Goal: Task Accomplishment & Management: Manage account settings

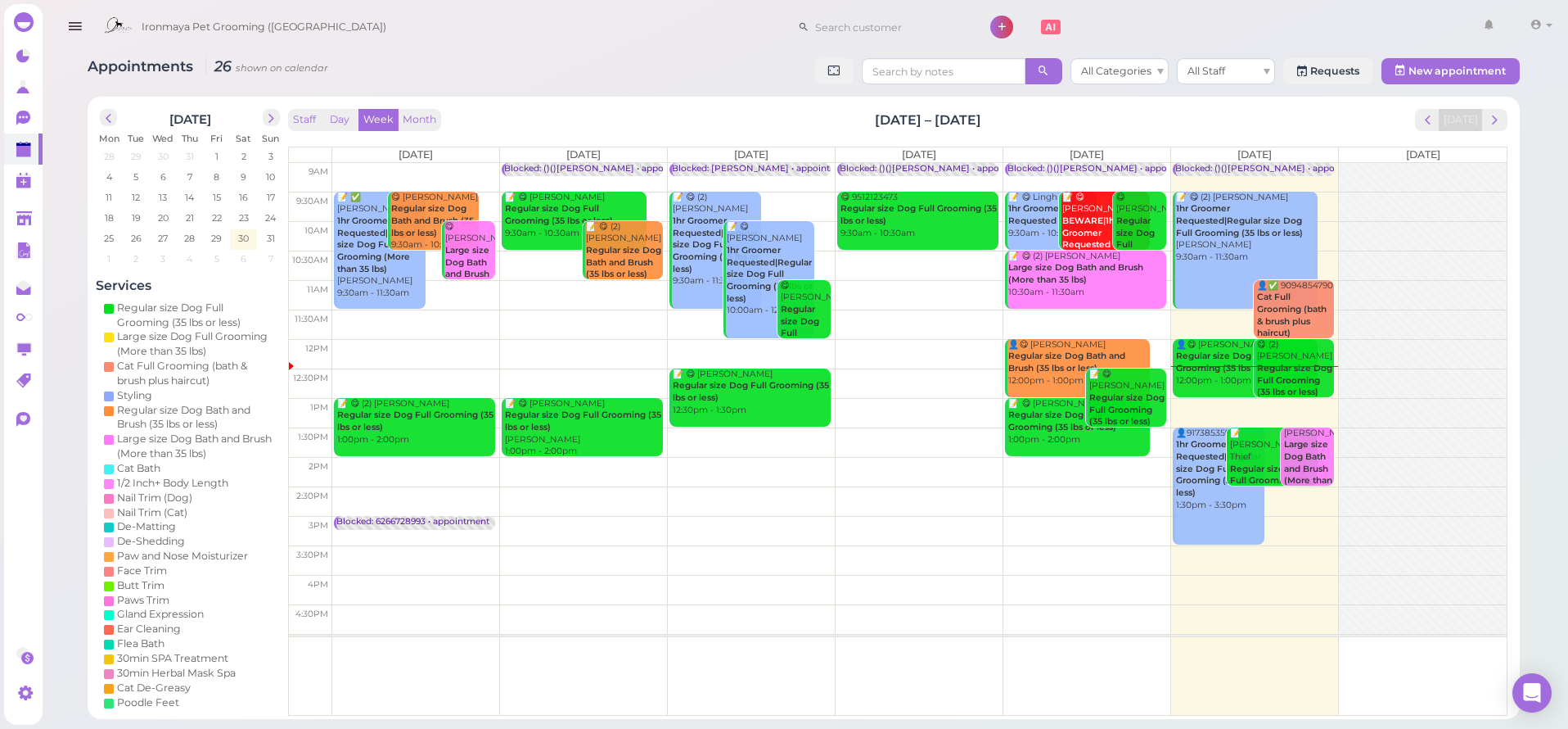
click at [68, 18] on icon "button" at bounding box center [75, 26] width 17 height 20
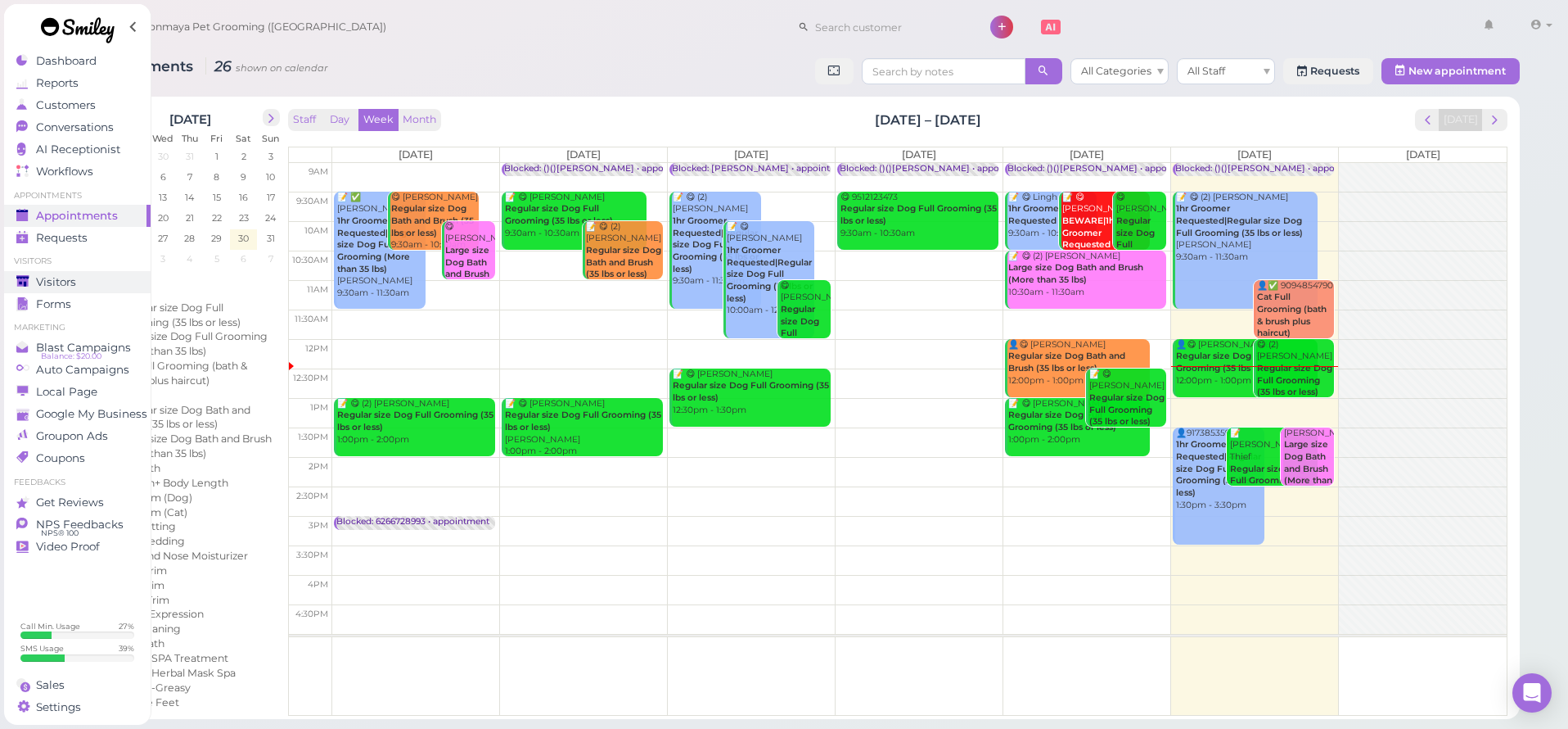
click at [84, 287] on div "Visitors" at bounding box center [75, 281] width 118 height 14
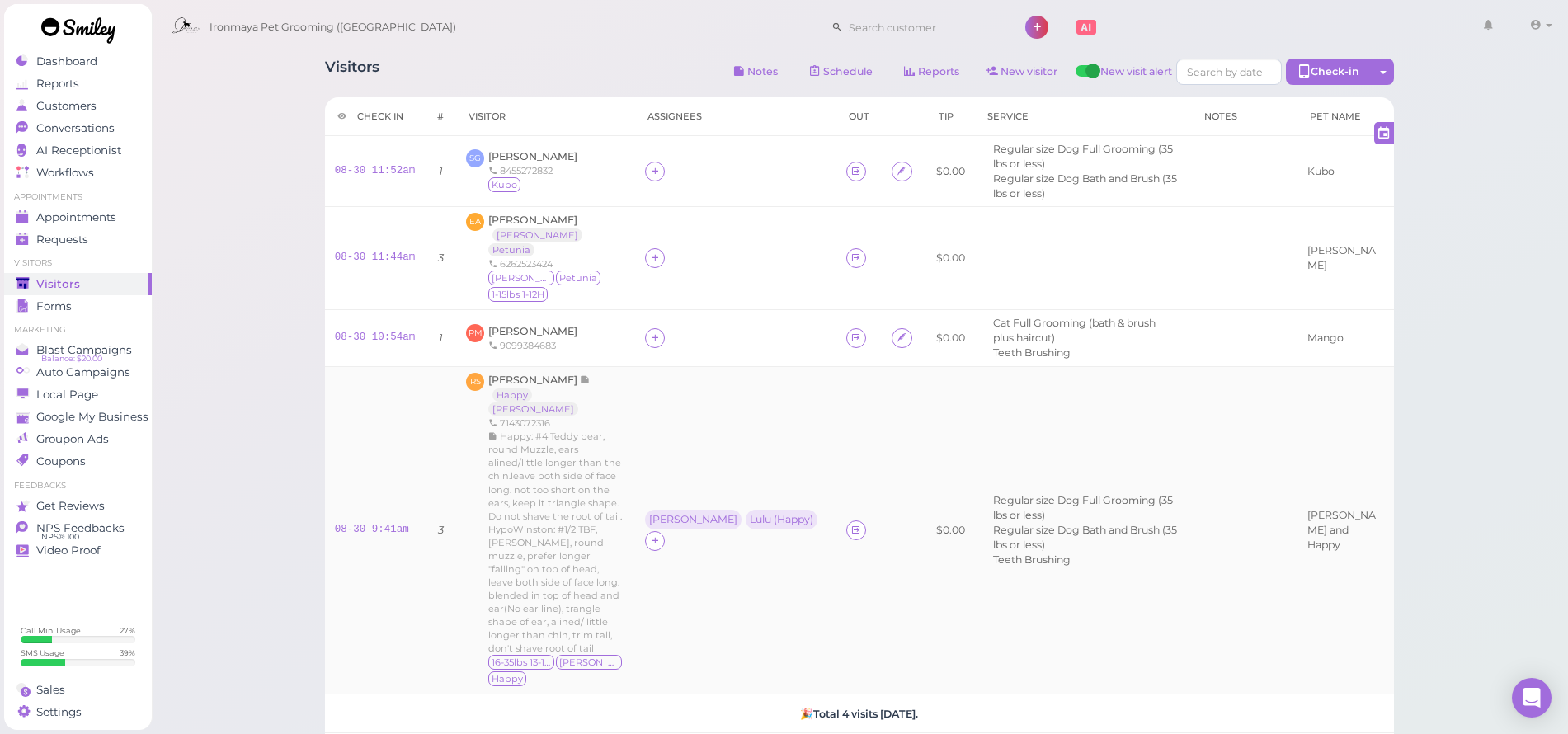
click at [528, 325] on span "[PERSON_NAME]" at bounding box center [533, 330] width 89 height 12
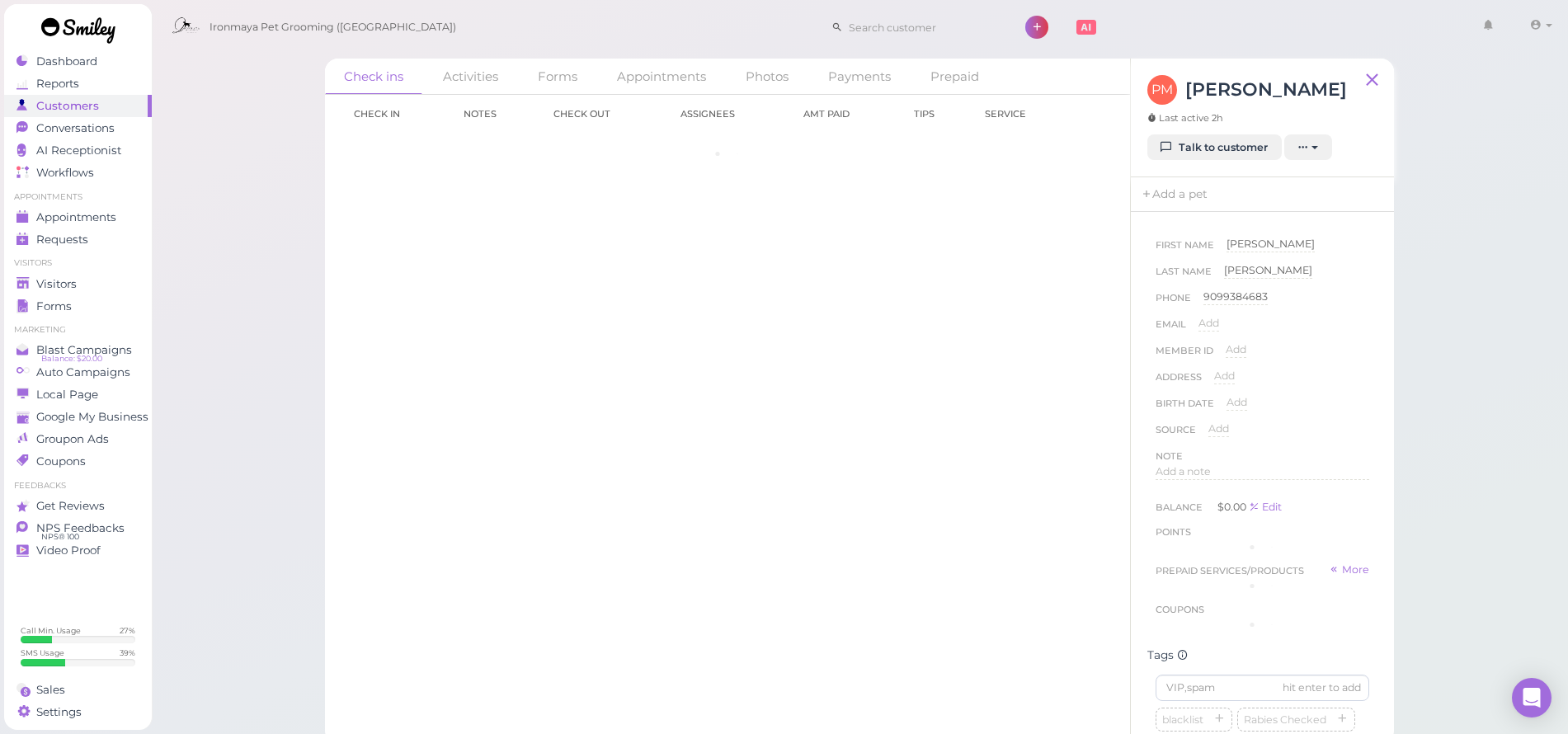
click at [547, 276] on div "Check in Notes Check out Assignees Amt Paid Tips Service" at bounding box center [727, 414] width 805 height 639
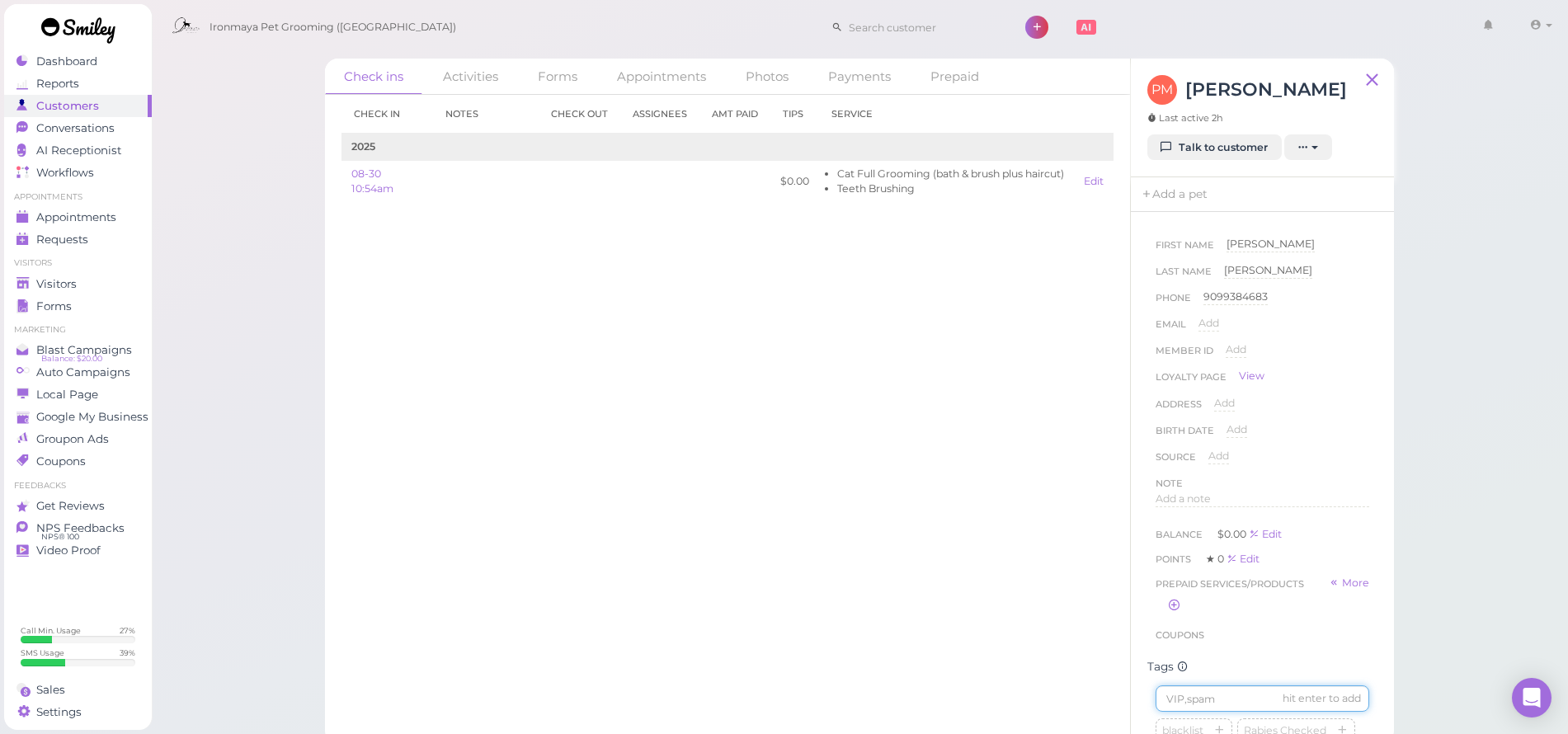
click at [1191, 709] on input at bounding box center [1262, 698] width 213 height 27
type input "Mango"
click at [61, 286] on span "Visitors" at bounding box center [56, 283] width 40 height 14
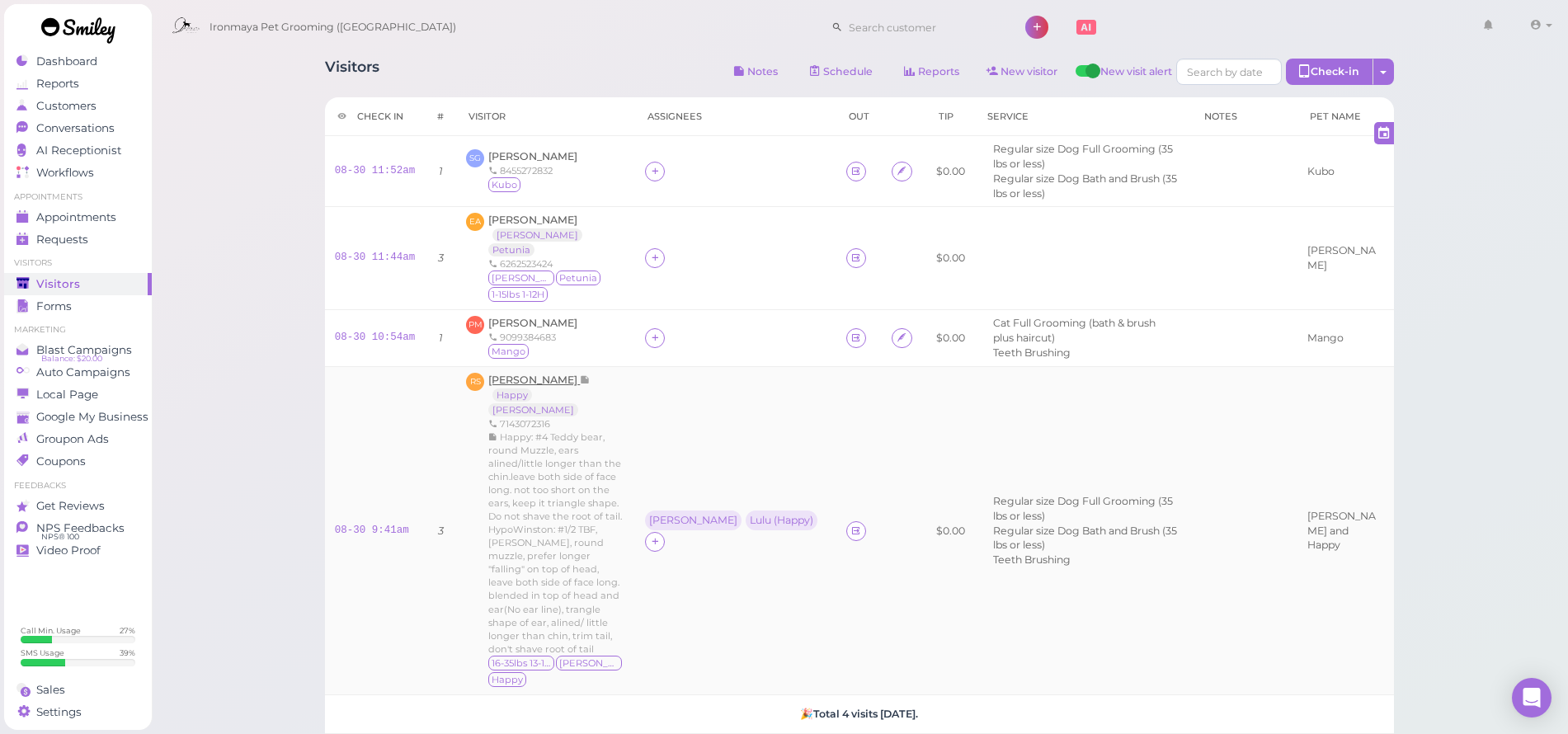
click at [545, 373] on span "[PERSON_NAME]" at bounding box center [534, 379] width 91 height 12
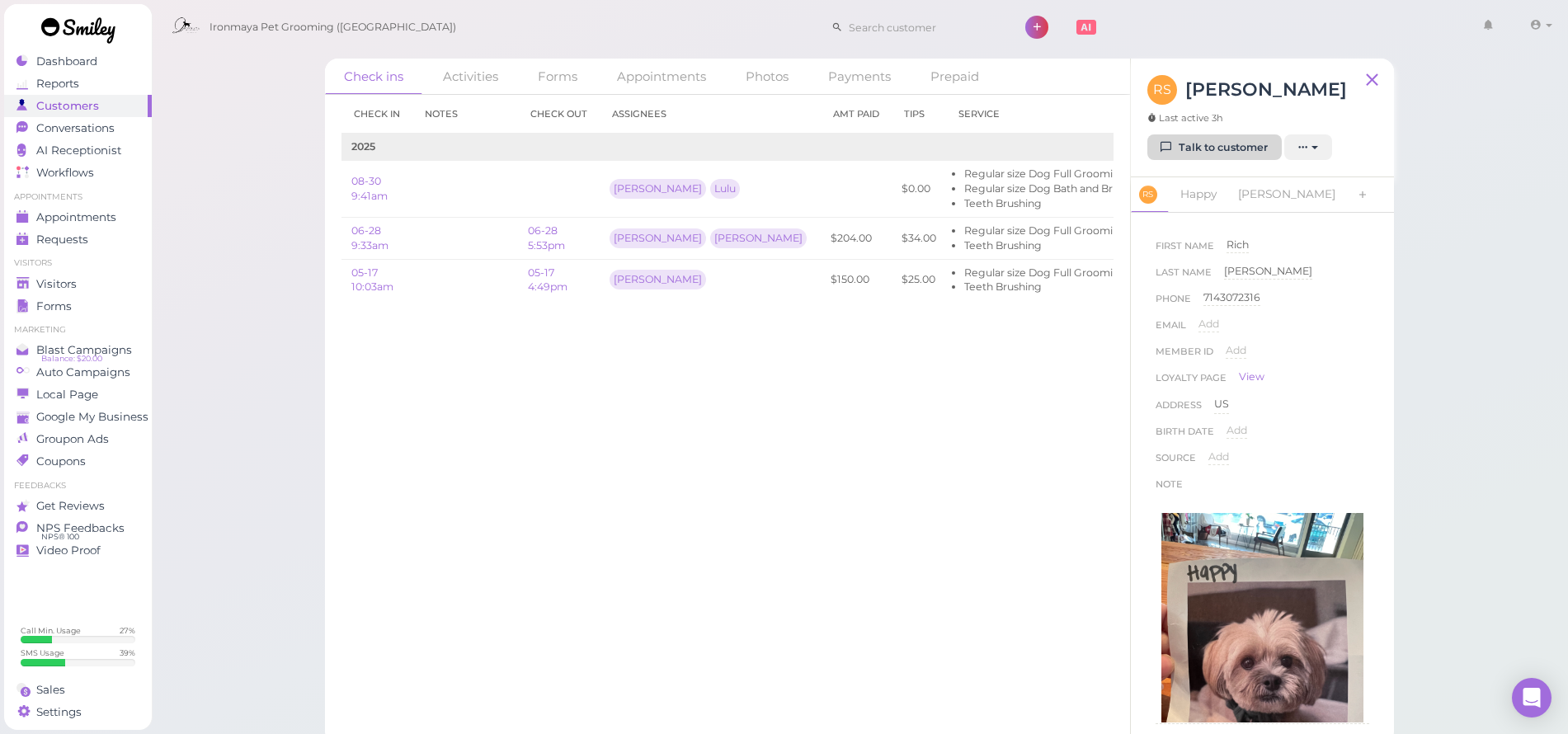
click at [1221, 155] on link "Talk to customer" at bounding box center [1215, 147] width 134 height 27
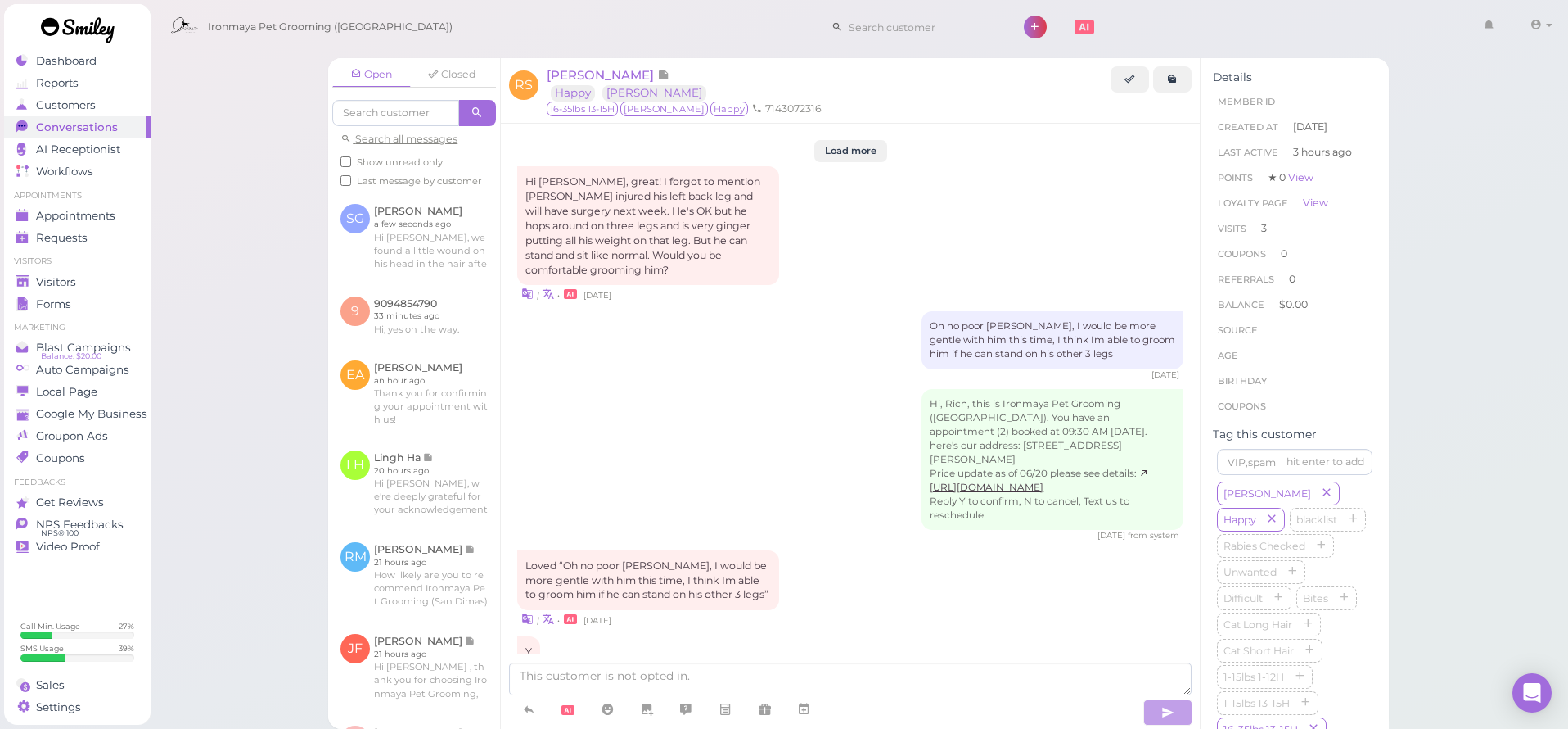
scroll to position [2217, 0]
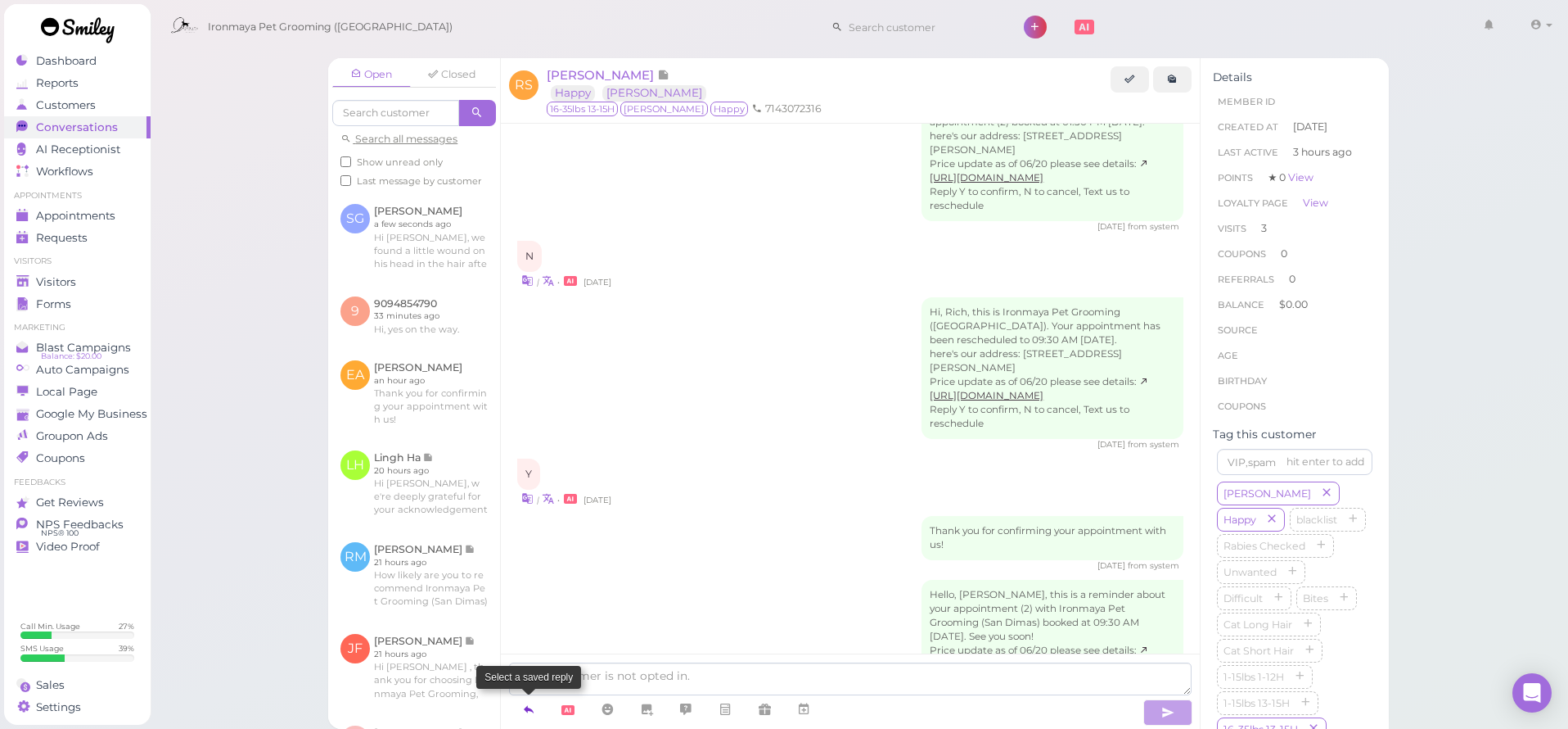
click at [525, 709] on icon at bounding box center [529, 709] width 13 height 16
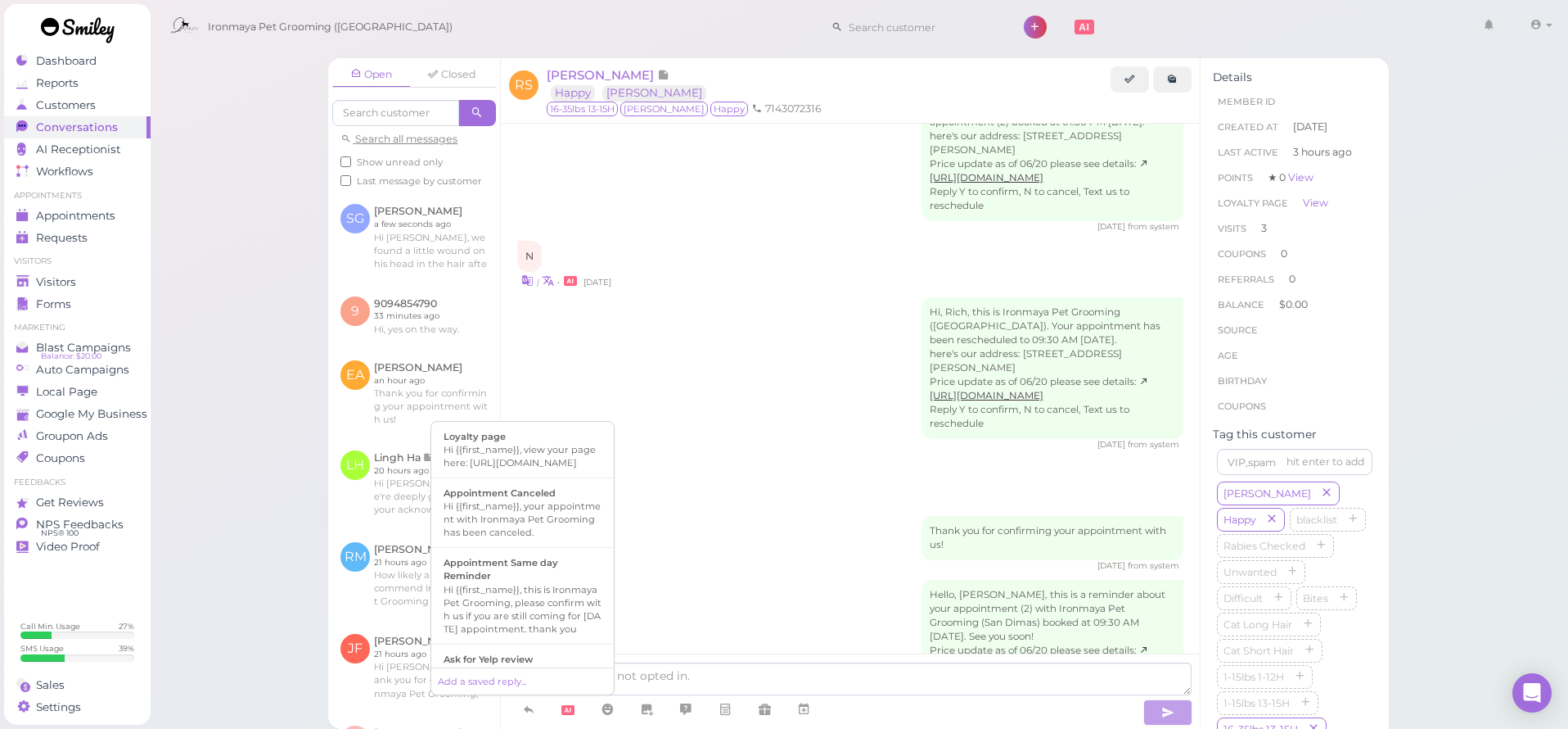
scroll to position [319, 0]
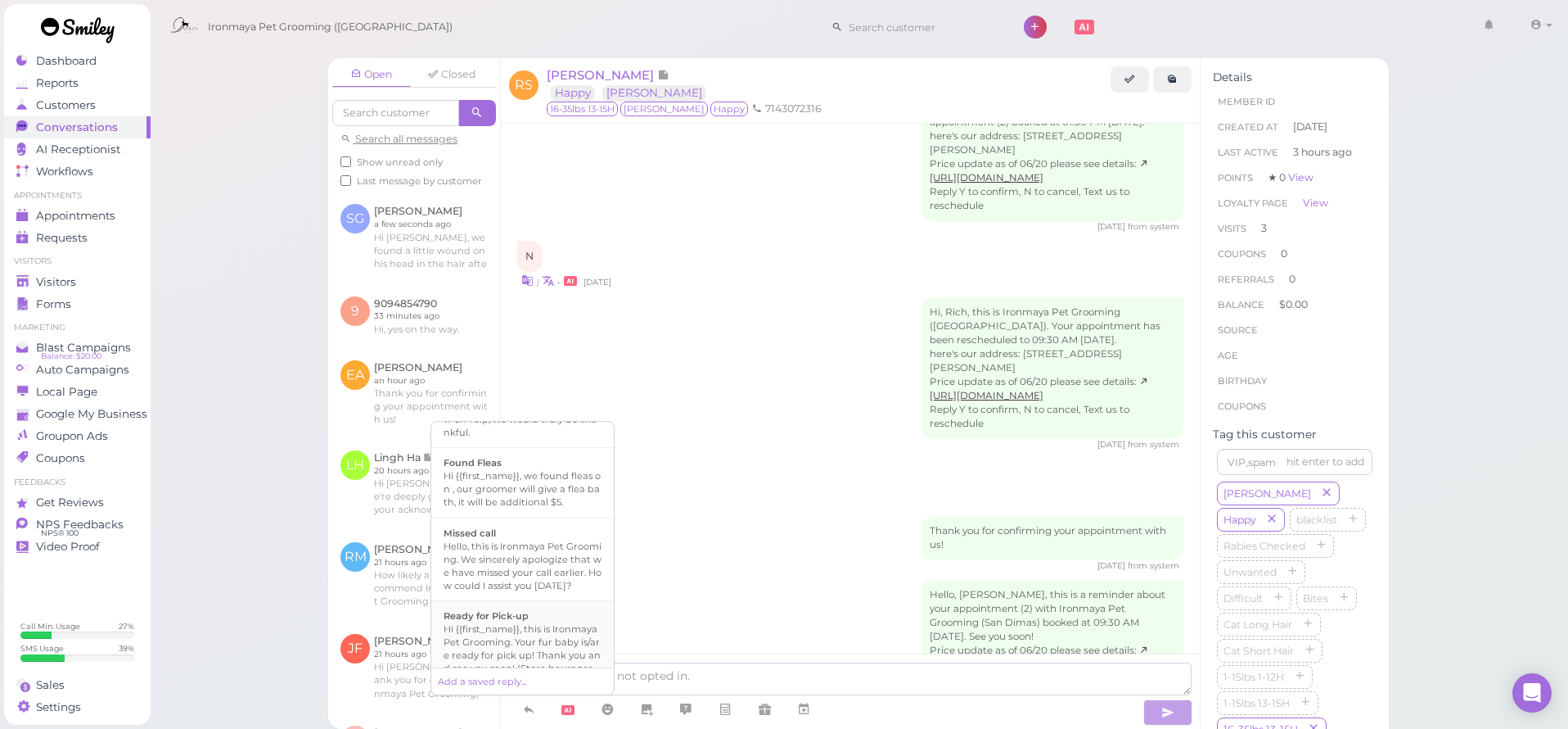
click at [548, 622] on div "Ready for Pick-up" at bounding box center [522, 616] width 158 height 13
type textarea "Hi {{first_name}}, this is Ironmaya Pet Grooming. Your fur baby is/are ready fo…"
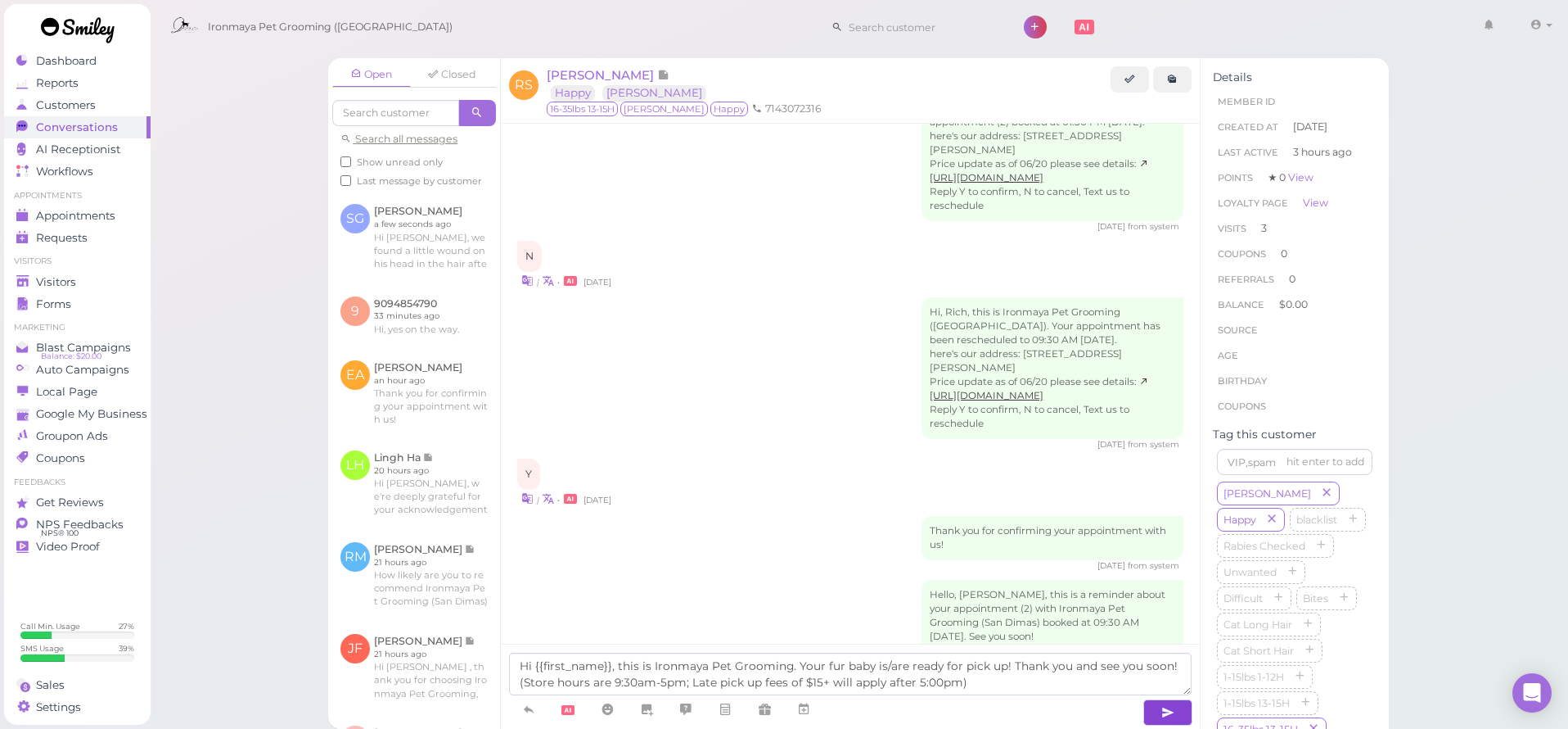
click at [1163, 715] on icon "button" at bounding box center [1168, 713] width 13 height 16
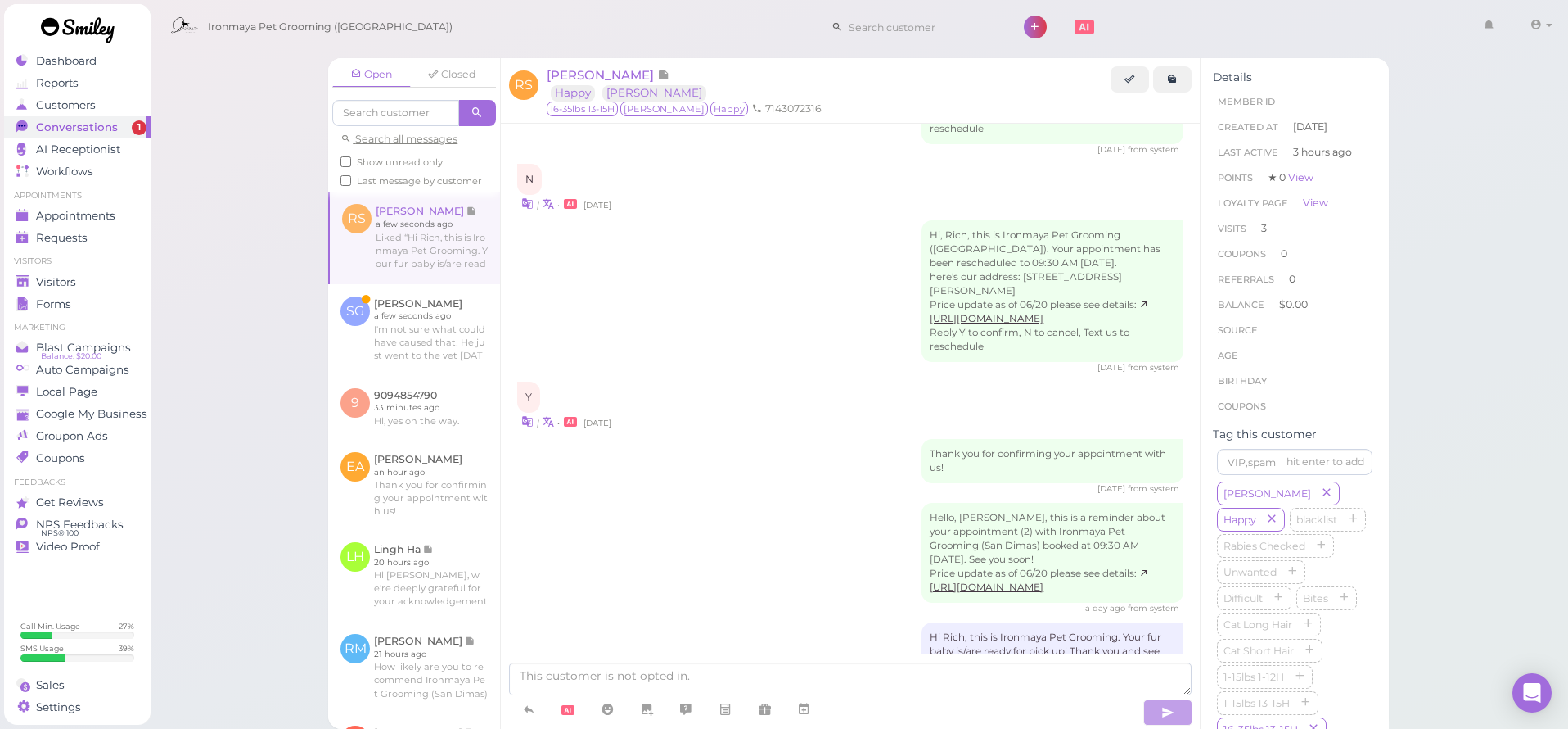
scroll to position [2417, 0]
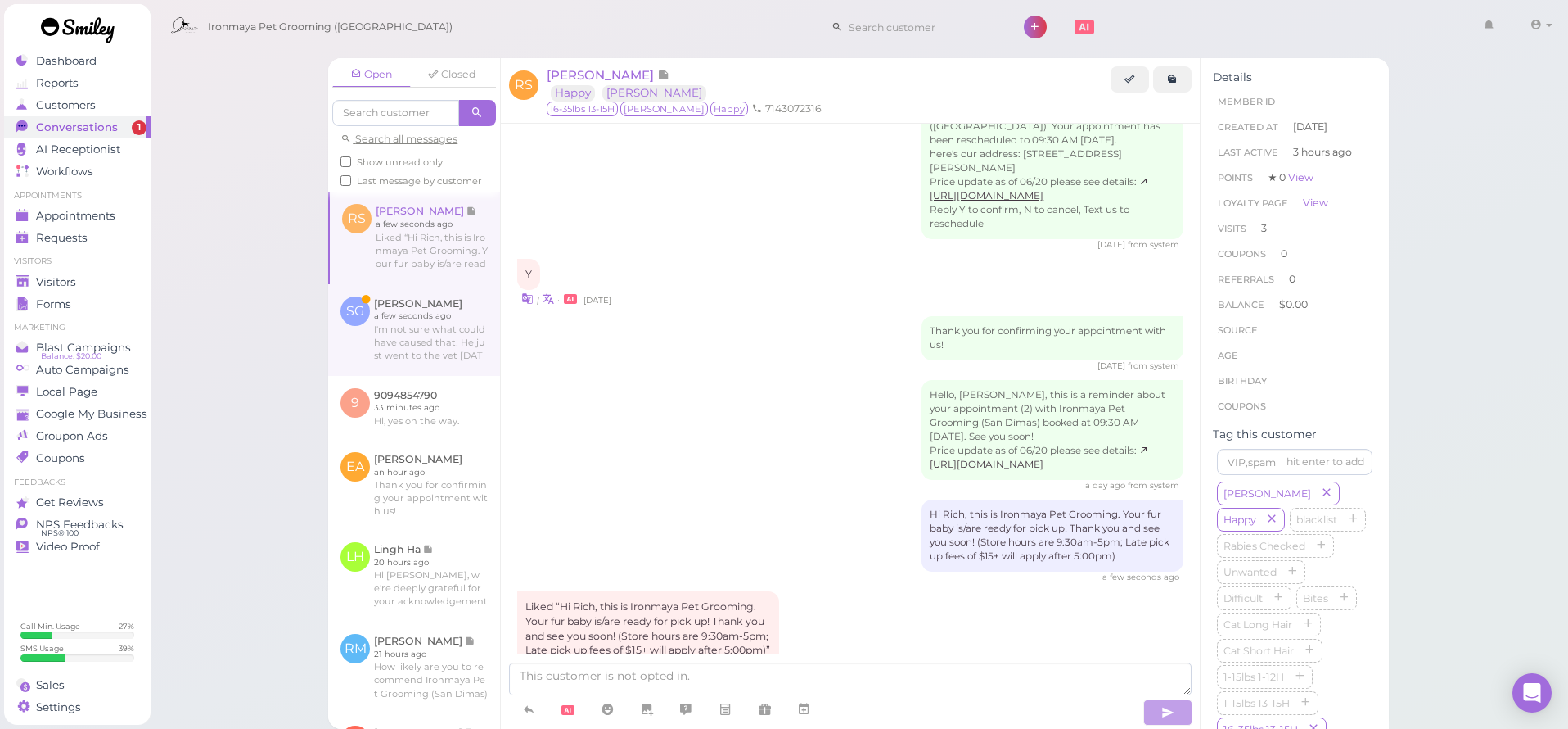
click at [422, 343] on link at bounding box center [414, 330] width 172 height 91
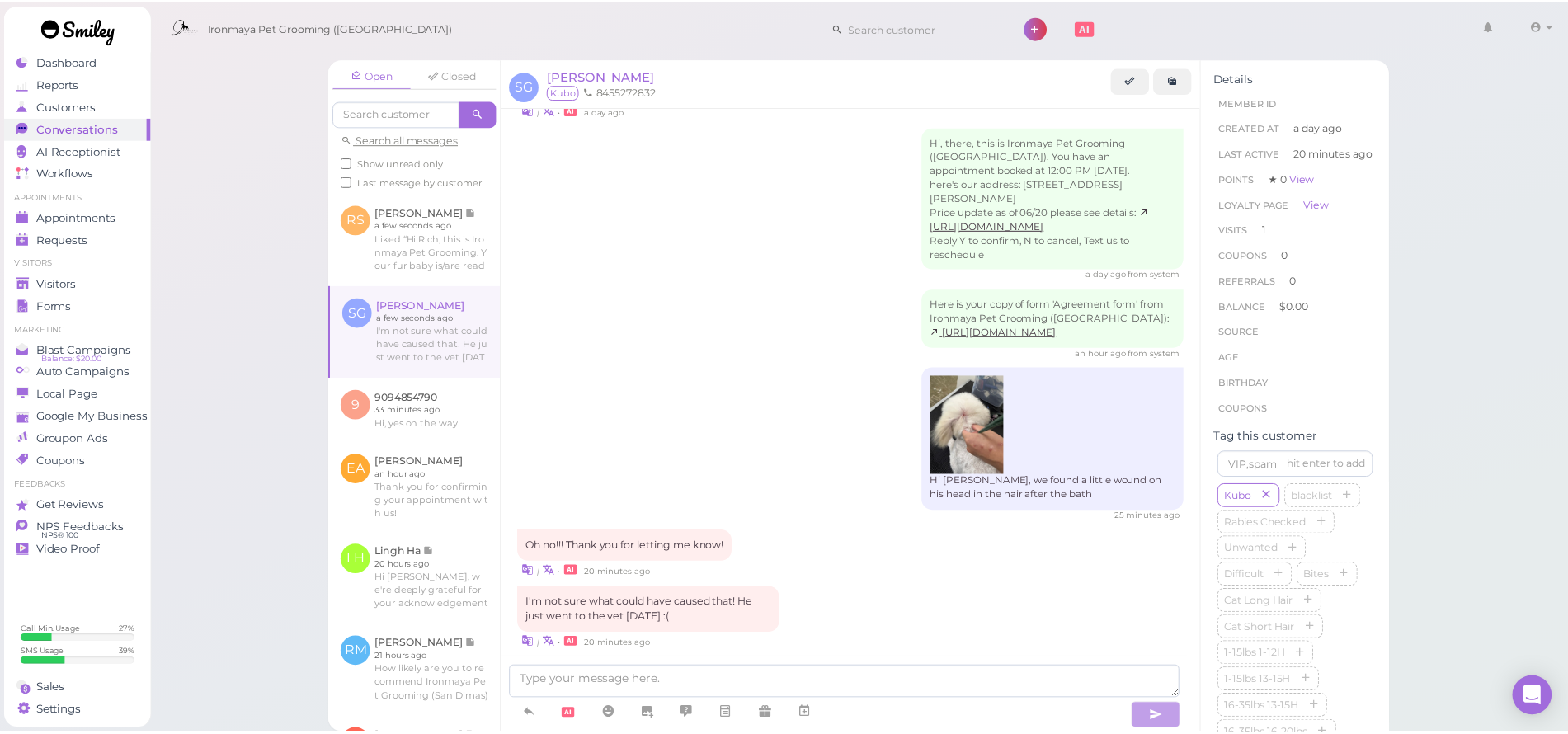
scroll to position [112, 0]
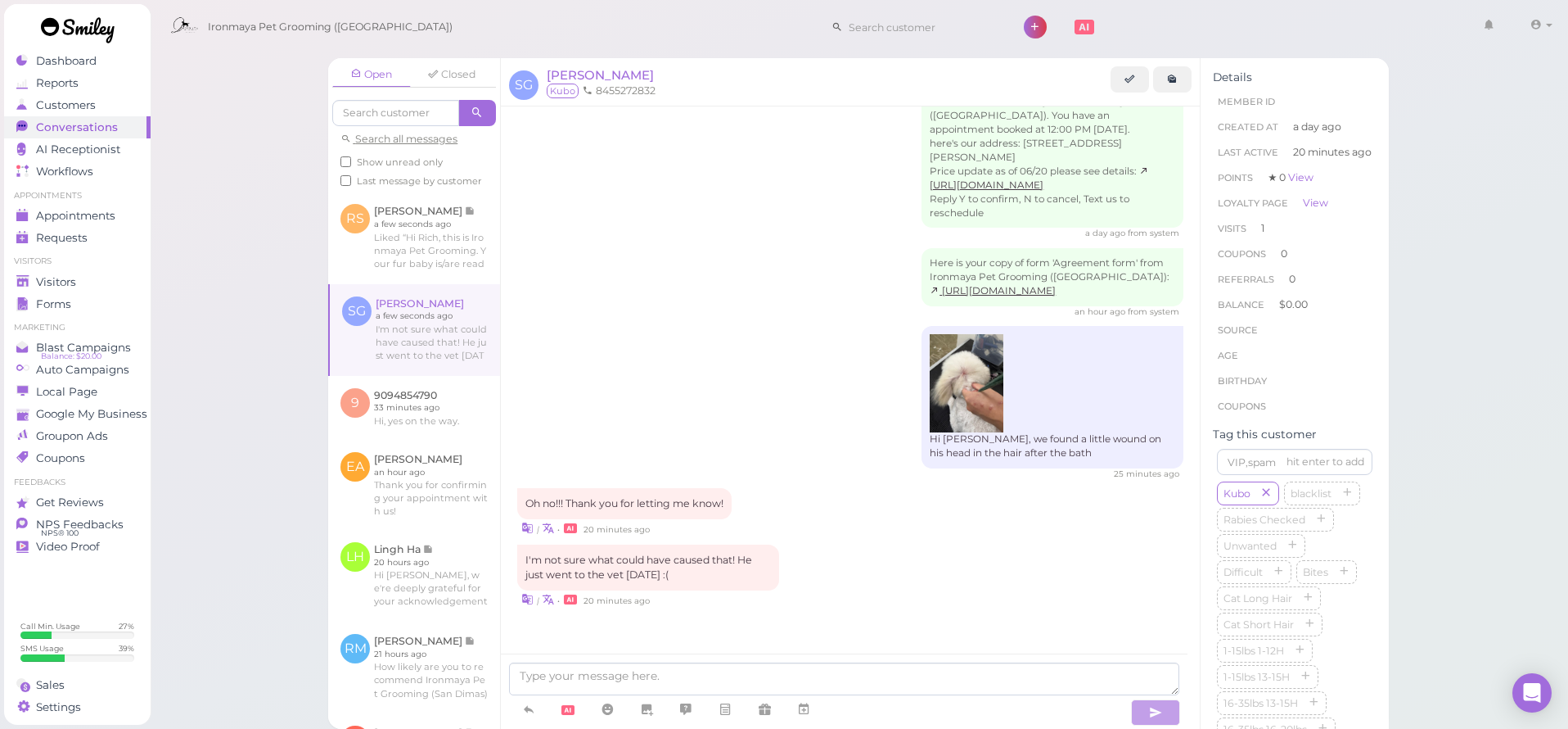
click at [970, 407] on img at bounding box center [966, 384] width 74 height 99
click at [588, 674] on textarea at bounding box center [844, 679] width 670 height 33
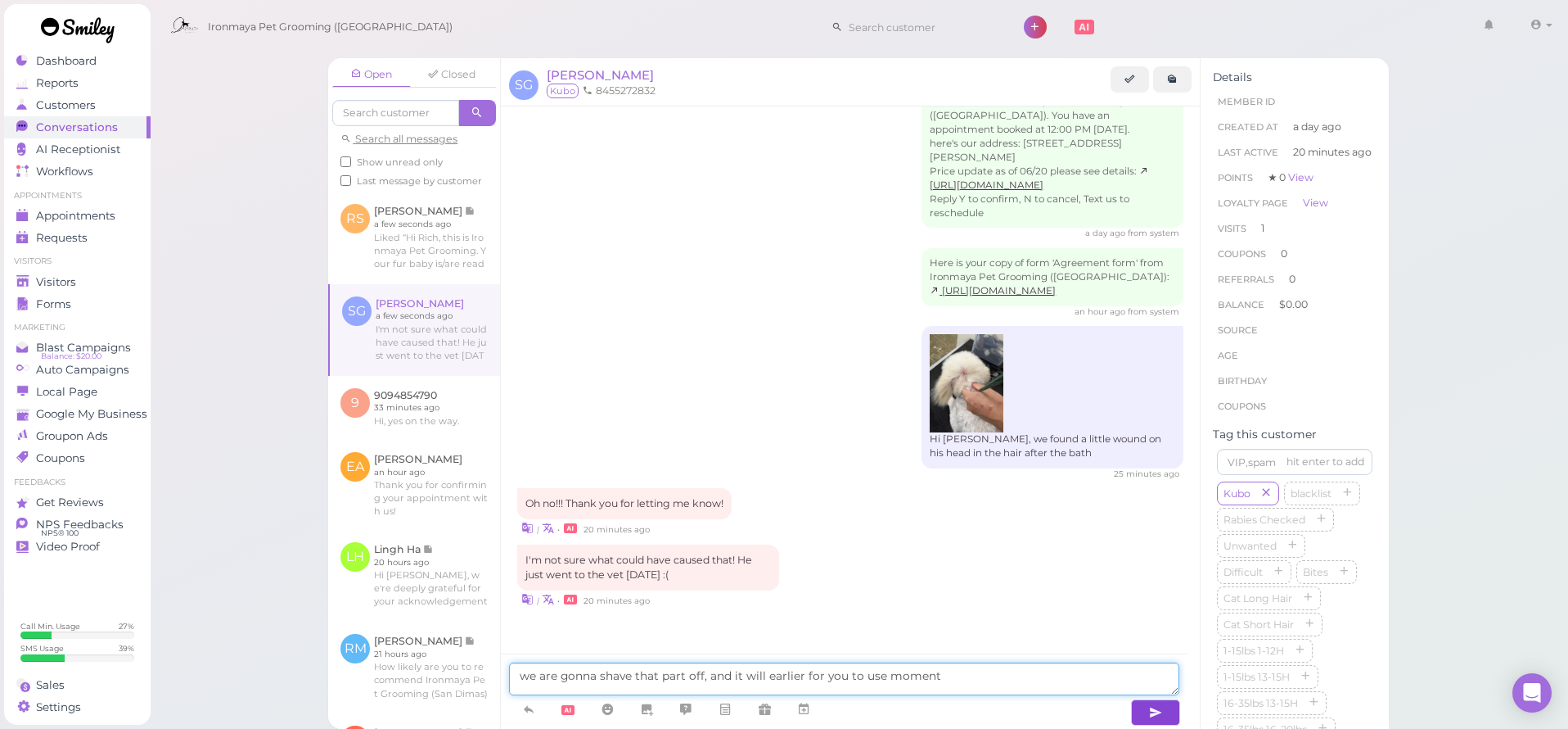
type textarea "we are gonna shave that part off, and it will earlier for you to use moment"
click at [827, 148] on div "Hi, there, this is Ironmaya Pet Grooming ([GEOGRAPHIC_DATA]). You have an appoi…" at bounding box center [850, 164] width 667 height 153
click at [83, 223] on link "Appointments" at bounding box center [77, 216] width 146 height 22
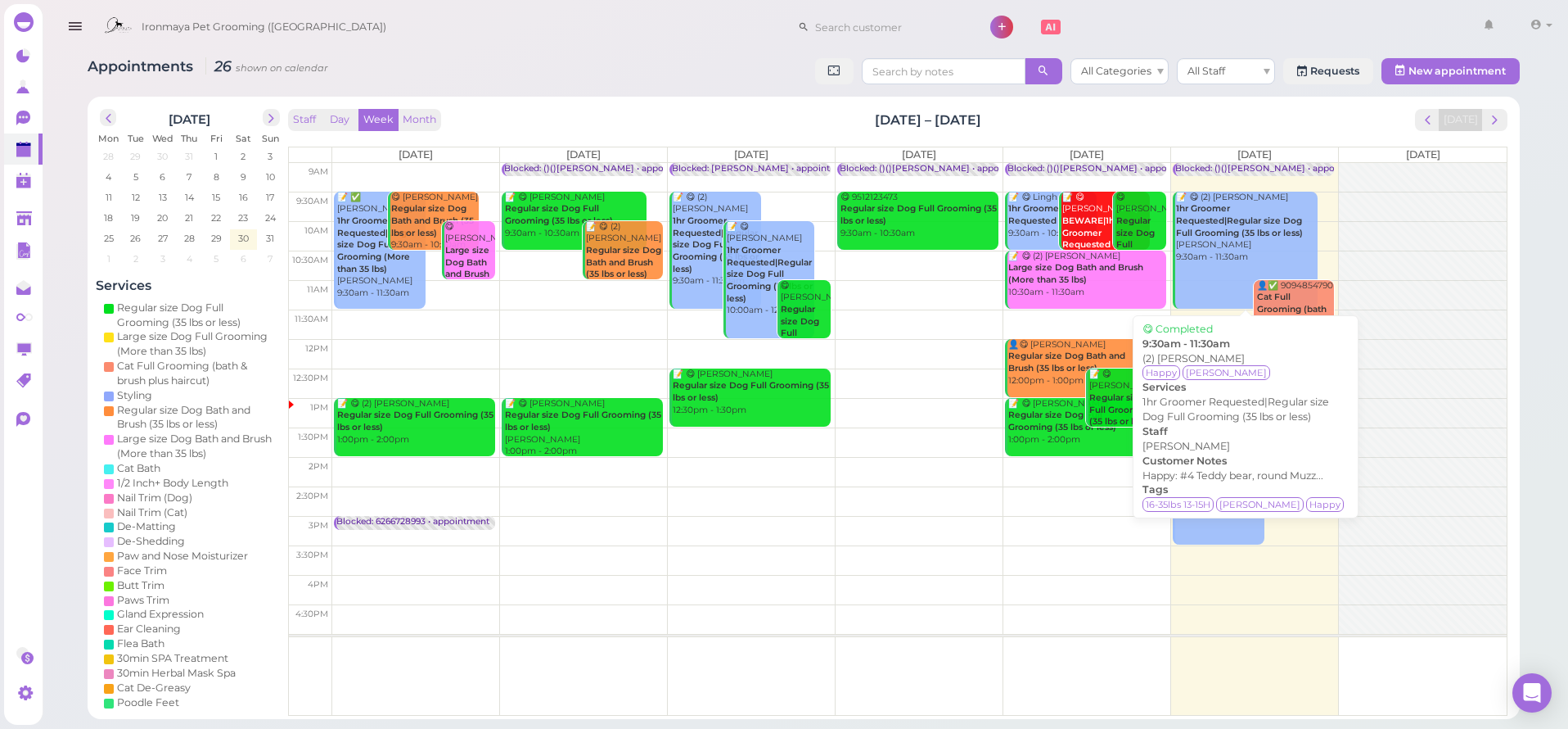
click at [1222, 264] on link "📝 😋 (2) [PERSON_NAME] 1hr Groomer Requested|Regular size Dog Full Grooming (35 …" at bounding box center [1245, 250] width 145 height 117
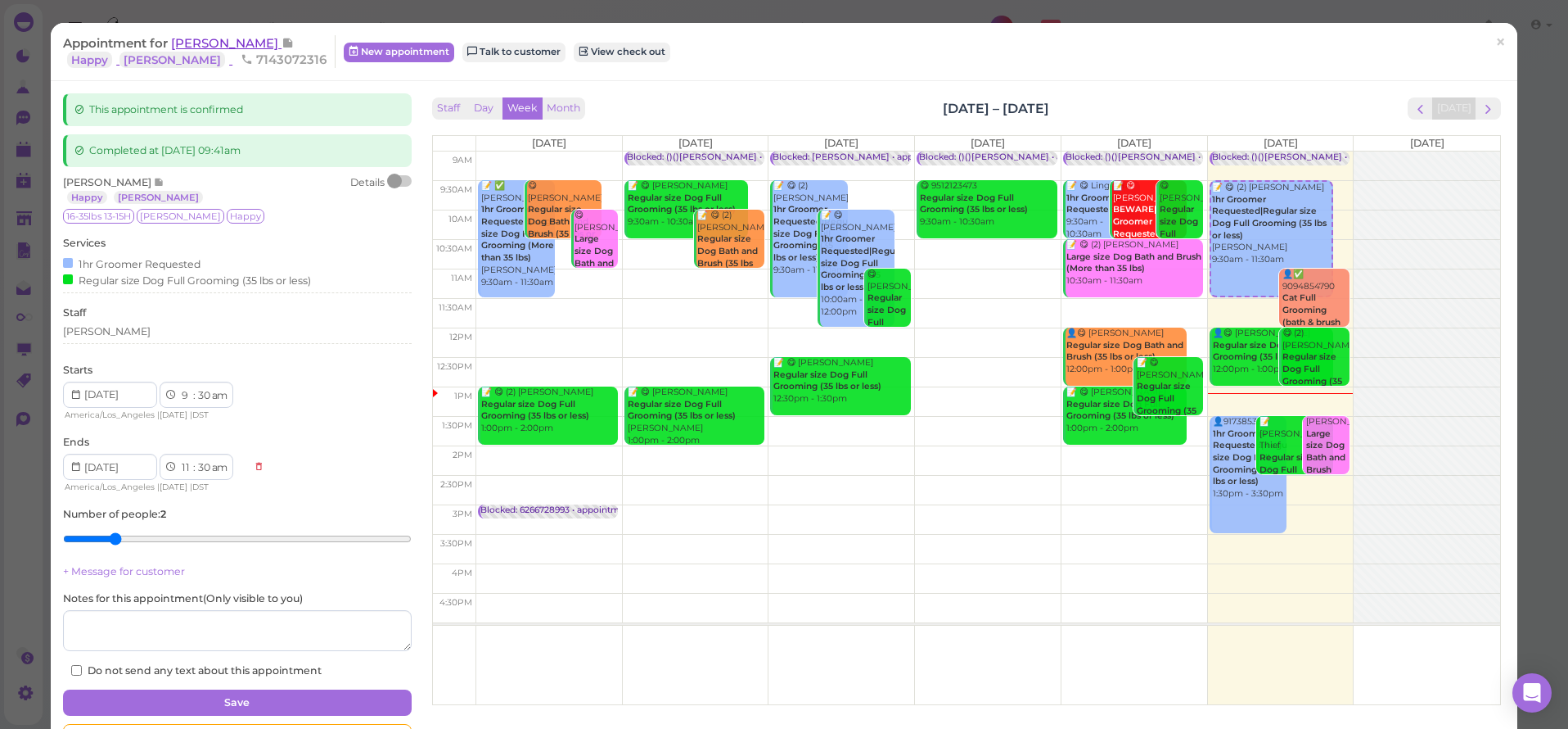
click at [199, 37] on span "[PERSON_NAME]" at bounding box center [226, 43] width 110 height 16
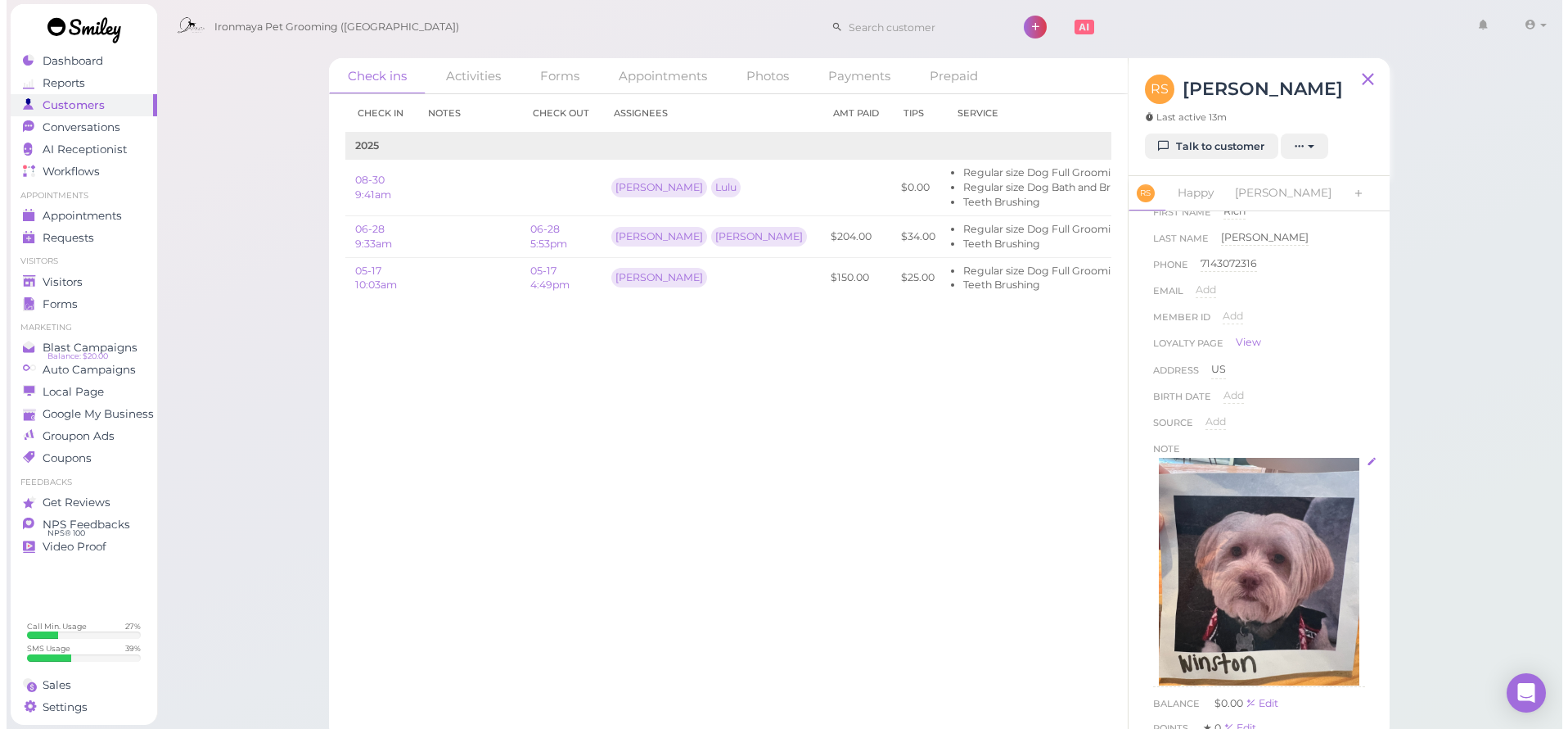
scroll to position [418, 0]
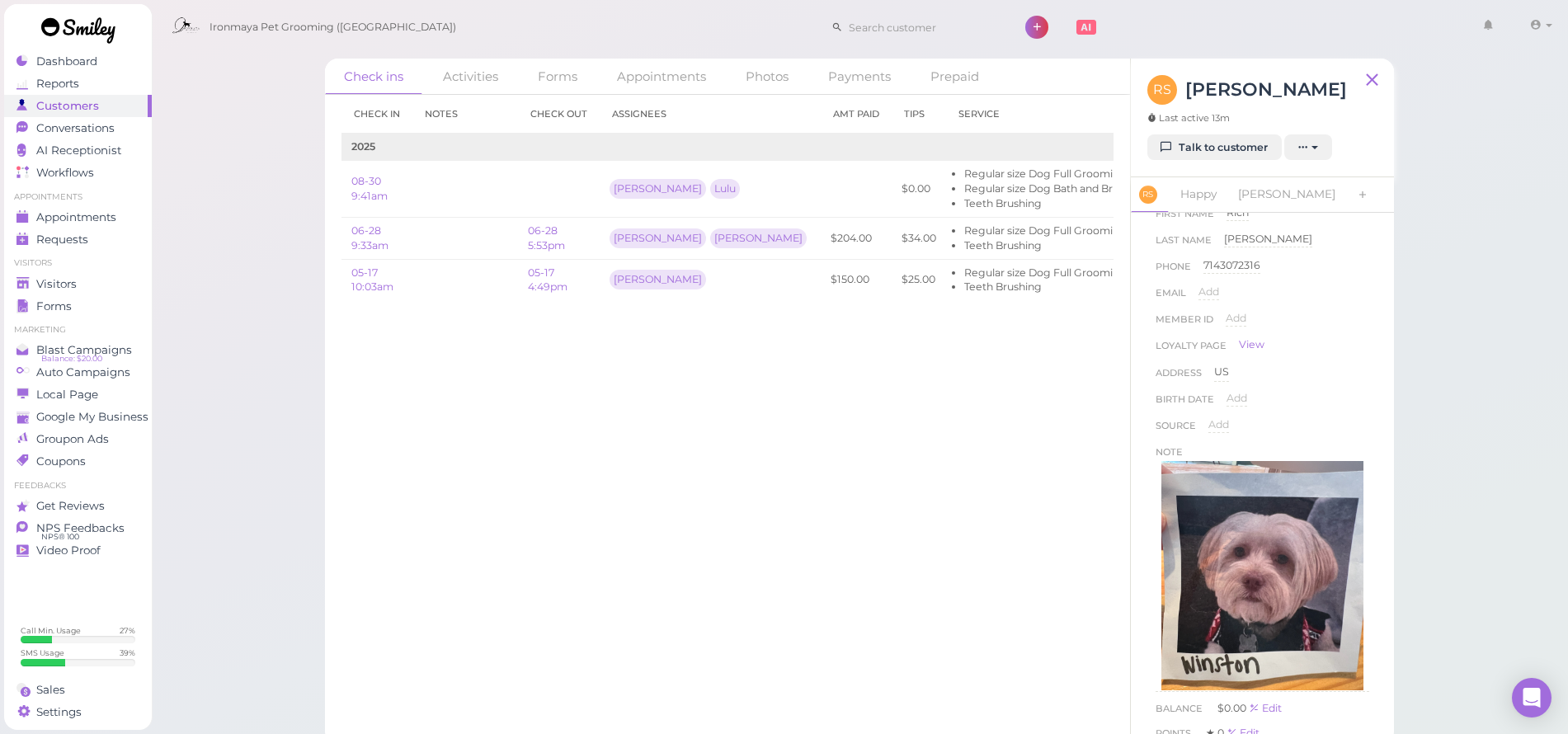
click at [566, 0] on div "Ironmaya Pet Grooming ([GEOGRAPHIC_DATA]) 1 Account" at bounding box center [860, 23] width 1419 height 46
drag, startPoint x: 74, startPoint y: 276, endPoint x: 846, endPoint y: 346, distance: 775.2
click at [75, 277] on span "Visitors" at bounding box center [56, 283] width 40 height 14
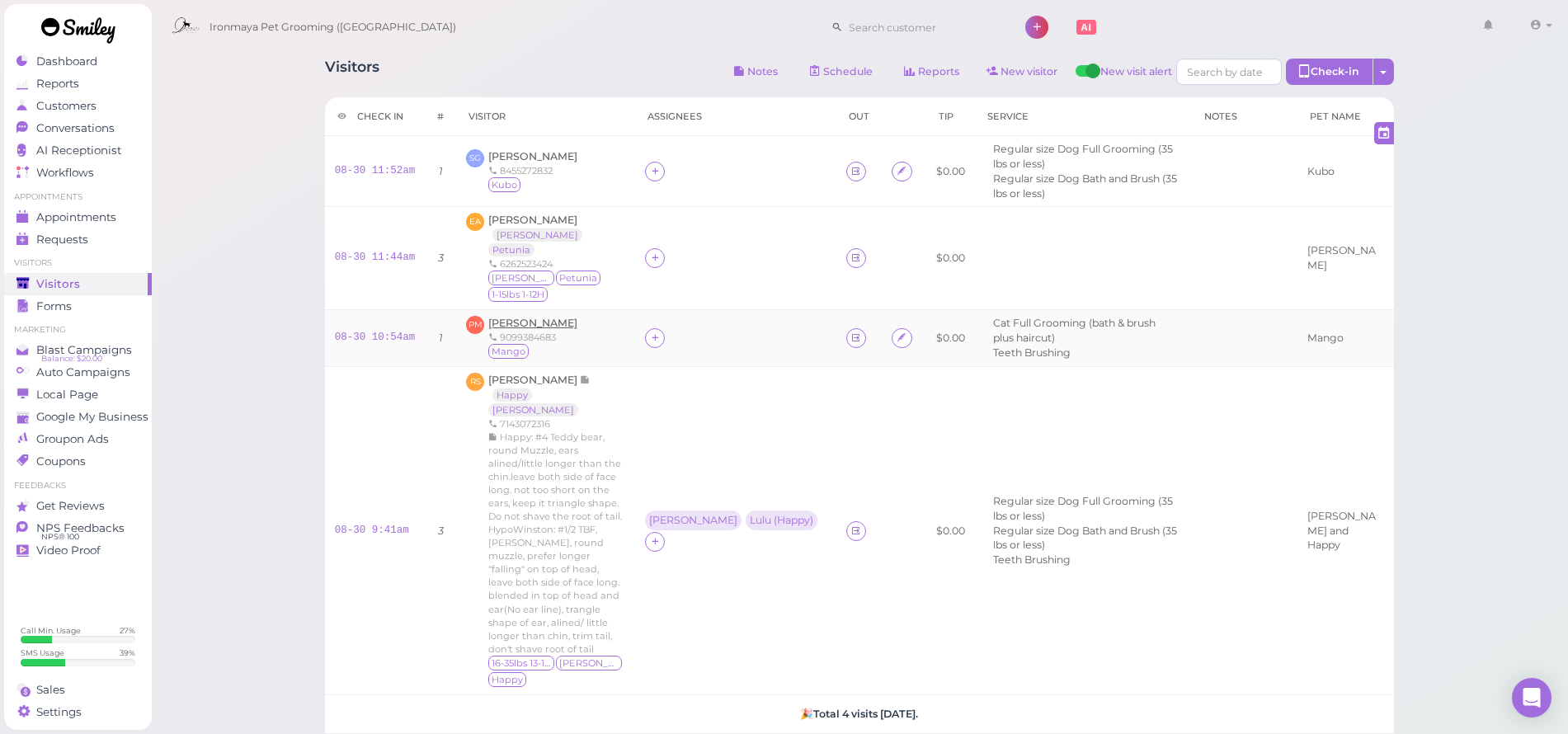
click at [569, 316] on span "[PERSON_NAME]" at bounding box center [533, 322] width 89 height 12
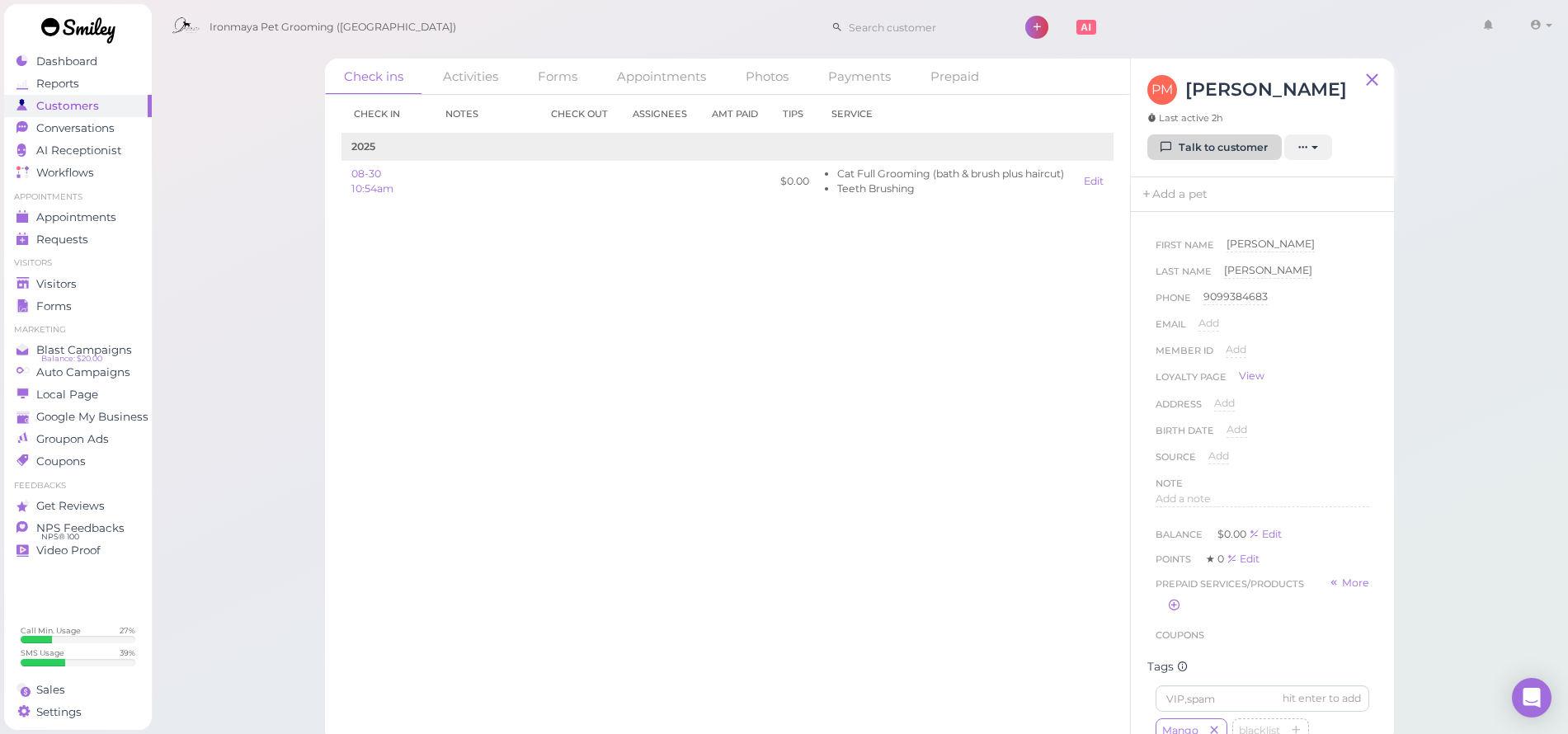
click at [1192, 142] on link "Talk to customer" at bounding box center [1215, 147] width 134 height 27
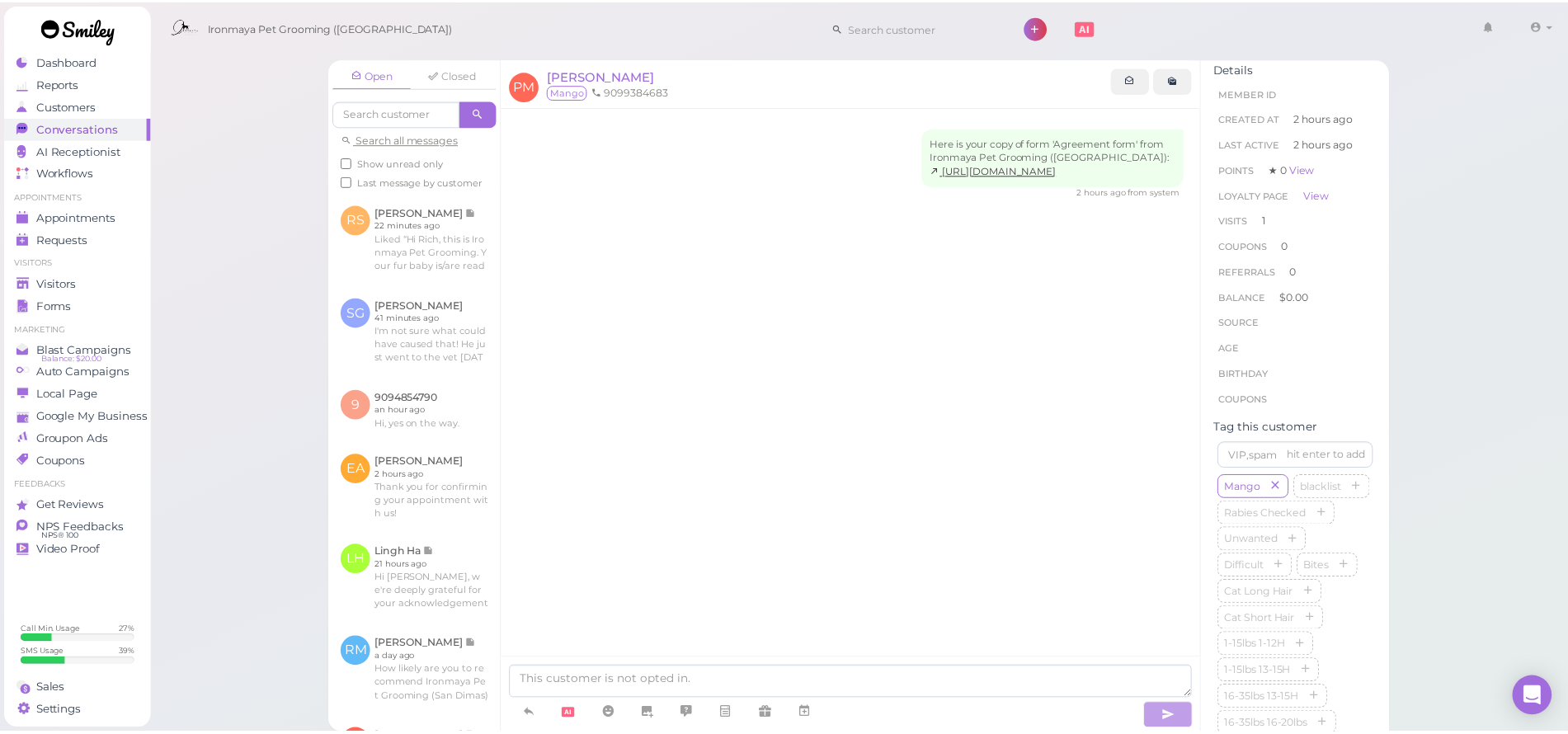
scroll to position [13, 0]
click at [1349, 568] on icon "button" at bounding box center [1354, 563] width 10 height 12
click at [1284, 568] on icon "button" at bounding box center [1288, 563] width 10 height 12
click at [632, 71] on span "[PERSON_NAME]" at bounding box center [605, 75] width 108 height 16
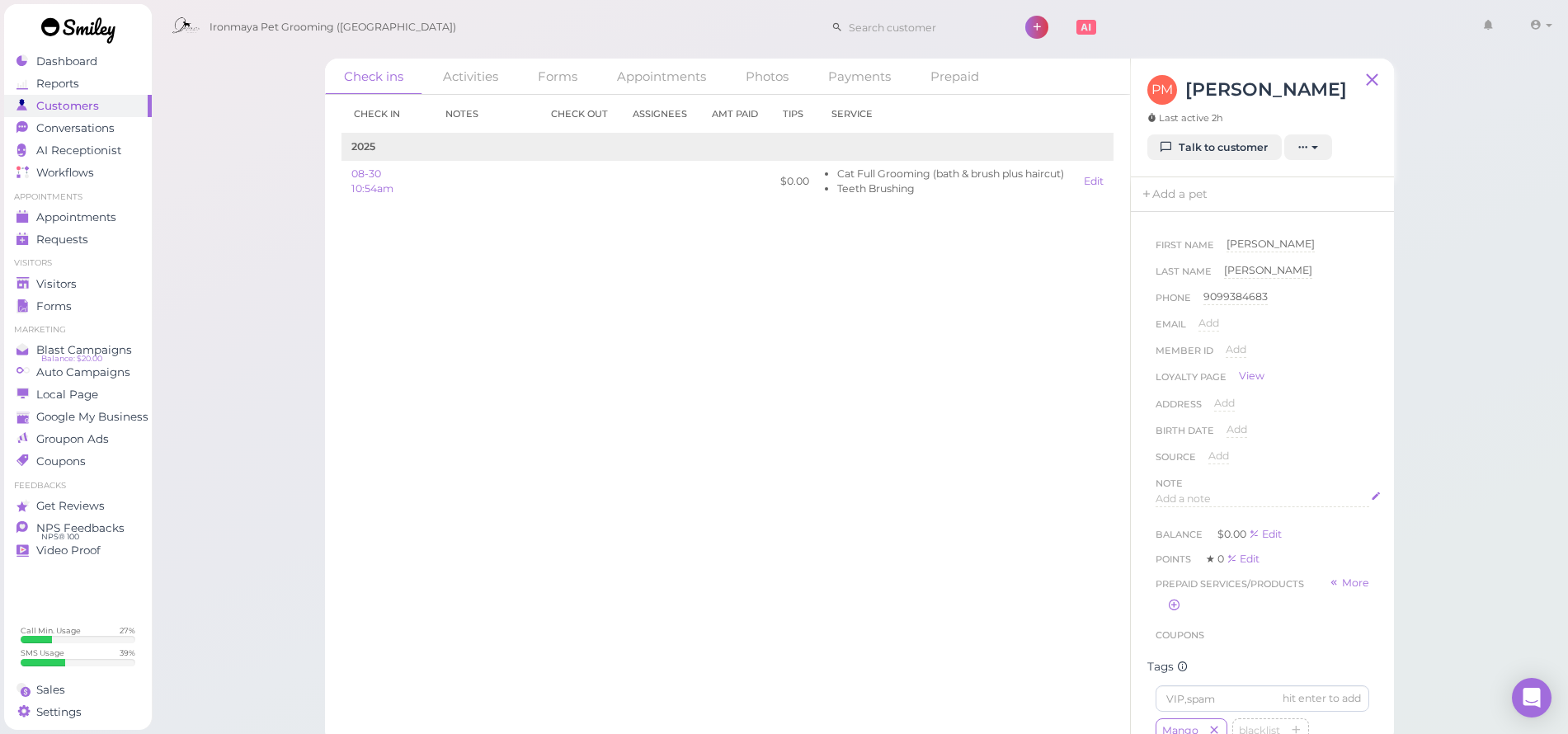
click at [1196, 503] on div "Add a note" at bounding box center [1262, 499] width 213 height 16
click at [1187, 522] on div at bounding box center [1262, 542] width 212 height 99
click at [1179, 662] on button "Done" at bounding box center [1173, 657] width 36 height 17
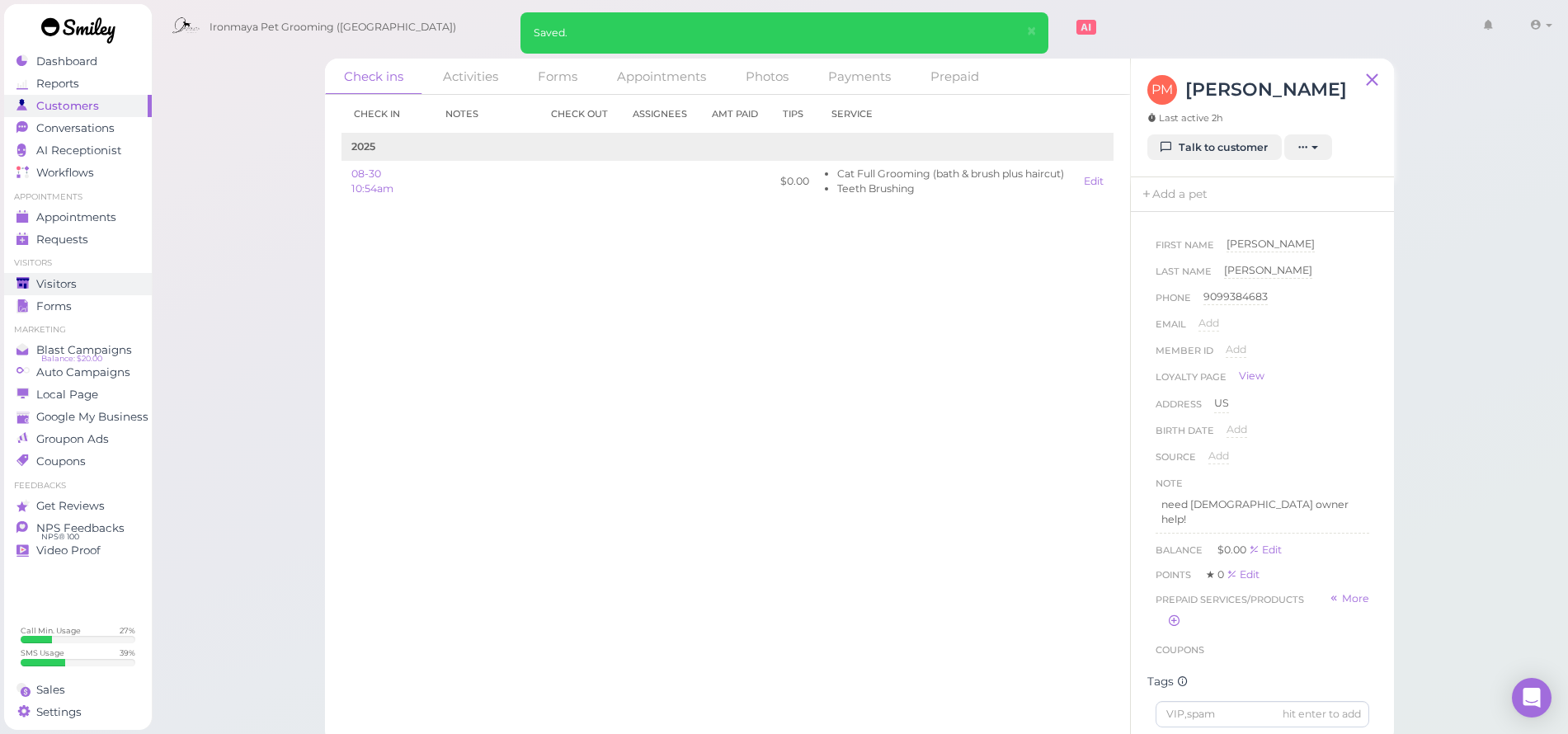
click at [91, 292] on link "Visitors" at bounding box center [77, 284] width 147 height 22
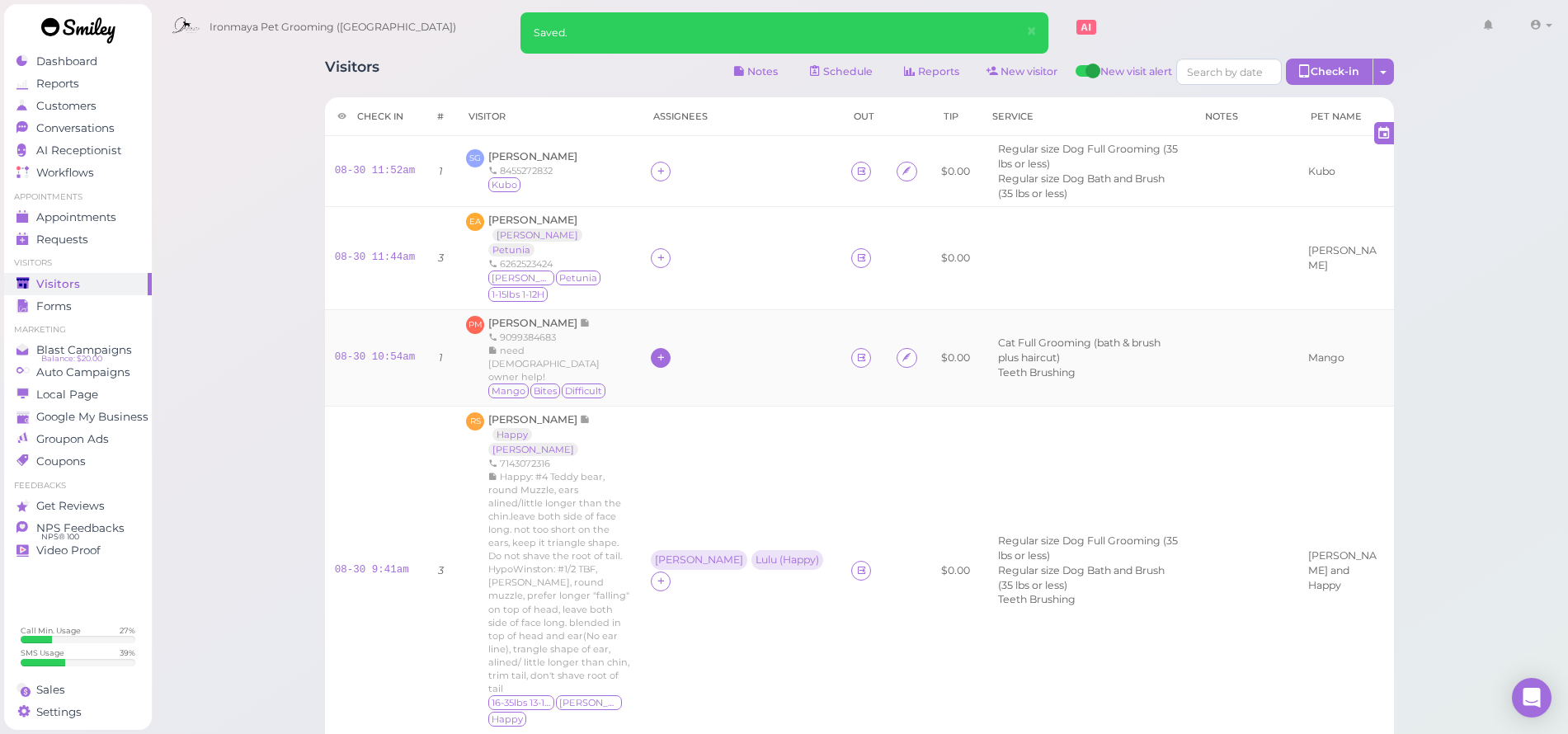
click at [666, 348] on div at bounding box center [661, 358] width 20 height 20
click at [673, 431] on span "[PERSON_NAME]" at bounding box center [704, 430] width 88 height 12
click at [663, 251] on icon at bounding box center [662, 257] width 11 height 12
click at [674, 362] on span "[PERSON_NAME]" at bounding box center [704, 361] width 88 height 12
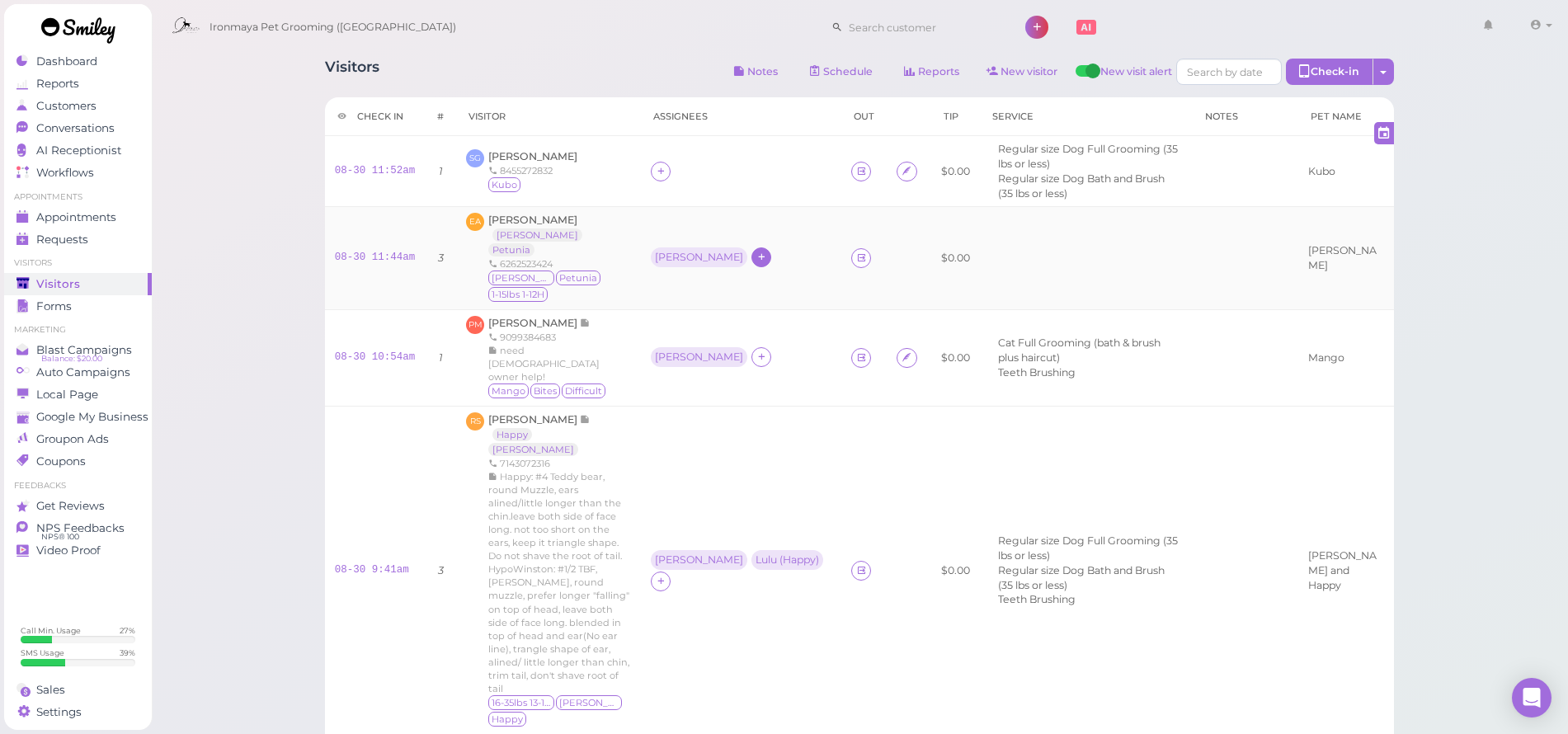
click at [756, 250] on icon at bounding box center [762, 256] width 11 height 12
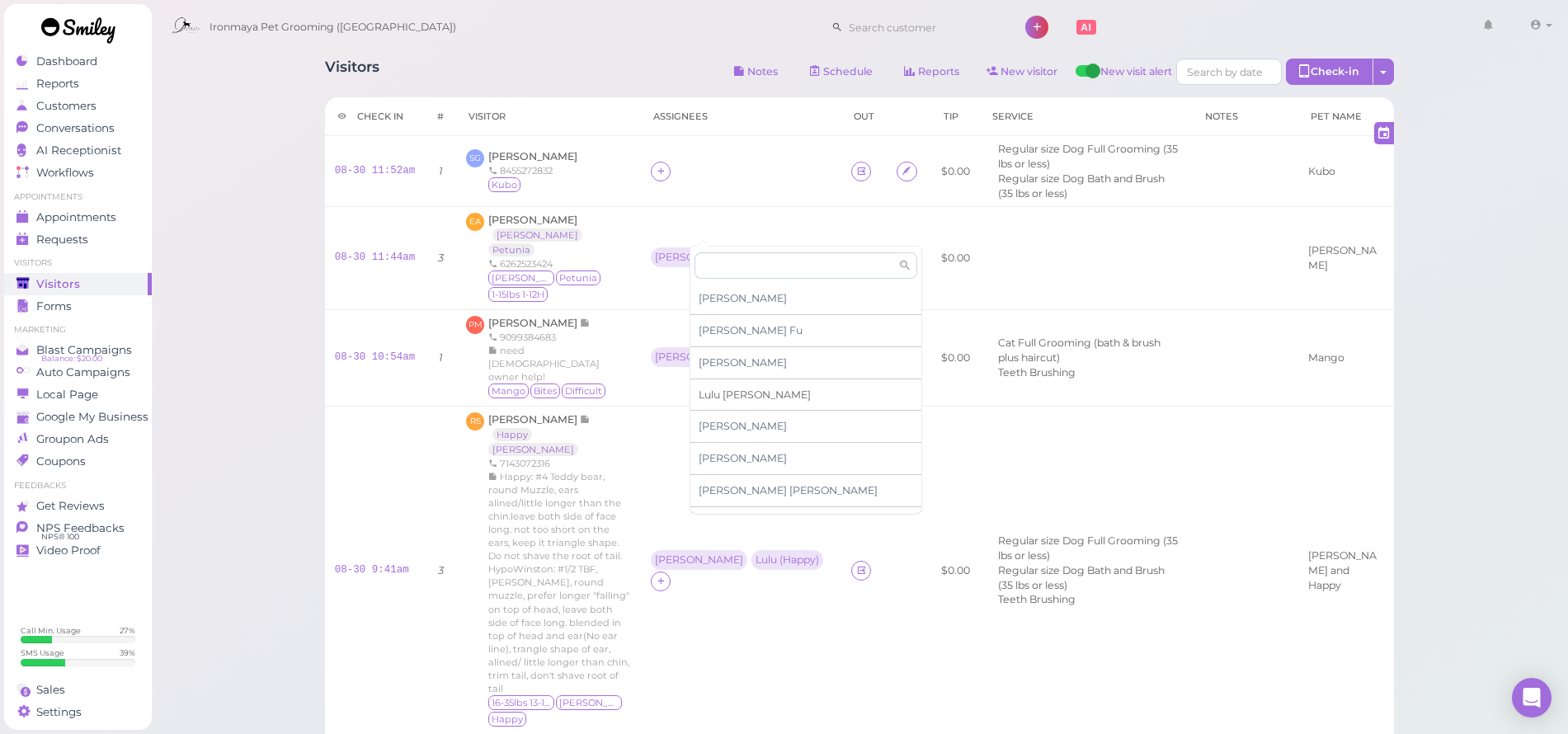
click at [717, 394] on span "[PERSON_NAME]" at bounding box center [755, 394] width 112 height 12
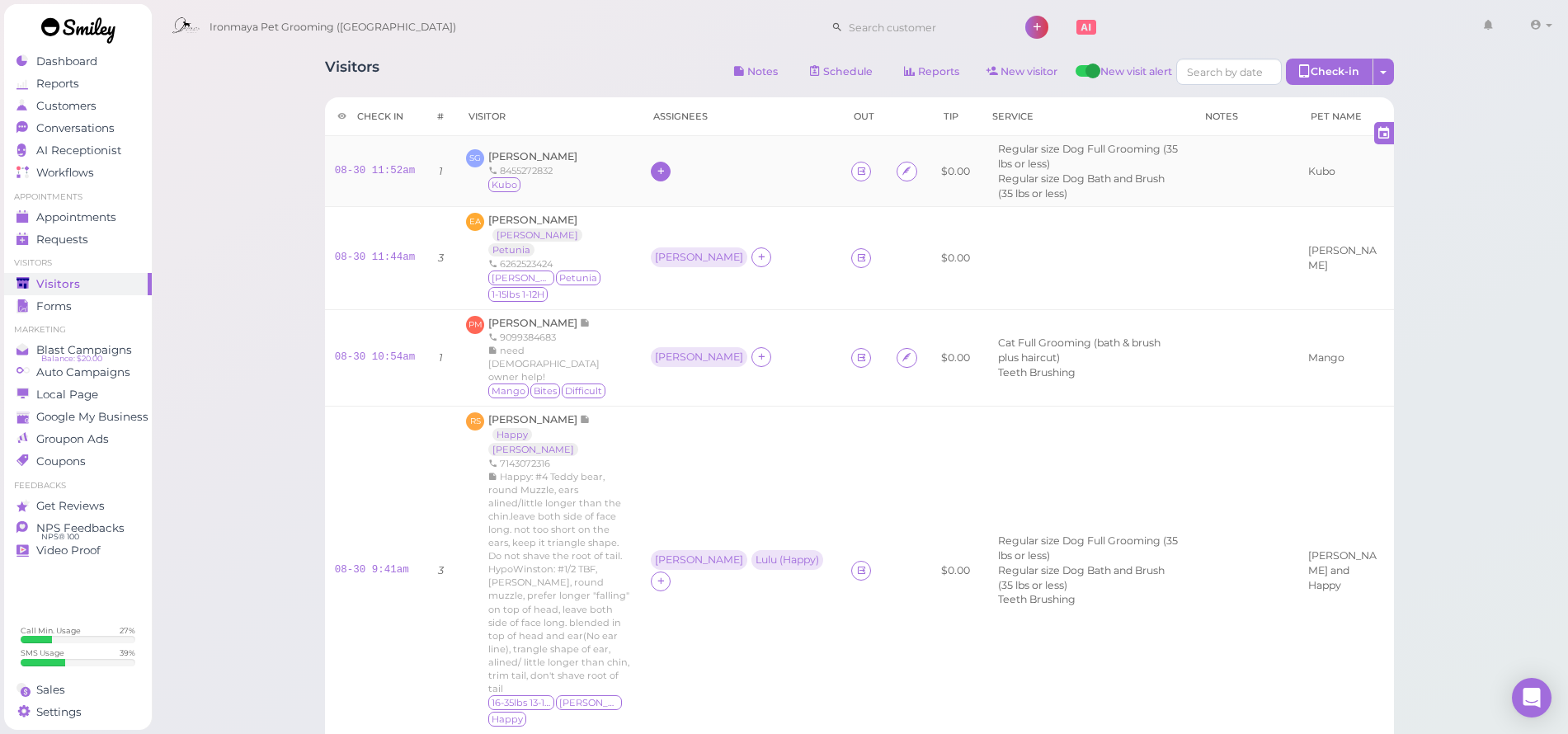
click at [667, 164] on div at bounding box center [661, 172] width 20 height 20
click at [681, 298] on span "[PERSON_NAME]" at bounding box center [704, 297] width 88 height 12
click at [545, 150] on span "[PERSON_NAME]" at bounding box center [533, 155] width 89 height 12
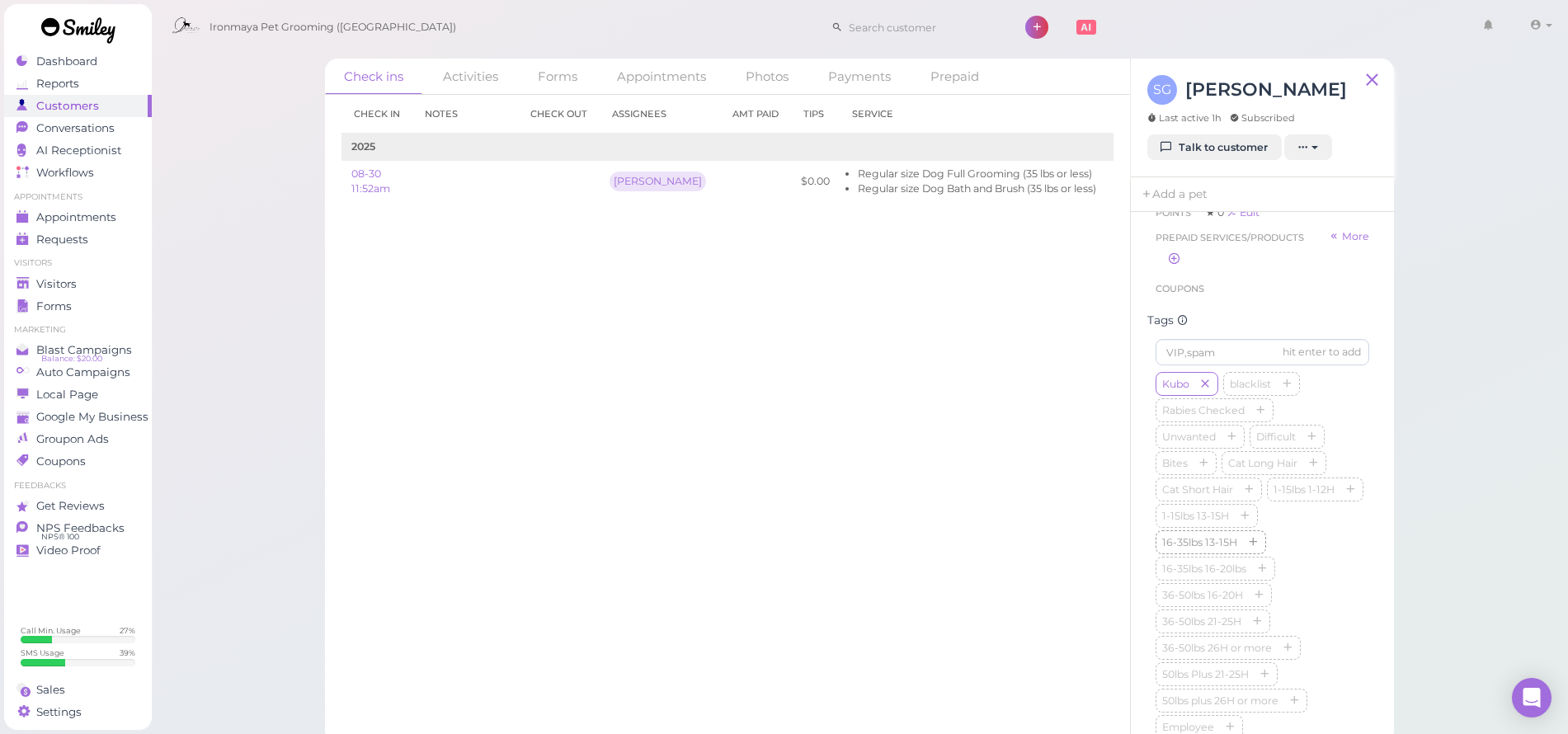
scroll to position [350, 0]
click at [1254, 545] on icon "button" at bounding box center [1252, 540] width 10 height 12
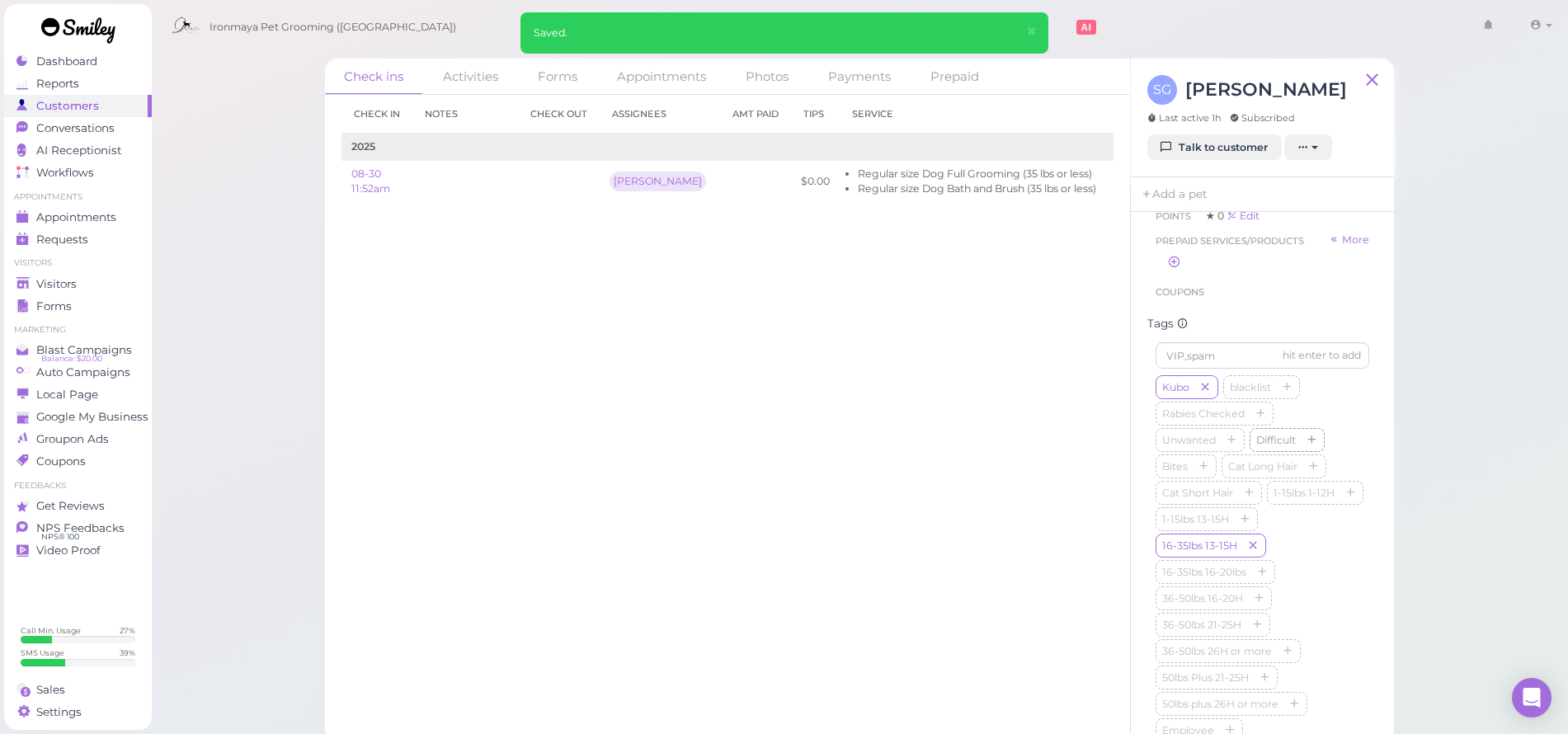
scroll to position [207, 0]
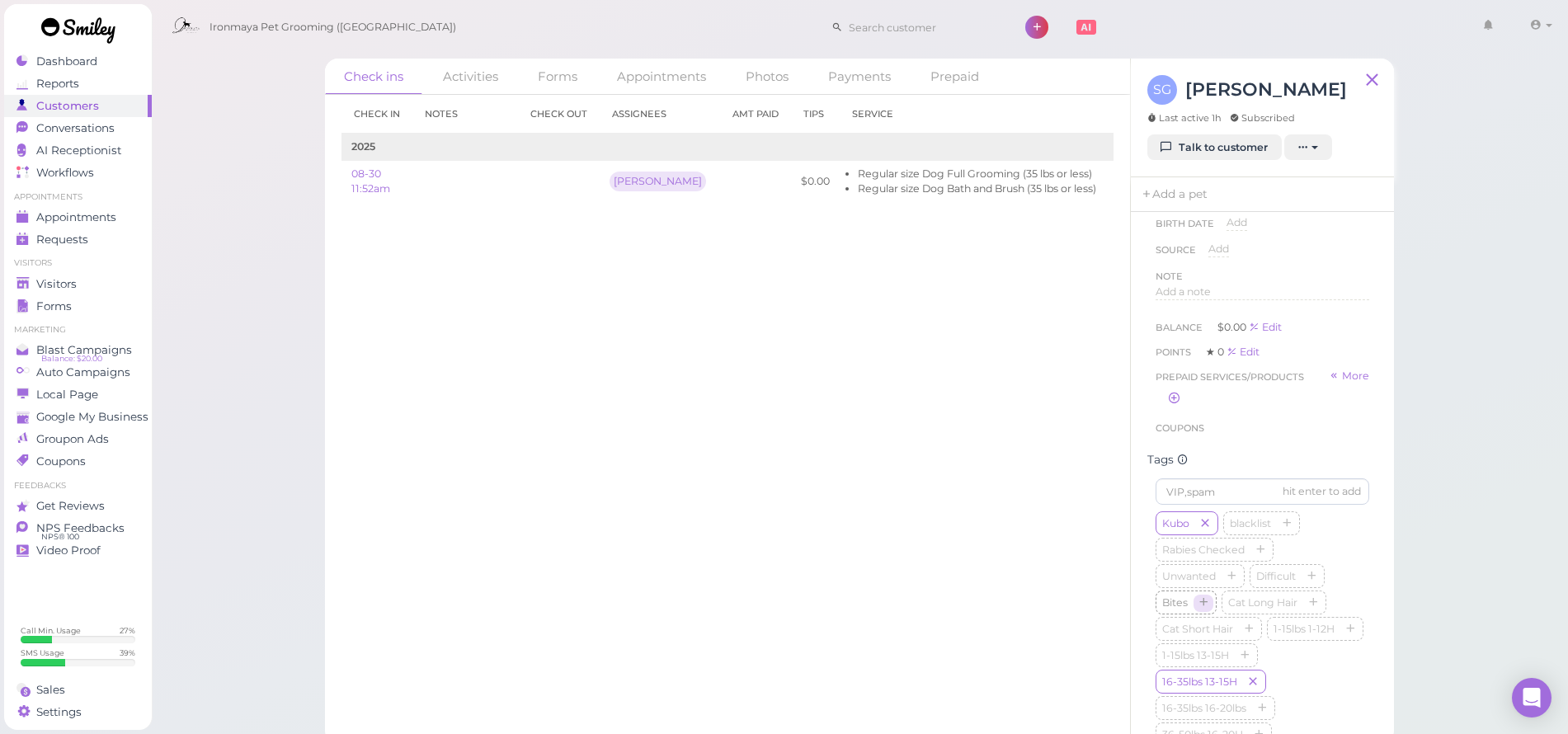
click at [1201, 609] on icon "button" at bounding box center [1203, 603] width 10 height 12
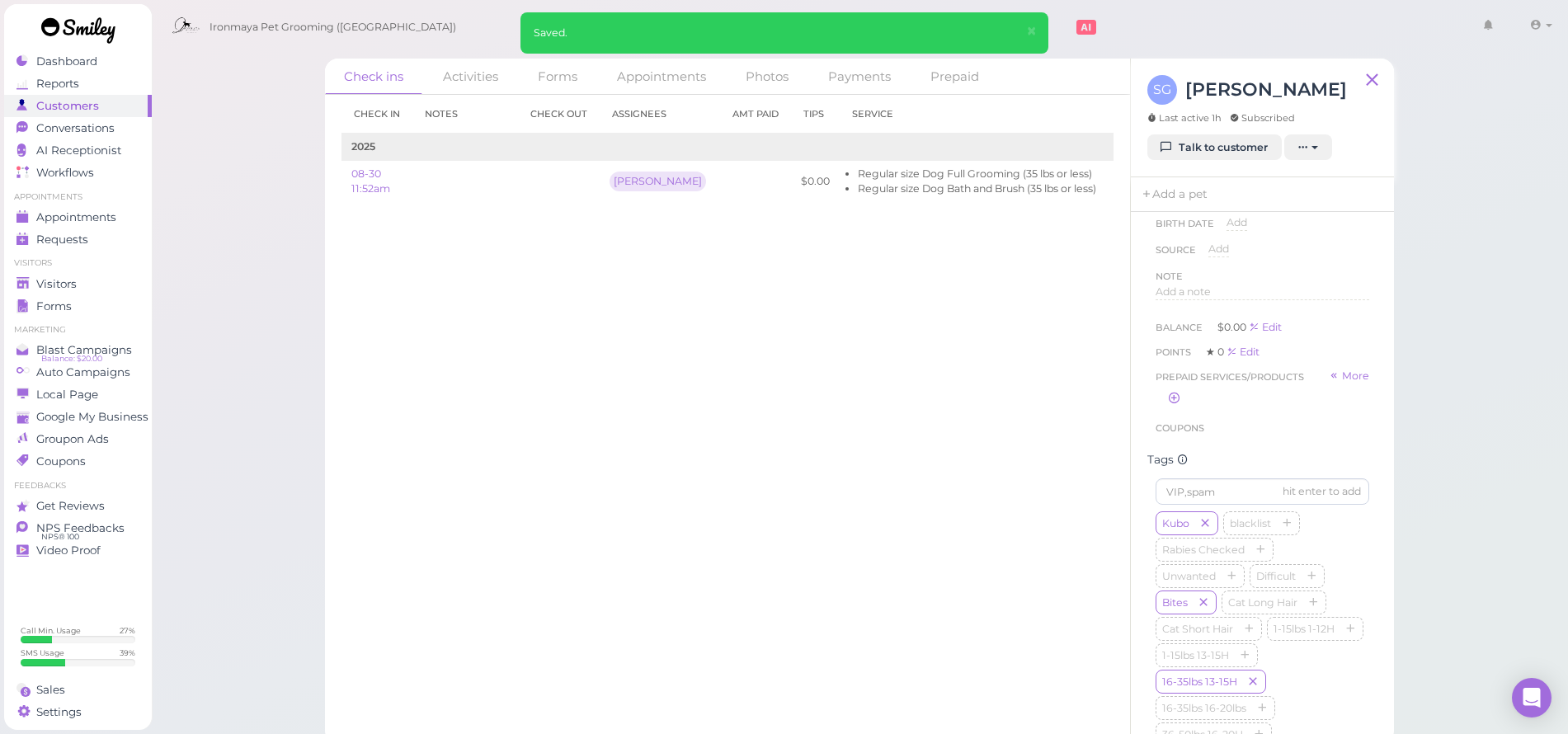
scroll to position [0, 0]
click at [1178, 496] on span "Add a note" at bounding box center [1183, 498] width 55 height 12
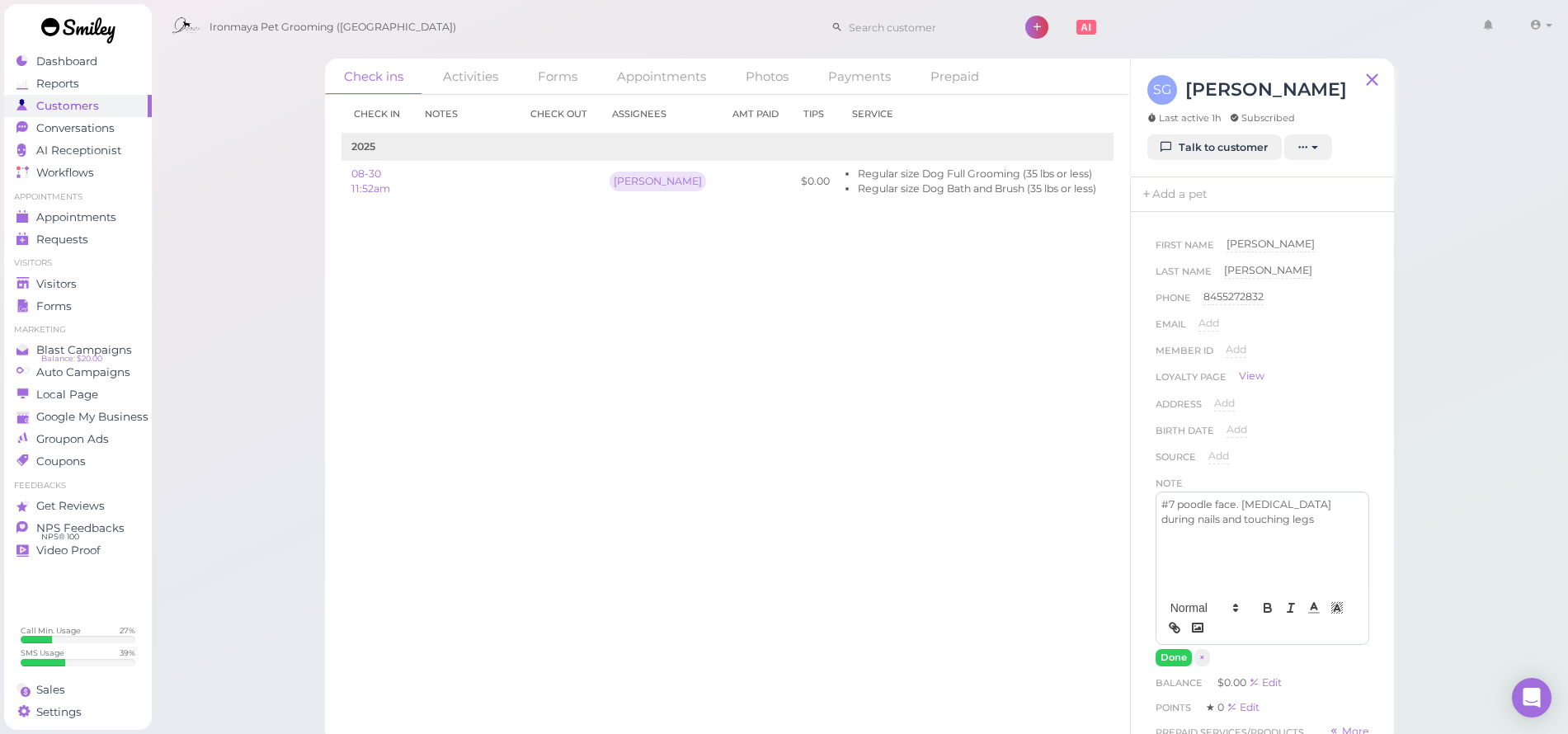
click at [1168, 669] on div "First Name [PERSON_NAME] [PERSON_NAME] Last Name [PERSON_NAME] [PERSON_NAME] Ph…" at bounding box center [1262, 513] width 230 height 571
click at [1172, 659] on button "Done" at bounding box center [1173, 657] width 36 height 17
click at [51, 281] on link "Visitors" at bounding box center [77, 284] width 147 height 22
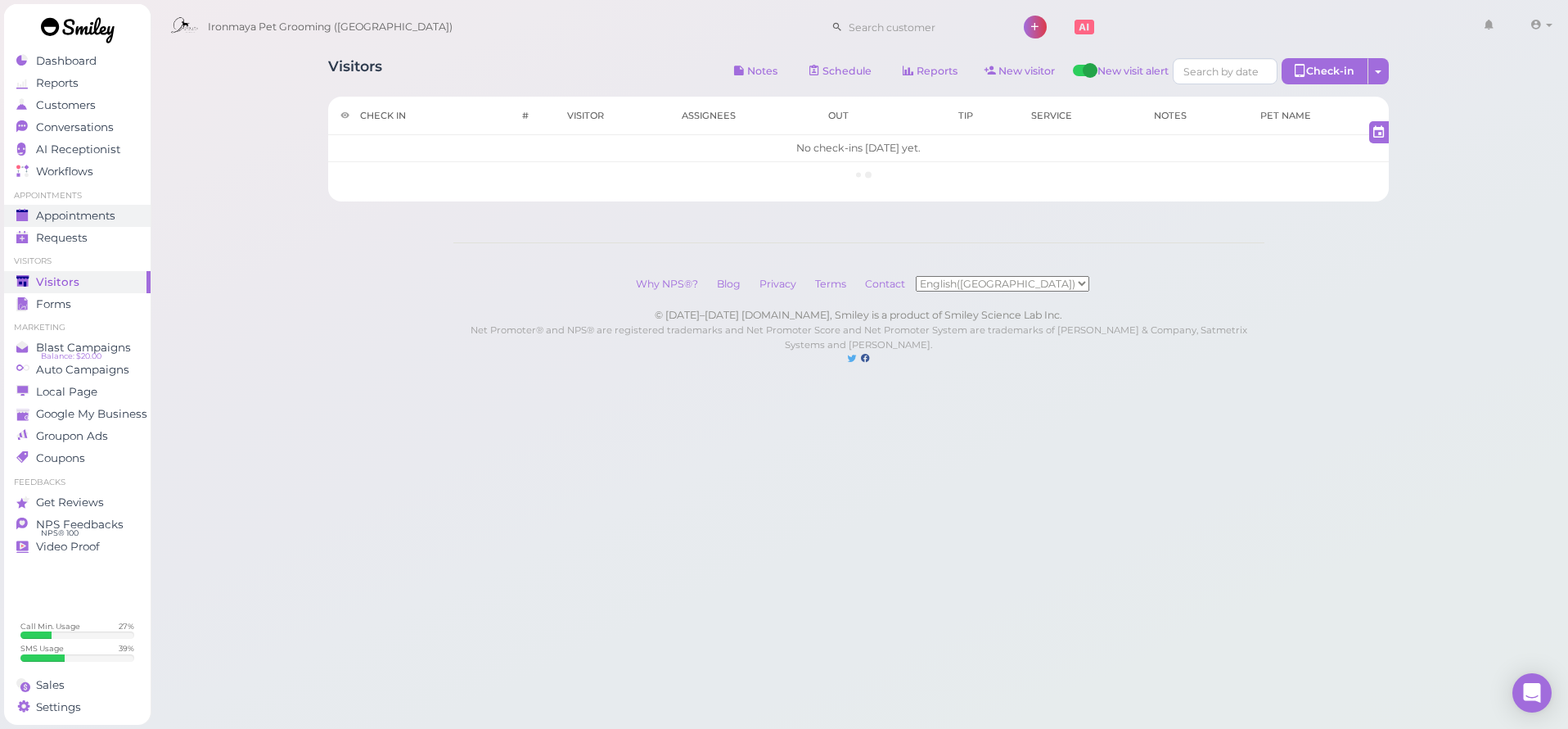
click at [115, 222] on span "Appointments" at bounding box center [75, 216] width 79 height 14
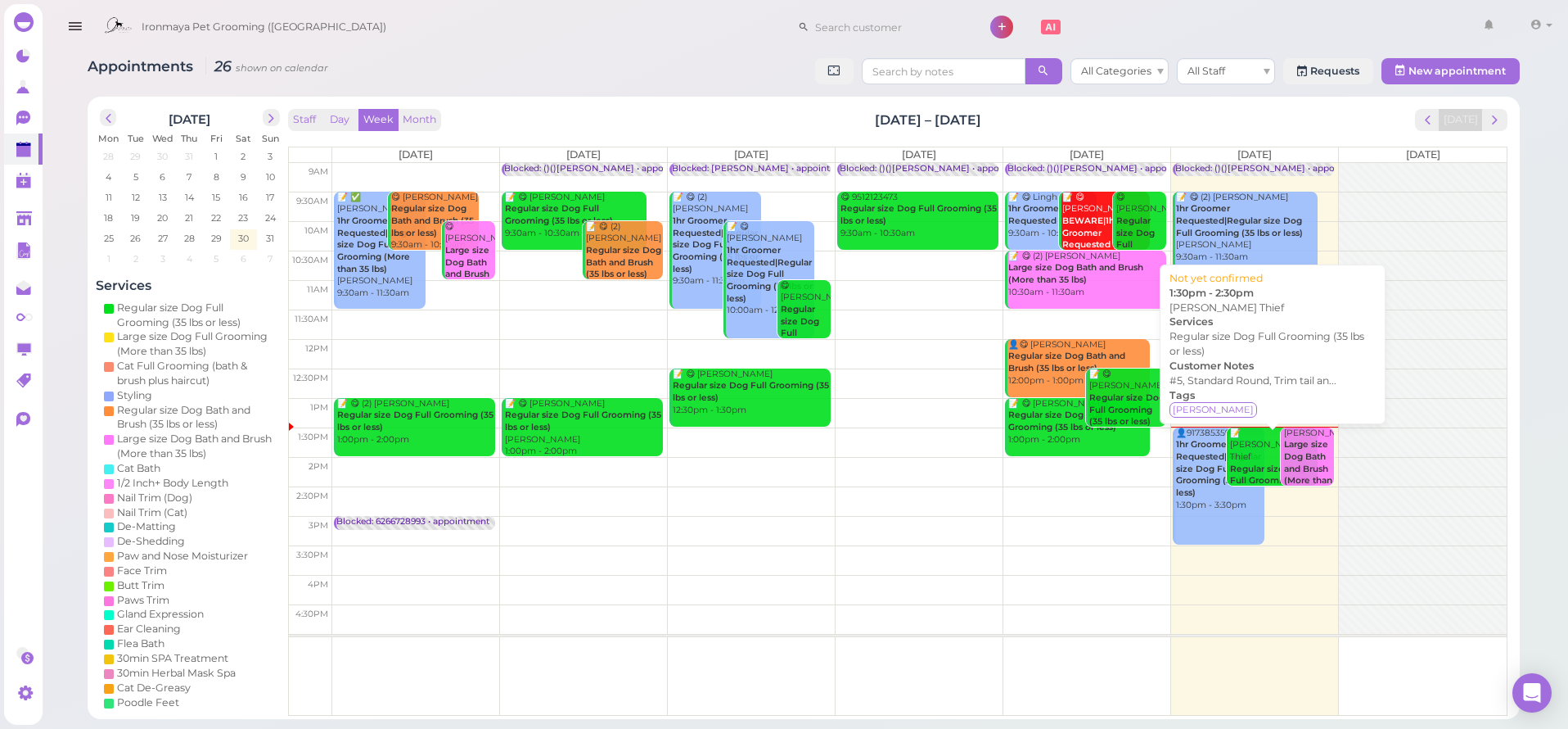
click at [1249, 463] on b "Regular size Dog Full Grooming (35 lbs or less)" at bounding box center [1269, 481] width 79 height 35
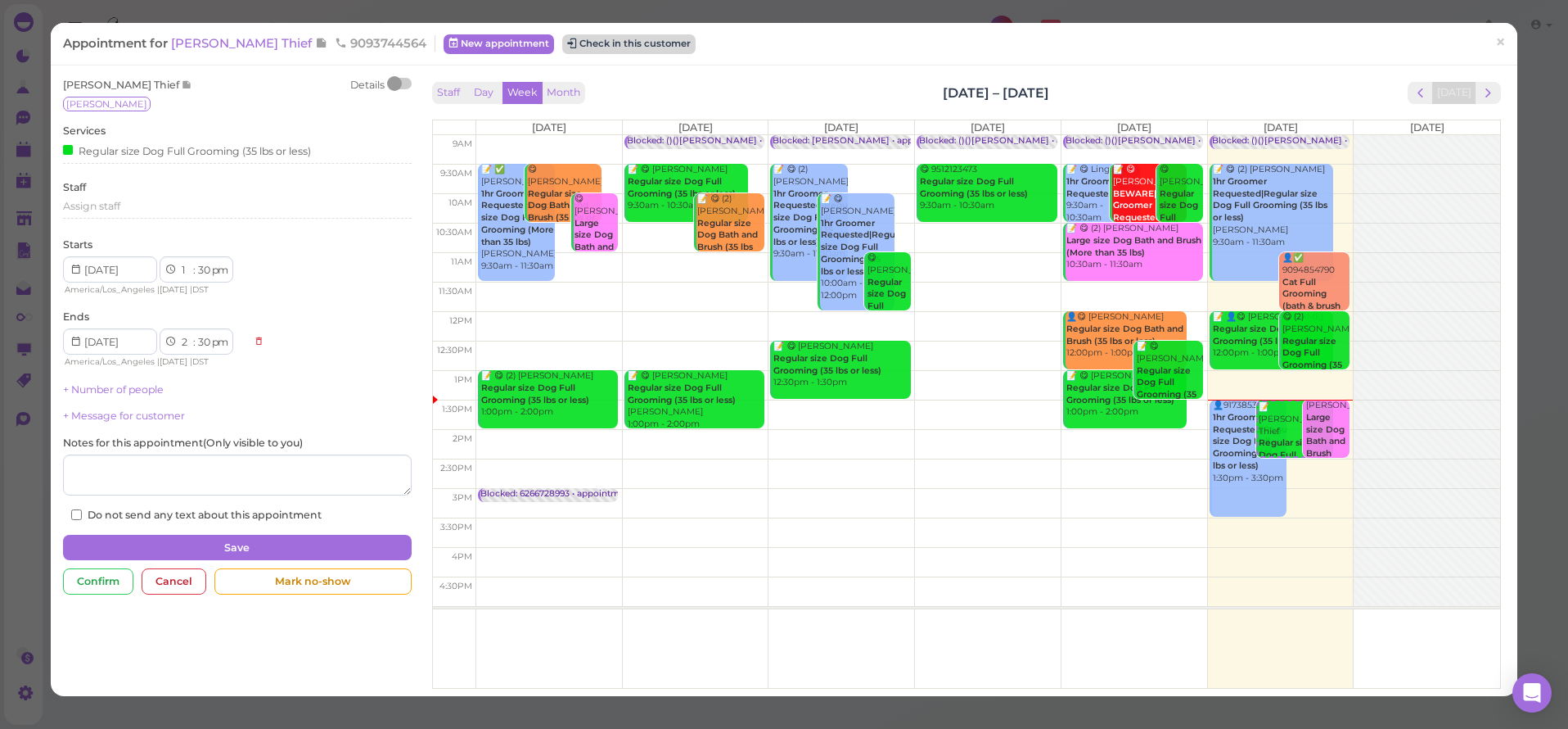
click at [563, 46] on button "Check in this customer" at bounding box center [629, 45] width 133 height 20
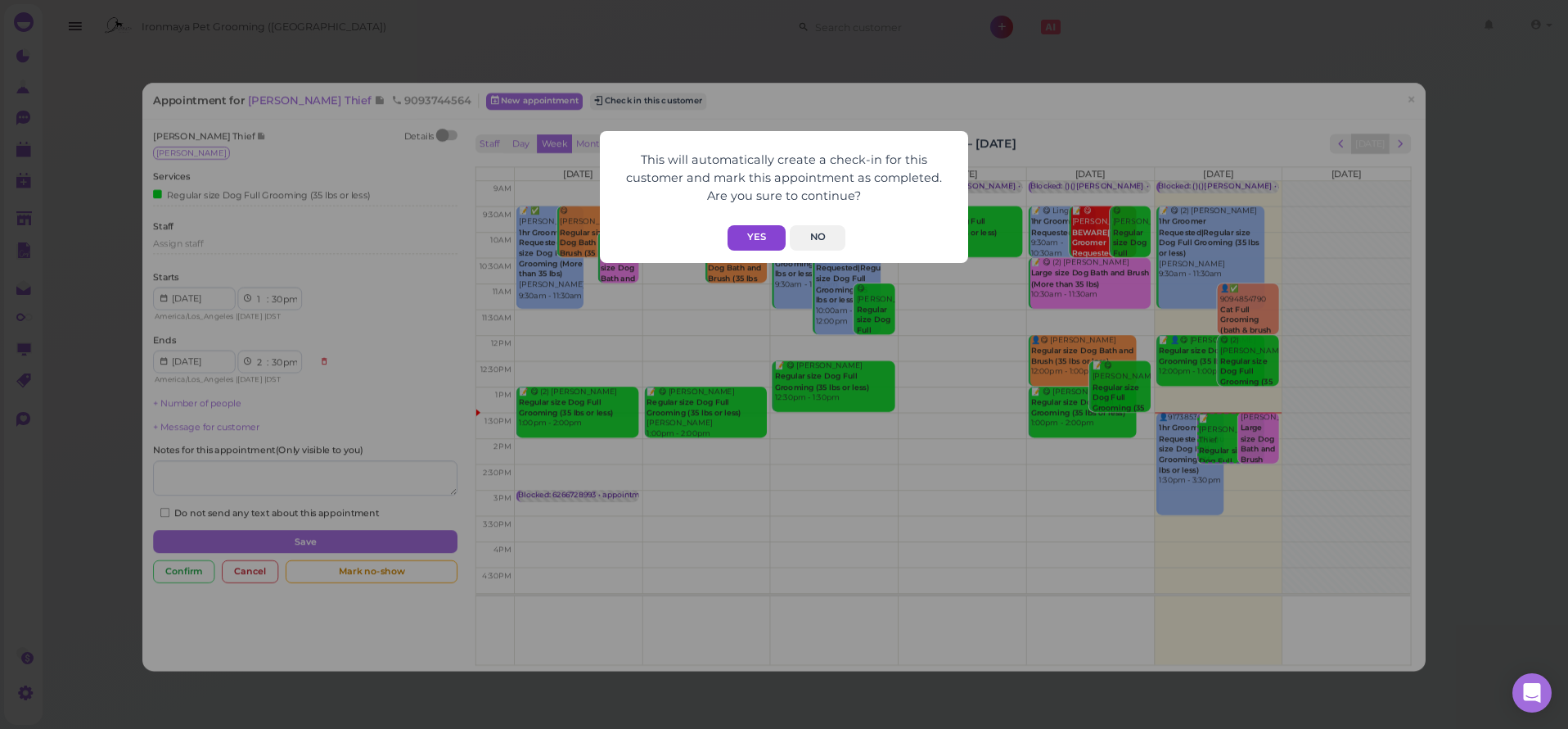
click at [769, 235] on button "Yes" at bounding box center [757, 238] width 58 height 26
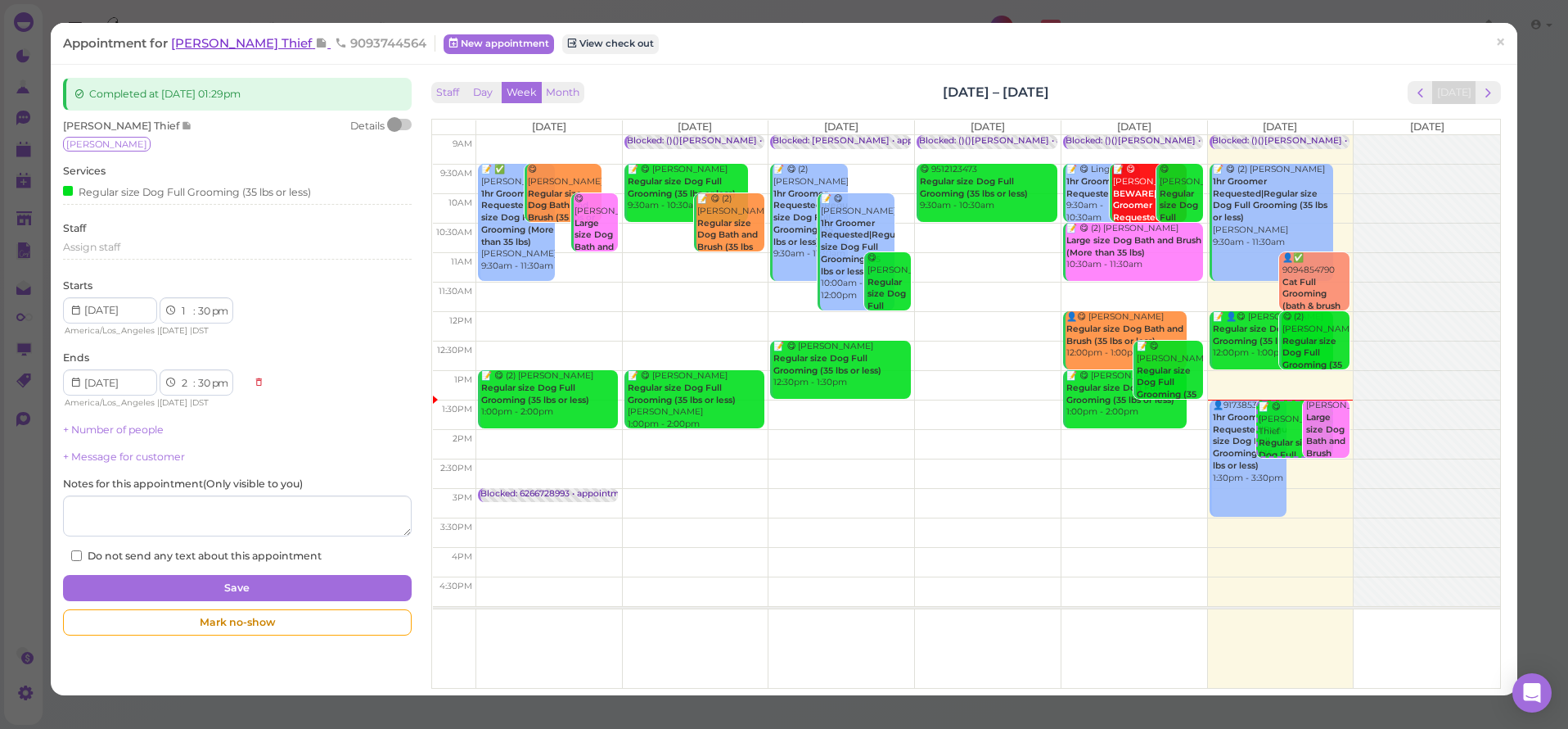
click at [184, 44] on span "[PERSON_NAME] Thief" at bounding box center [243, 43] width 144 height 16
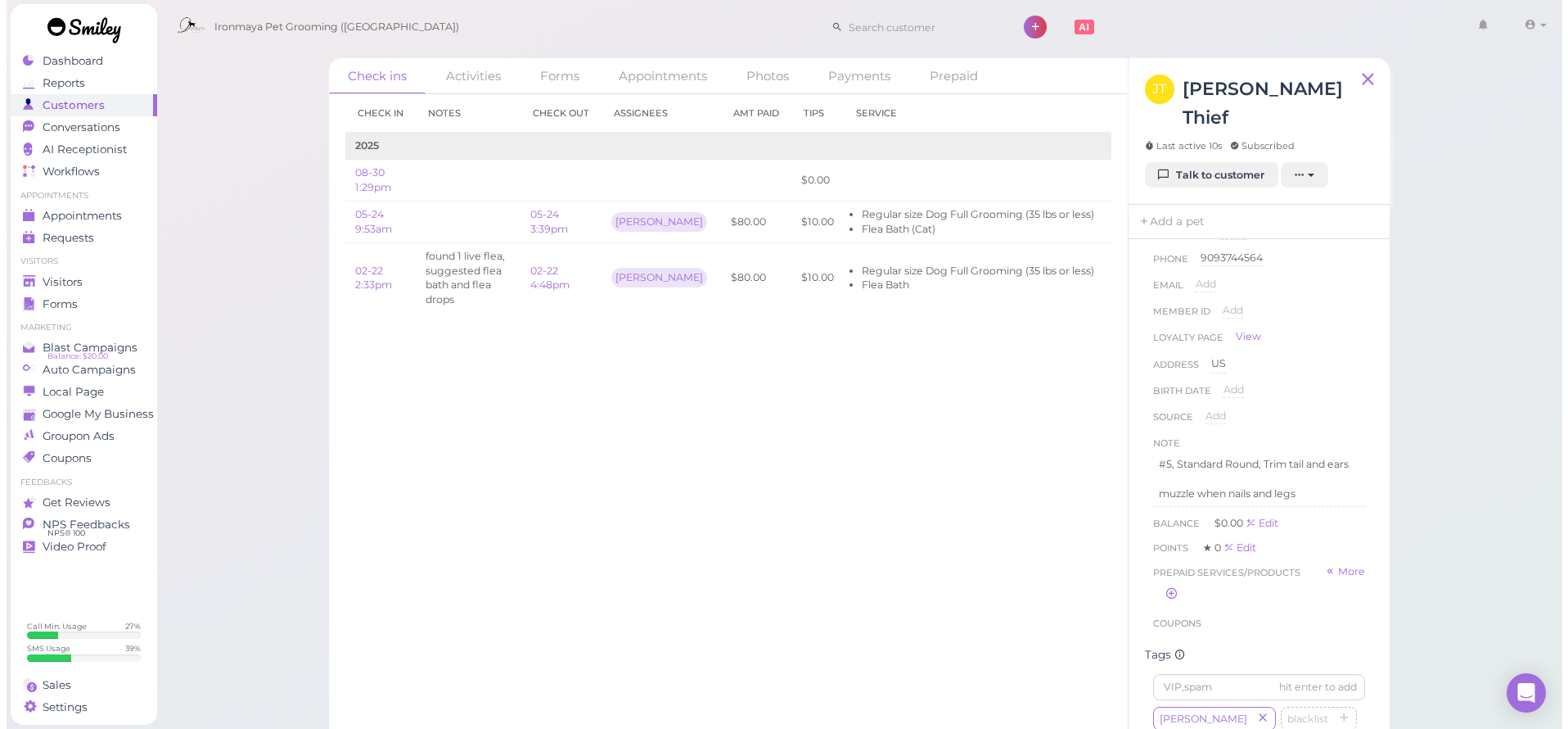
scroll to position [69, 0]
click at [60, 217] on span "Appointments" at bounding box center [75, 216] width 79 height 14
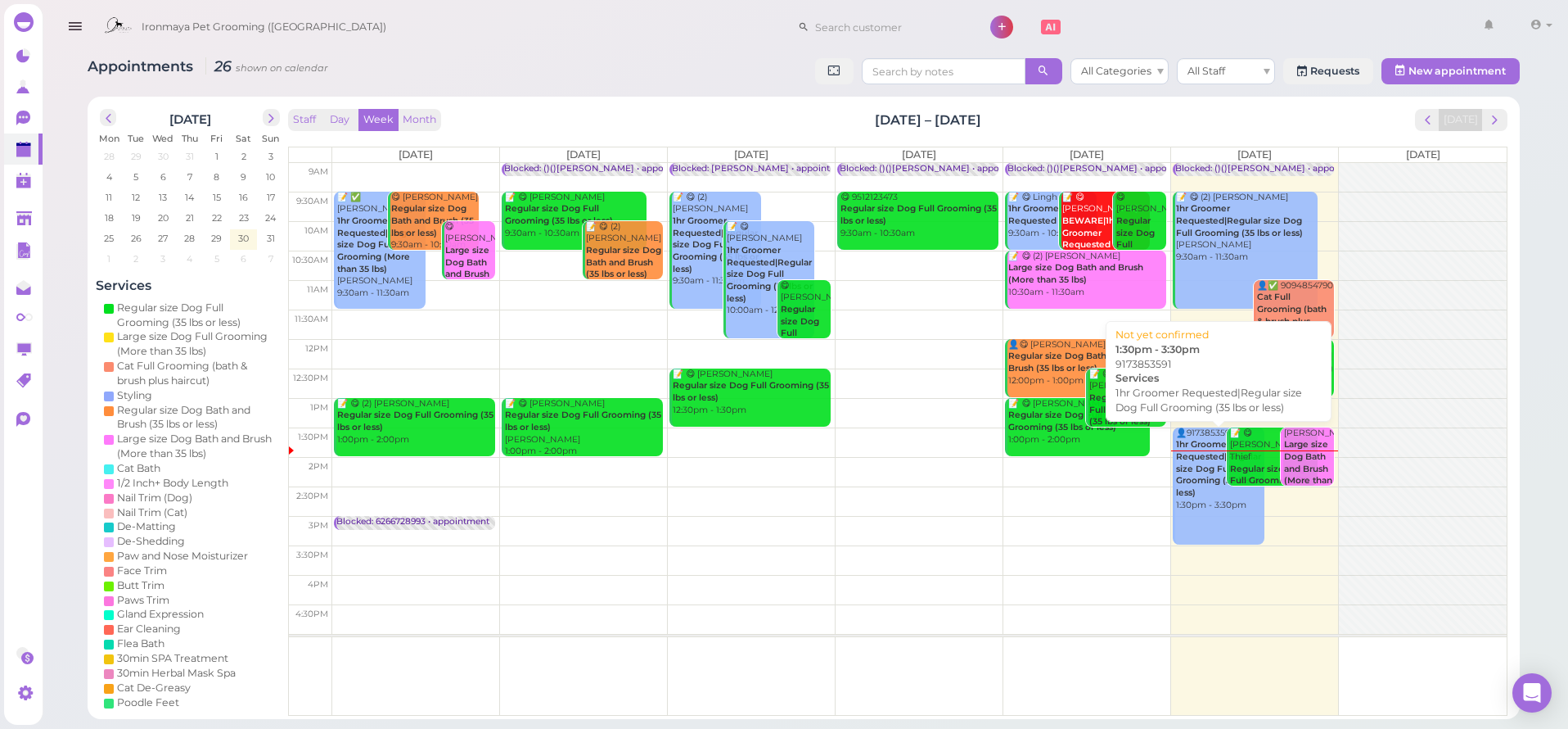
click at [1200, 444] on b "1hr Groomer Requested|Regular size Dog Full Grooming (35 lbs or less)" at bounding box center [1219, 468] width 86 height 59
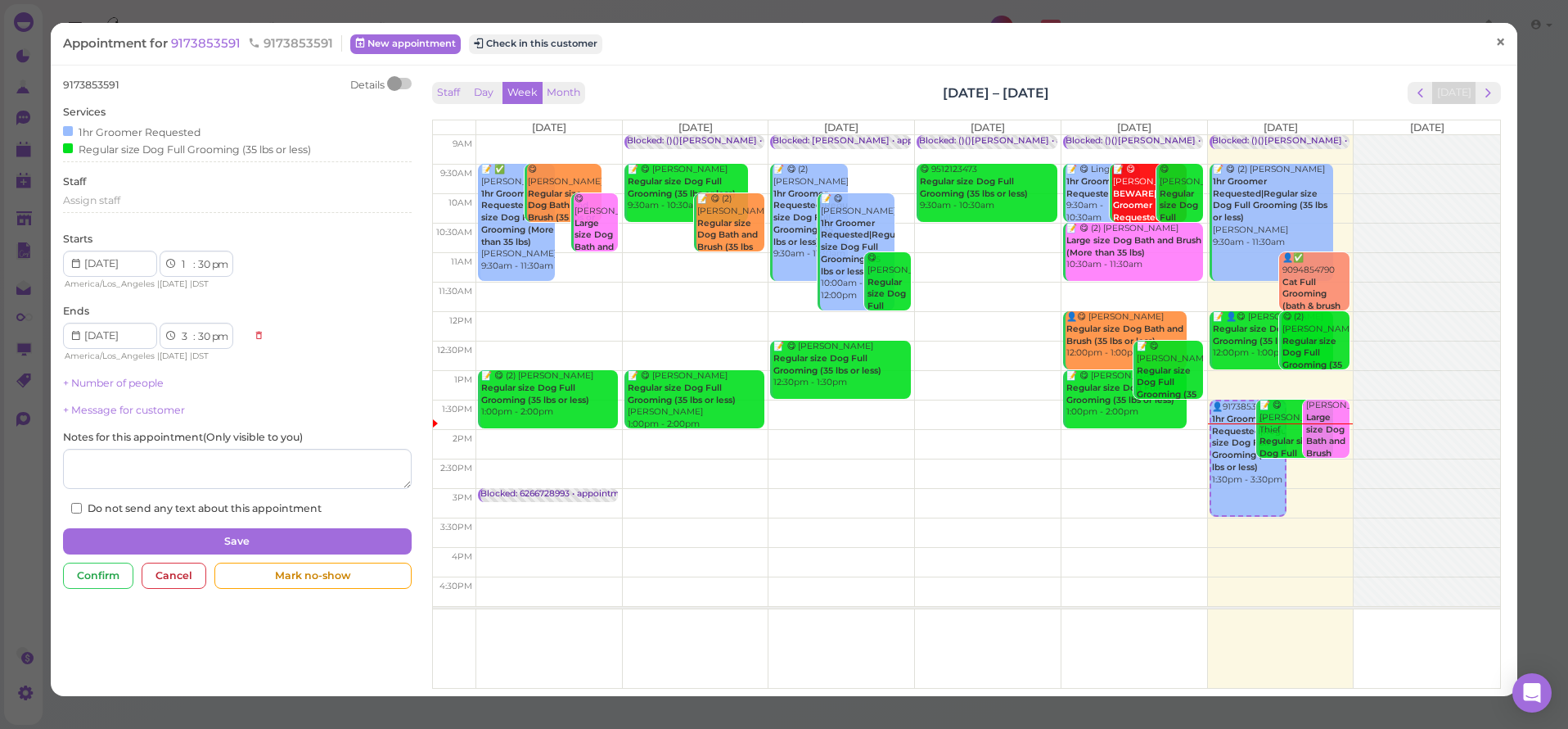
click at [1495, 39] on span "×" at bounding box center [1500, 42] width 11 height 23
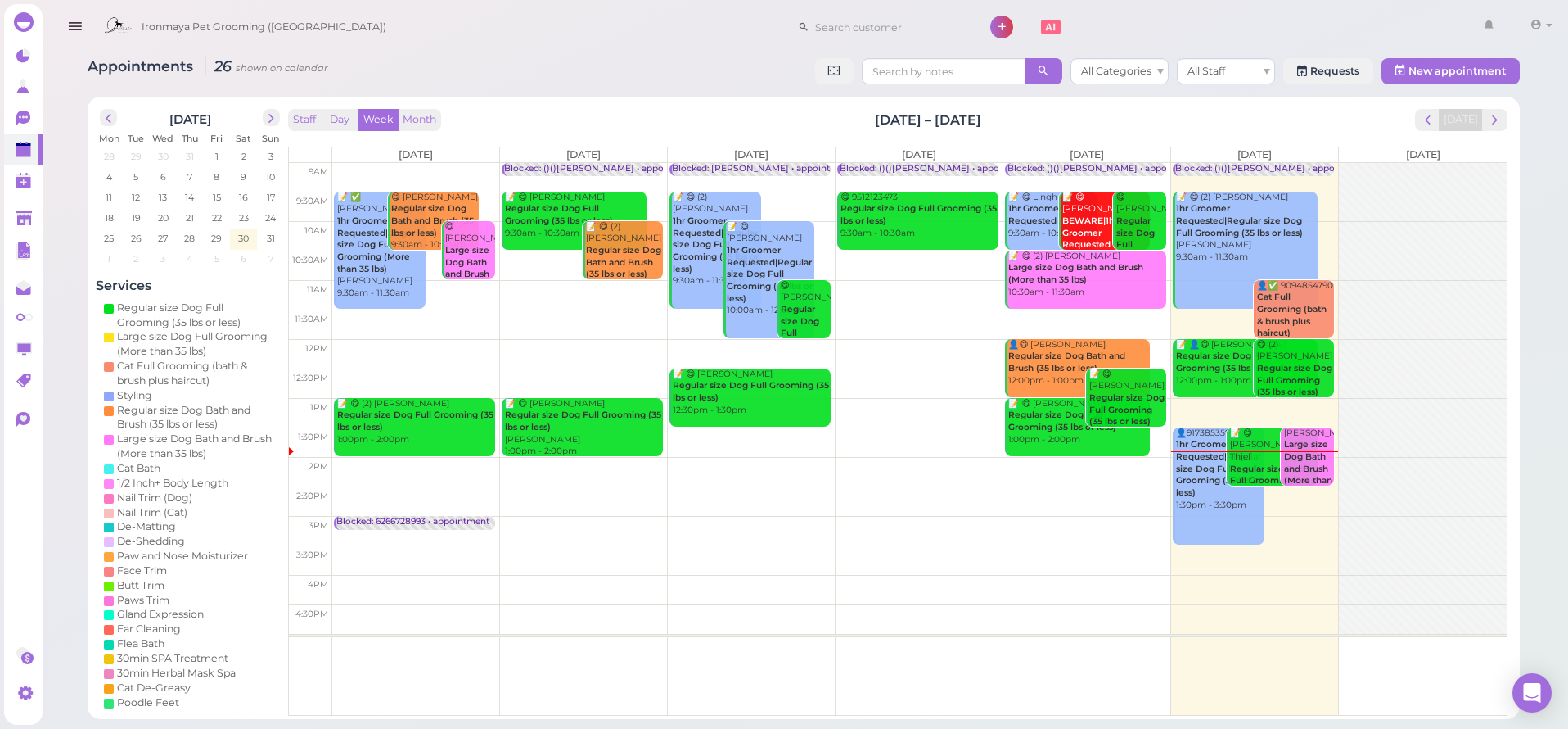
click at [1310, 447] on div "[PERSON_NAME] Large size Dog Bath and Brush (More than 35 lbs) 1:30pm - 2:30pm" at bounding box center [1309, 476] width 51 height 97
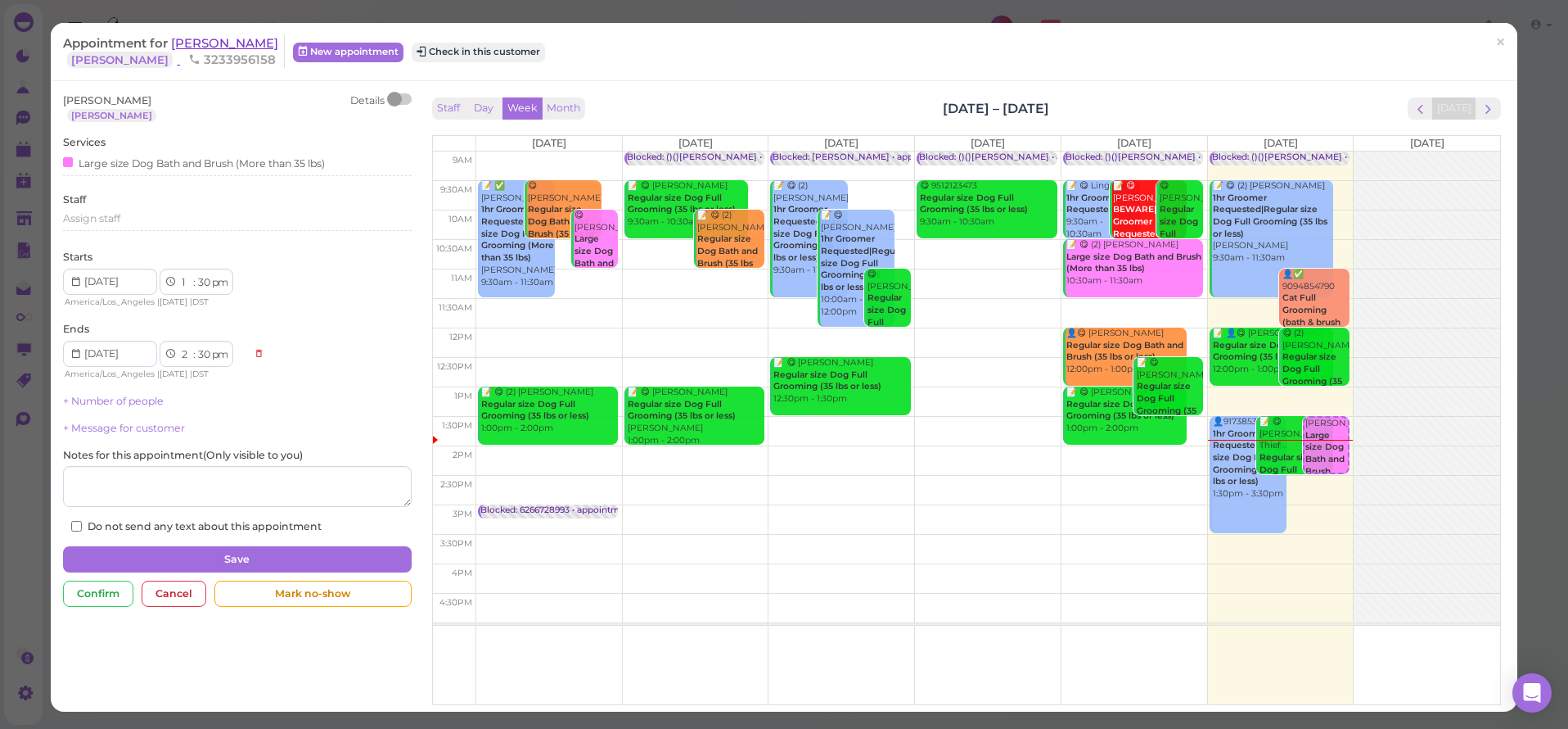
click at [209, 41] on span "[PERSON_NAME]" at bounding box center [224, 43] width 107 height 16
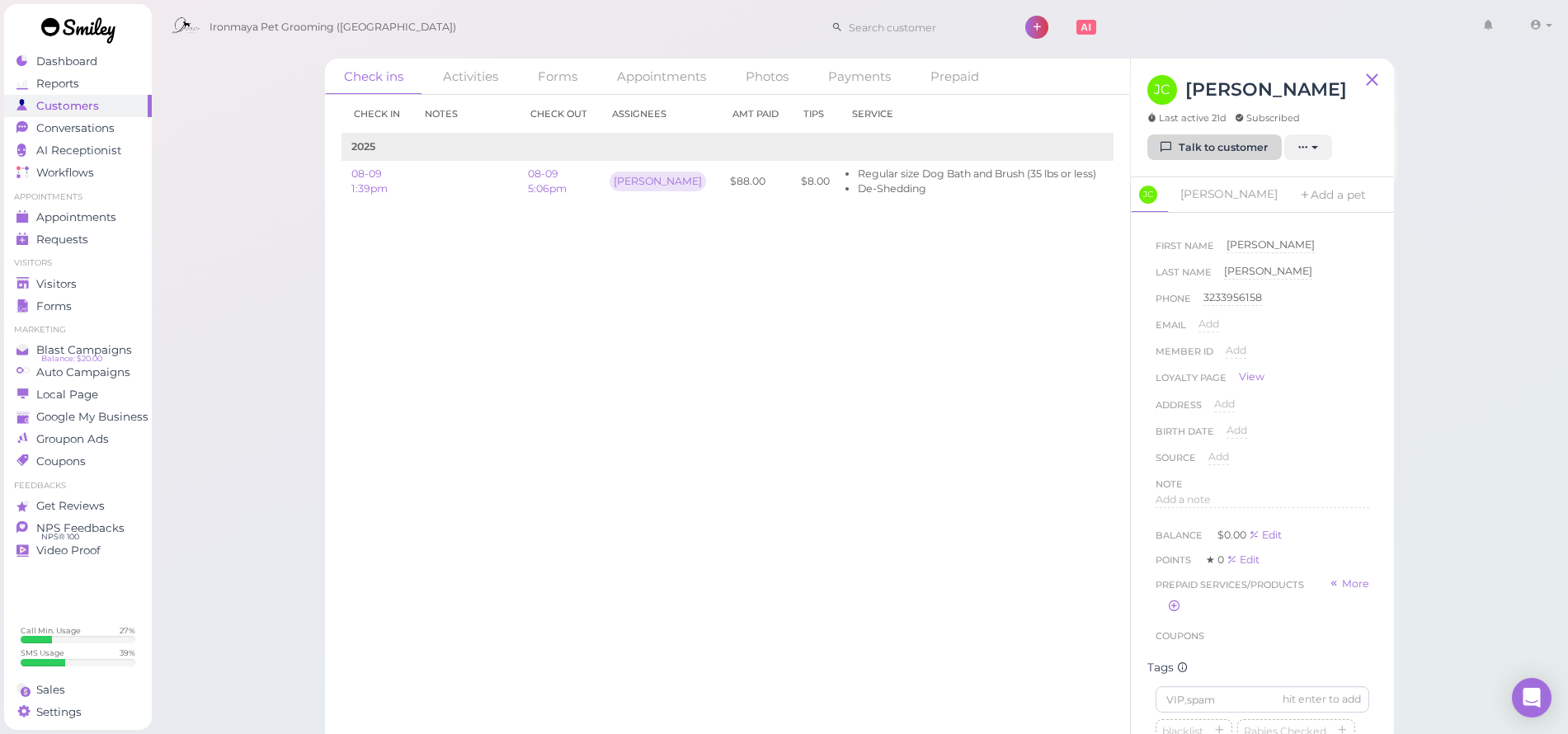
click at [1225, 155] on link "Talk to customer" at bounding box center [1215, 147] width 134 height 27
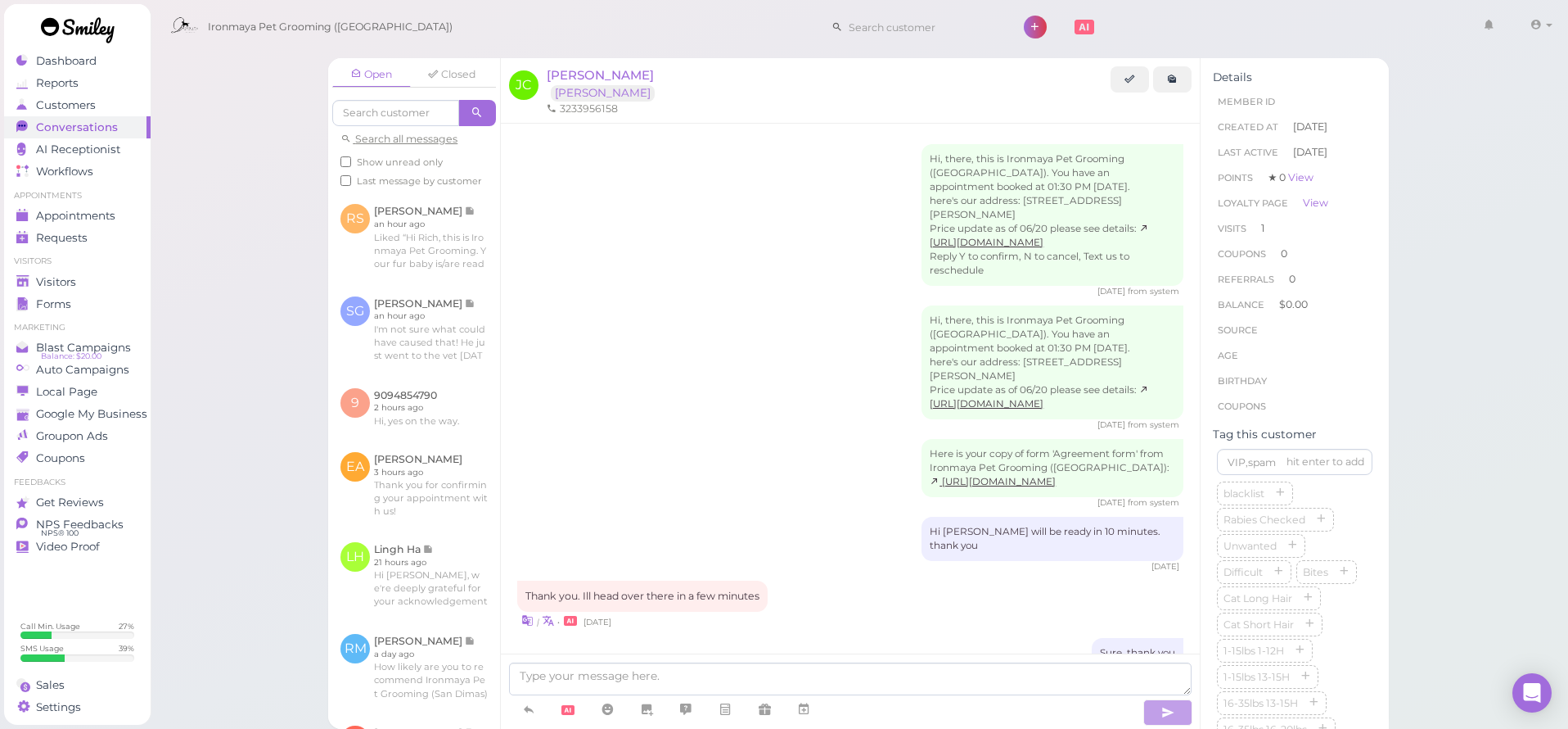
scroll to position [640, 0]
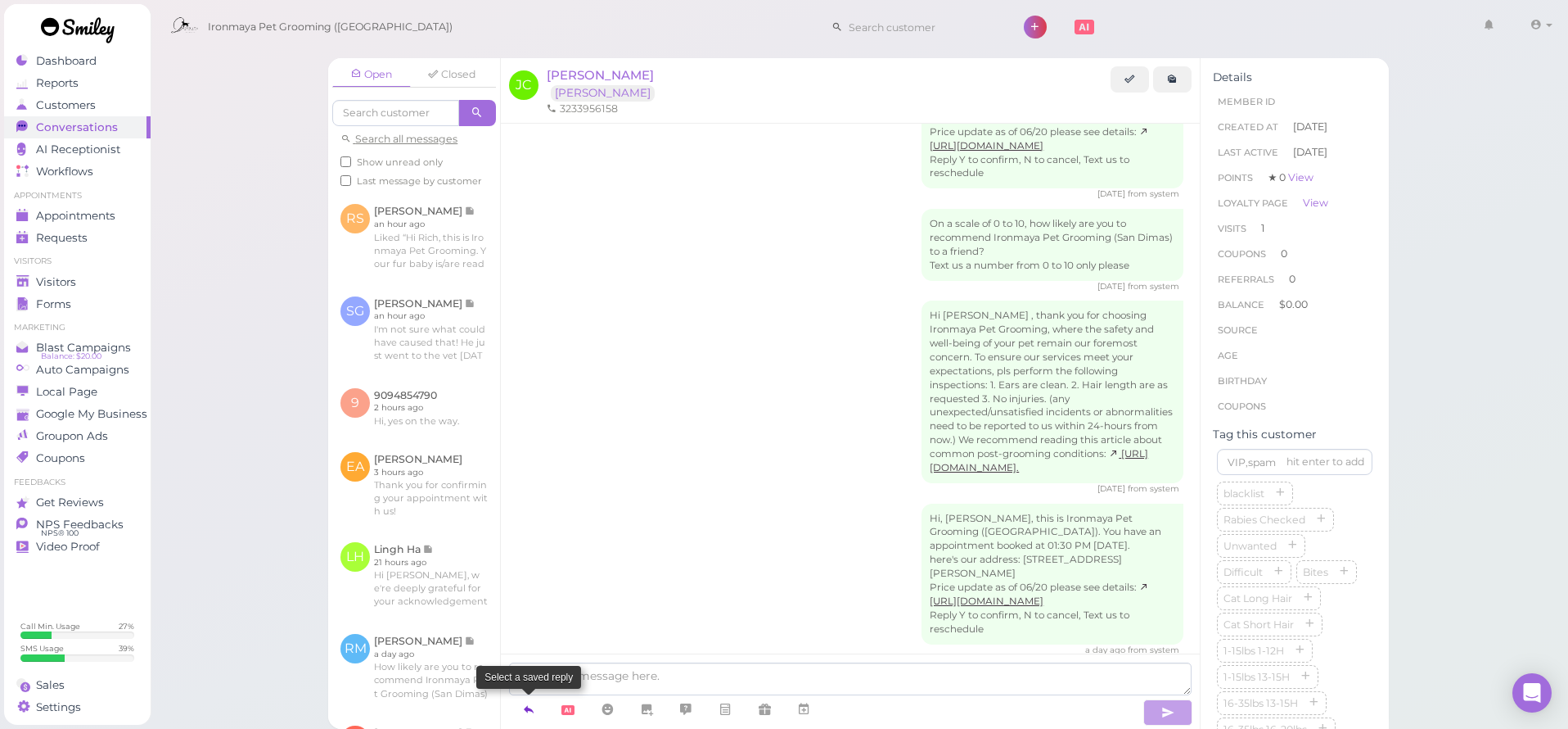
click at [537, 708] on link at bounding box center [528, 709] width 39 height 28
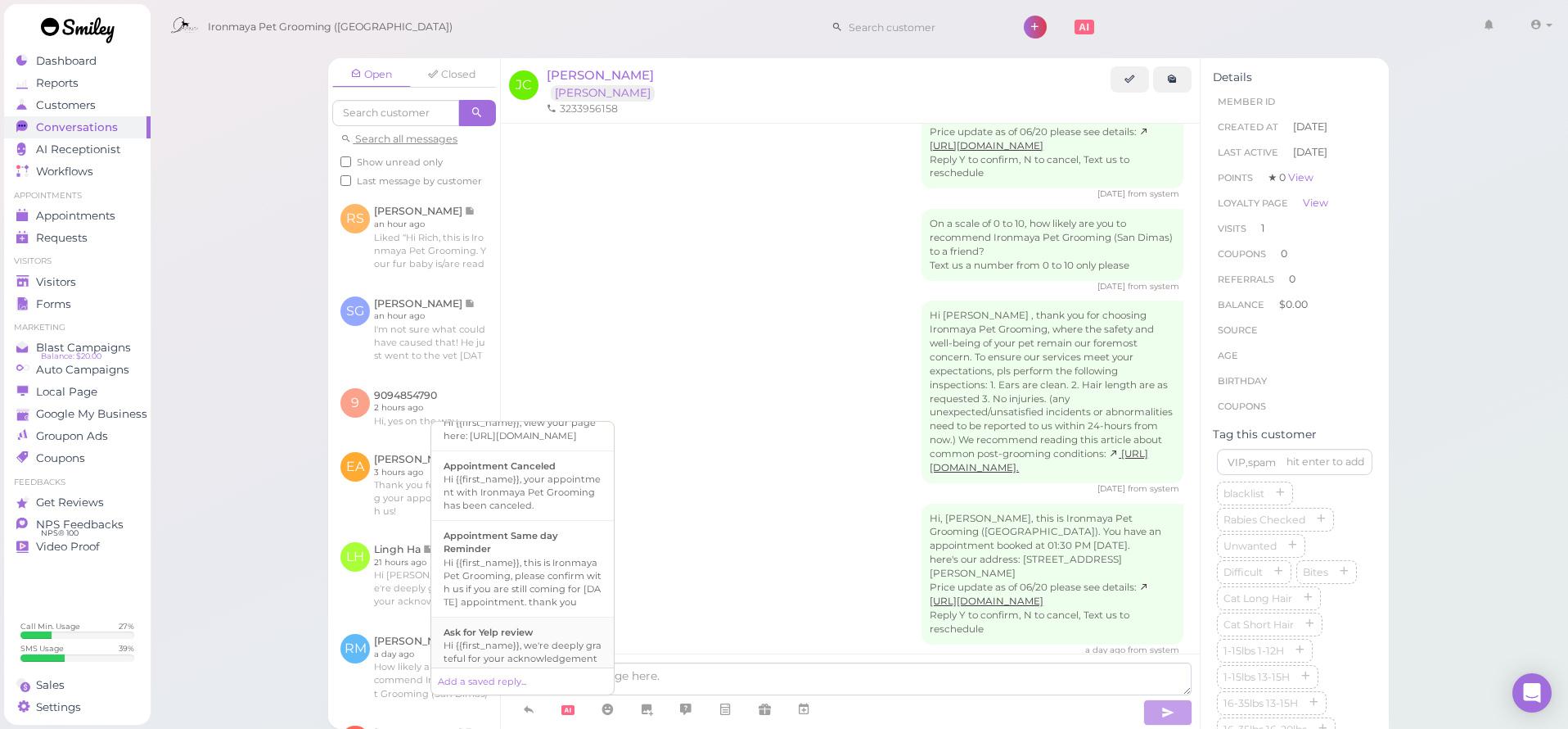
scroll to position [0, 0]
click at [528, 625] on div "Hi {{first_name}}, this is Ironmaya Pet Grooming, please confirm with us if you…" at bounding box center [522, 608] width 158 height 52
type textarea "Hi {{first_name}}, this is Ironmaya Pet Grooming, please confirm with us if you…"
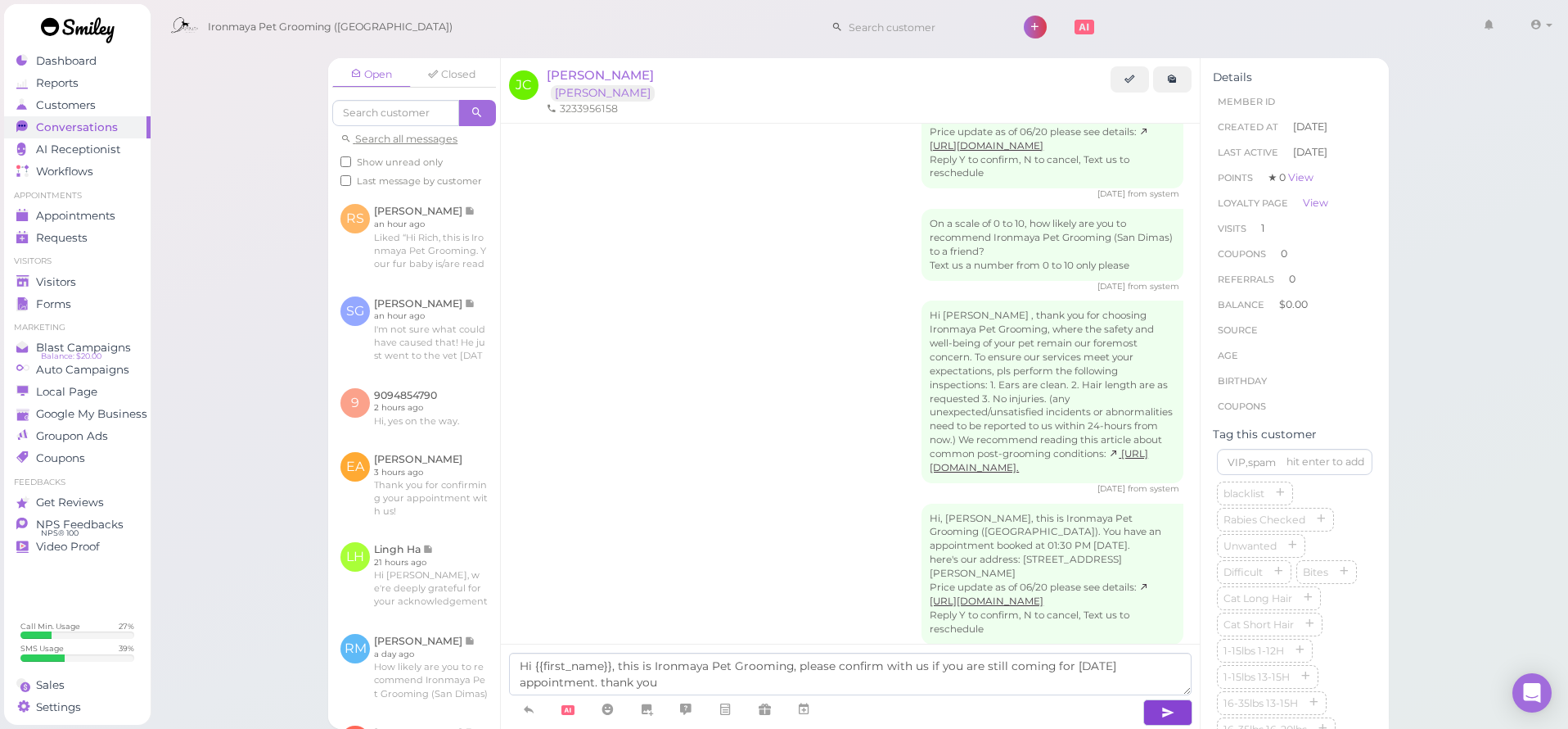
click at [1167, 719] on icon "button" at bounding box center [1168, 713] width 13 height 16
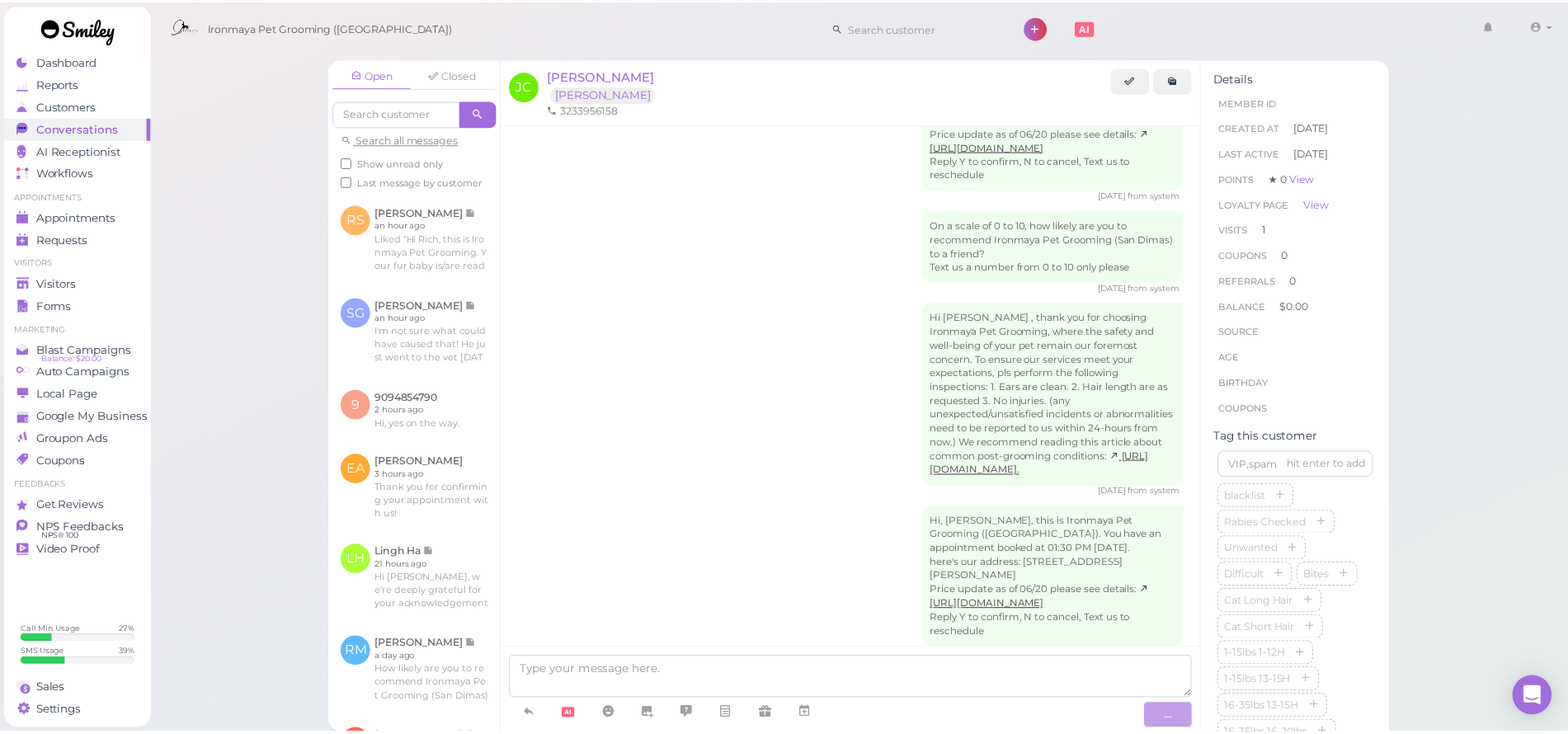
scroll to position [709, 0]
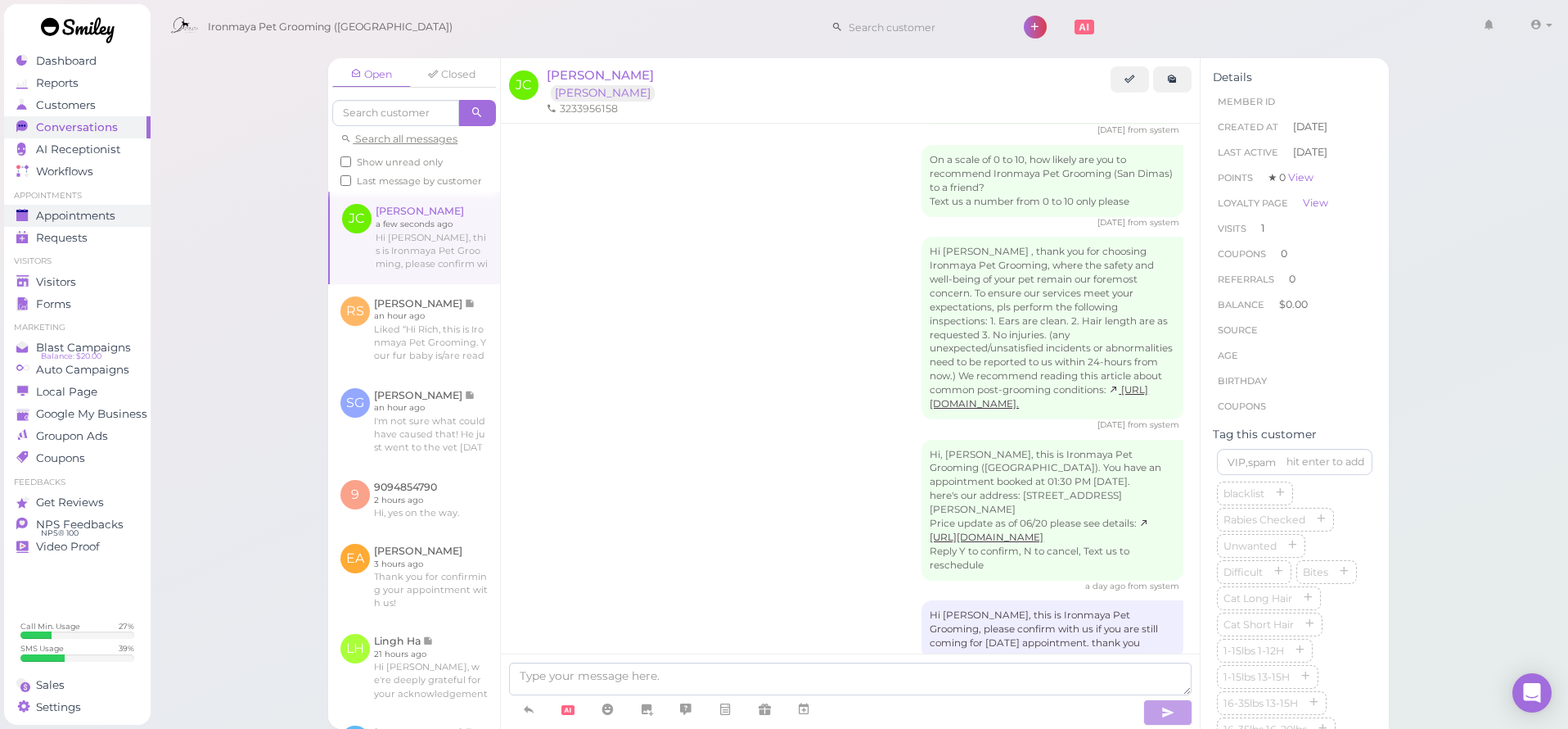
click at [101, 213] on span "Appointments" at bounding box center [75, 216] width 79 height 14
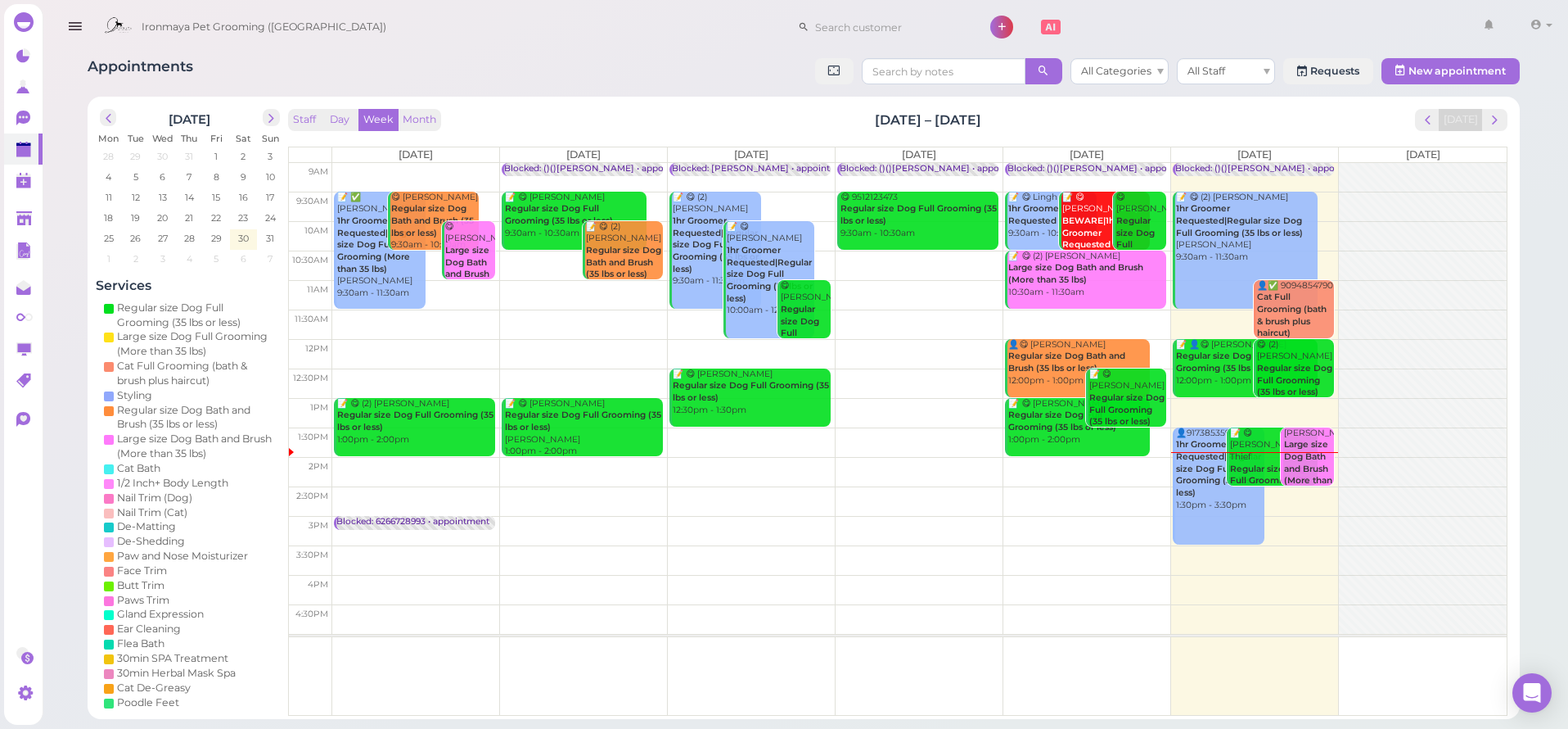
click at [76, 27] on icon "button" at bounding box center [75, 26] width 17 height 20
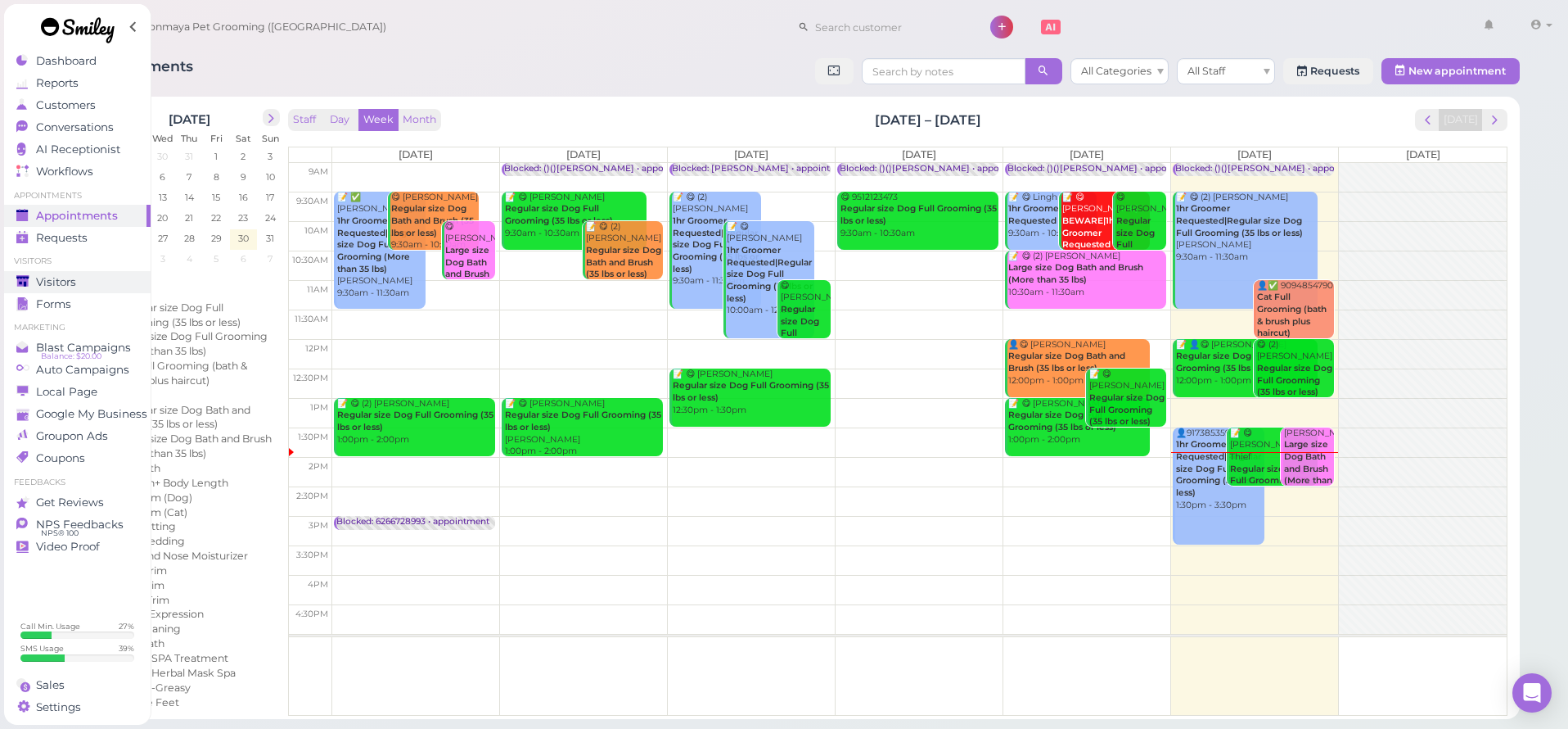
click at [67, 291] on link "Visitors" at bounding box center [77, 282] width 146 height 22
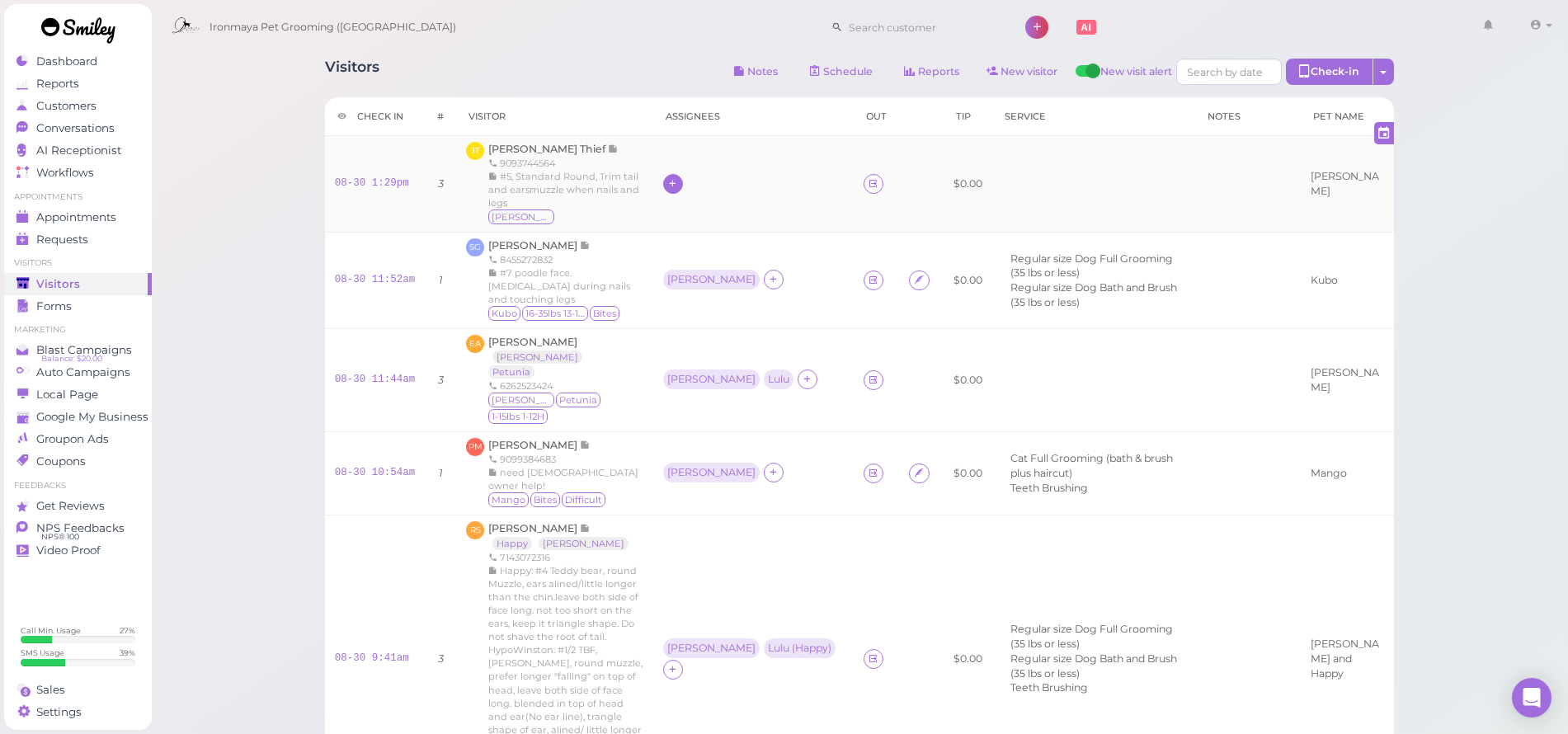
click at [667, 188] on icon at bounding box center [673, 183] width 11 height 12
click at [676, 353] on span "[PERSON_NAME]" at bounding box center [716, 350] width 112 height 12
click at [100, 210] on ul "Appointments Appointments Requests 0" at bounding box center [77, 221] width 147 height 60
click at [99, 213] on span "Appointments" at bounding box center [75, 217] width 80 height 14
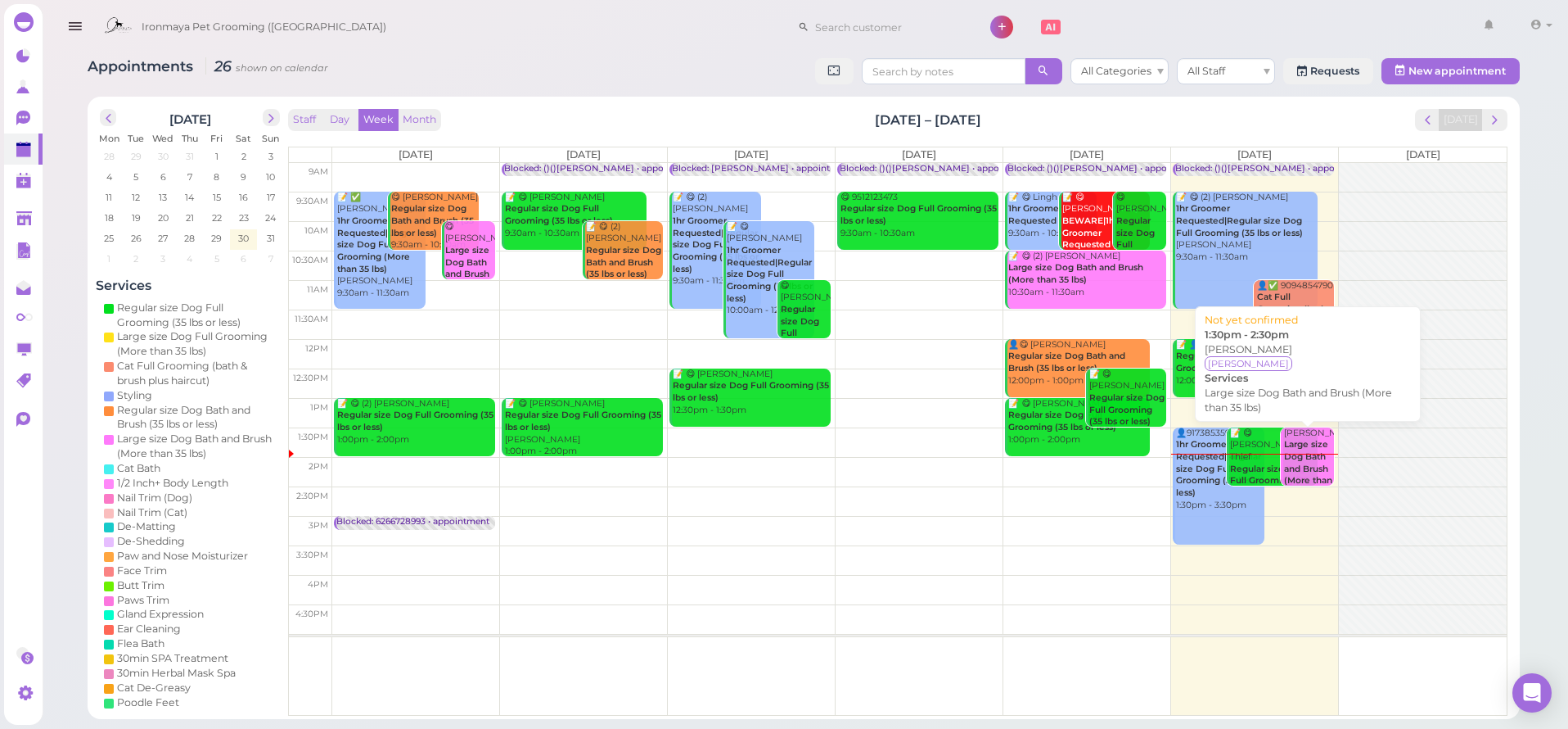
click at [1306, 438] on div "[PERSON_NAME] Large size Dog Bath and Brush (More than 35 lbs) 1:30pm - 2:30pm" at bounding box center [1309, 476] width 51 height 97
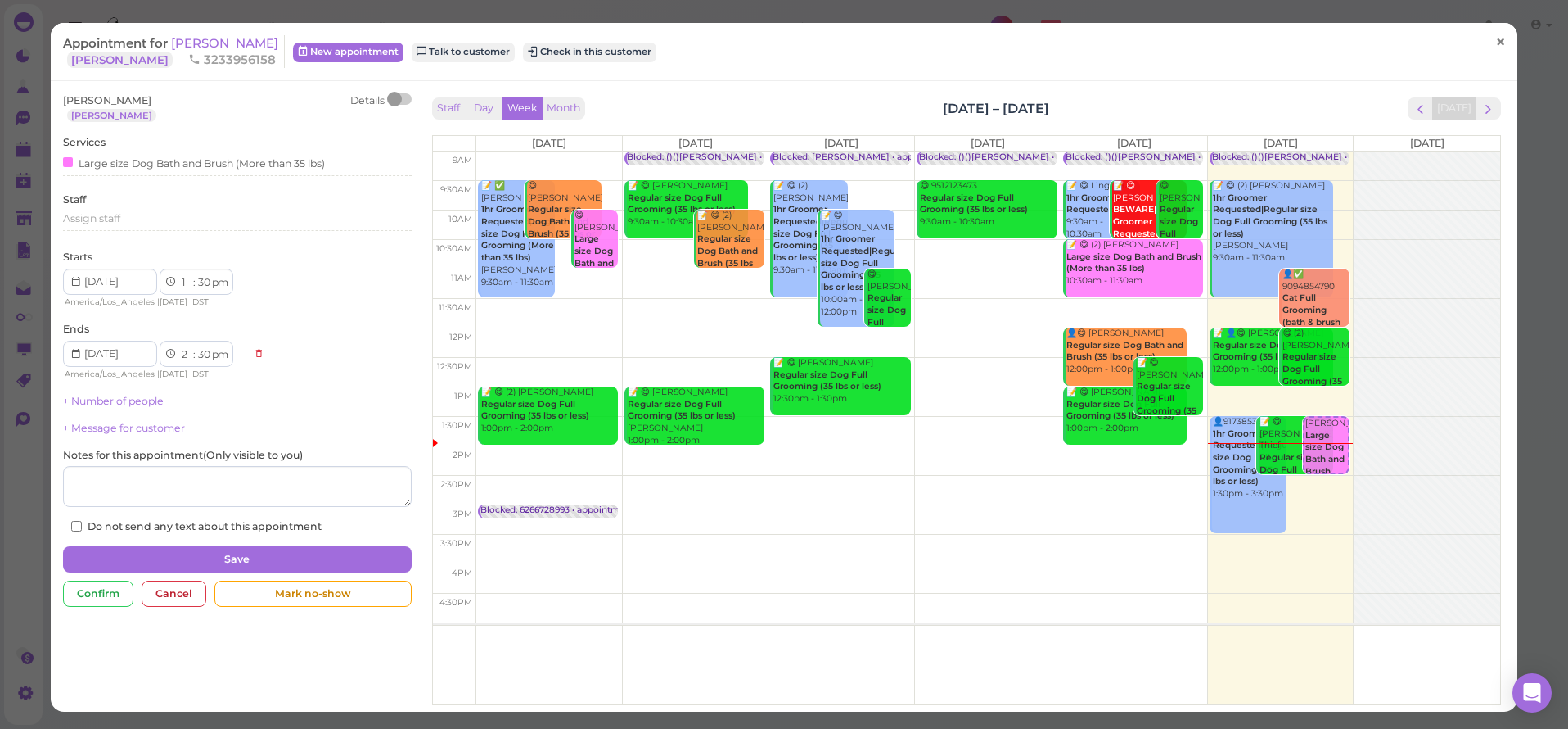
click at [1495, 41] on span "×" at bounding box center [1500, 42] width 11 height 23
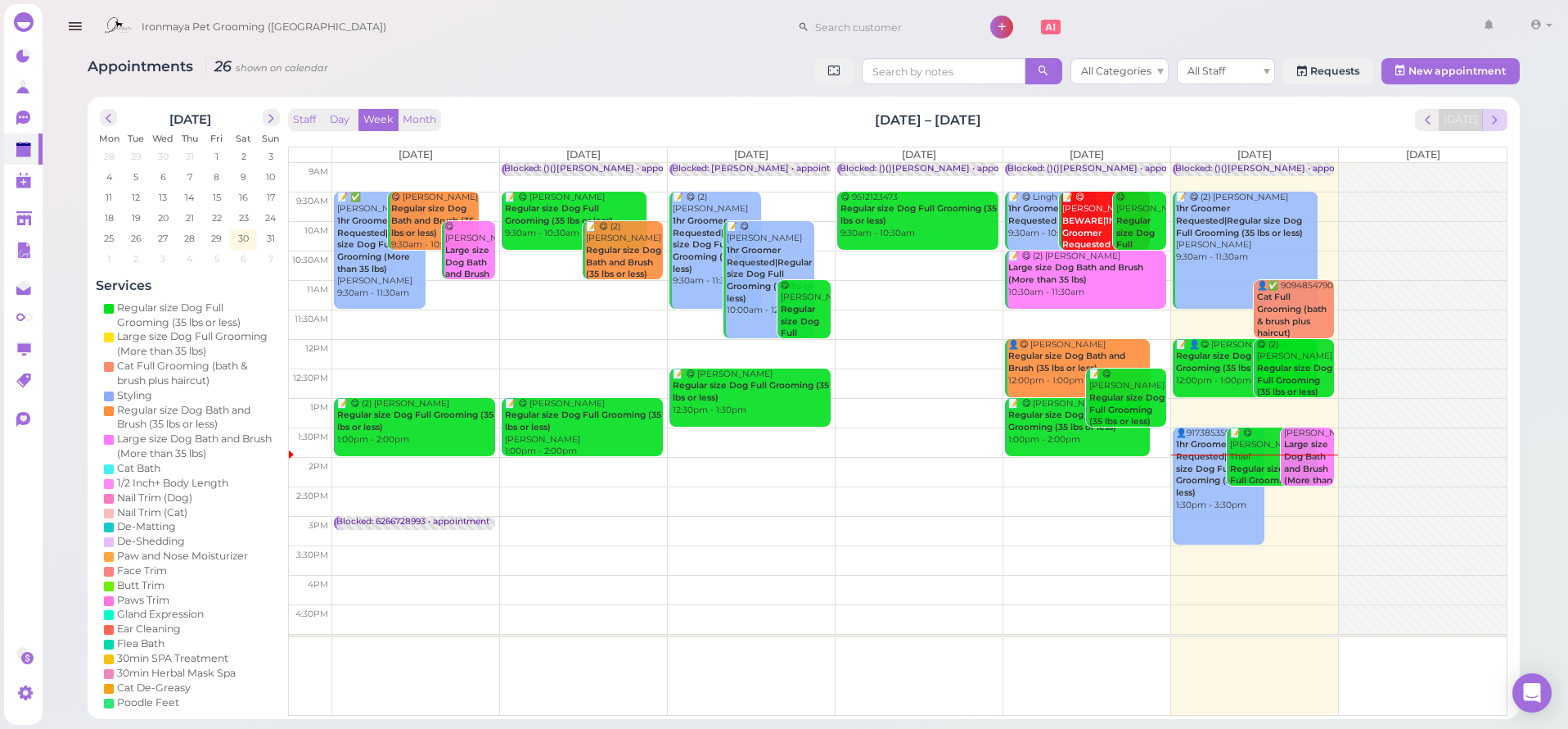
click at [1497, 119] on span "next" at bounding box center [1494, 120] width 16 height 16
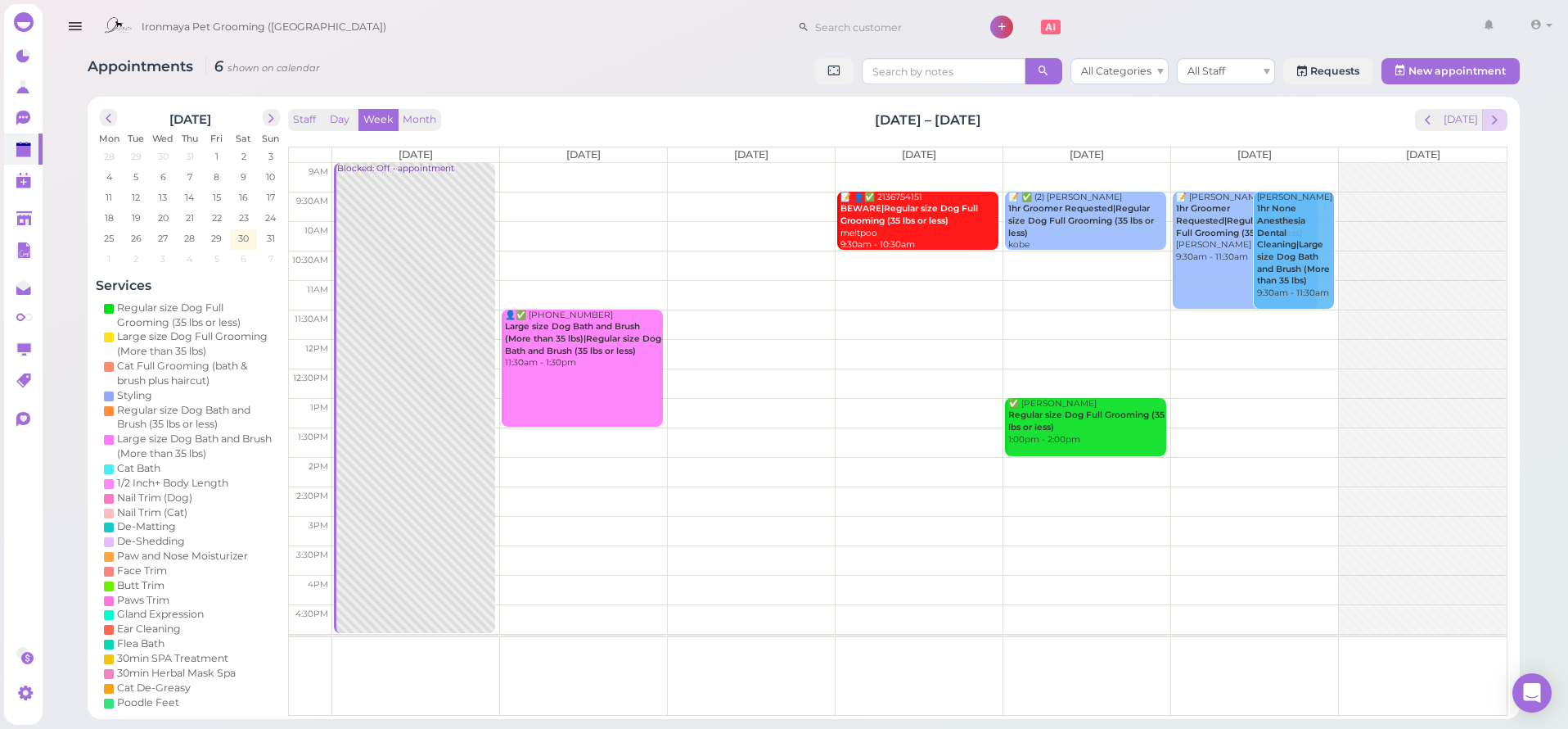
click at [1502, 124] on button "next" at bounding box center [1495, 120] width 26 height 22
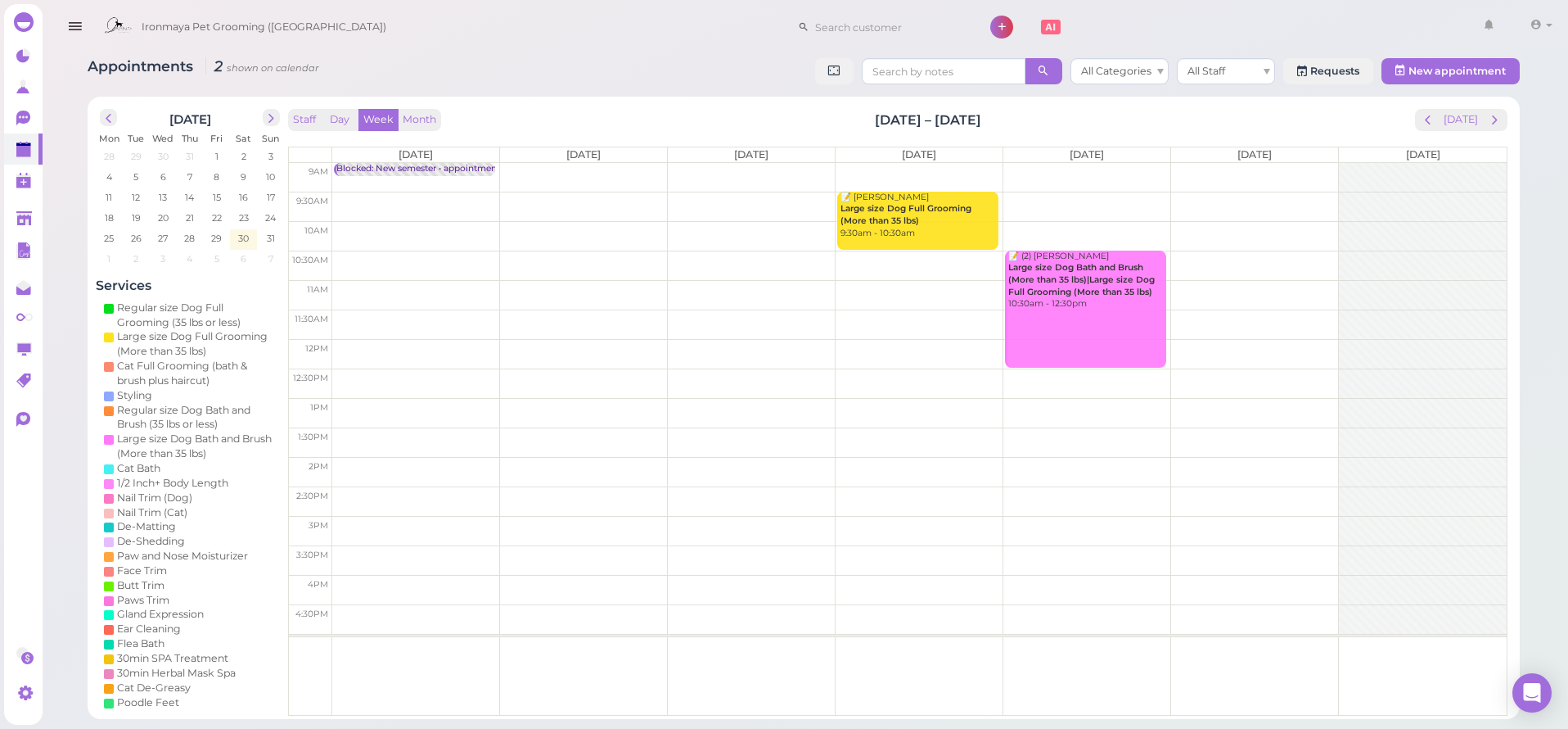
click at [1108, 194] on td at bounding box center [920, 206] width 1174 height 29
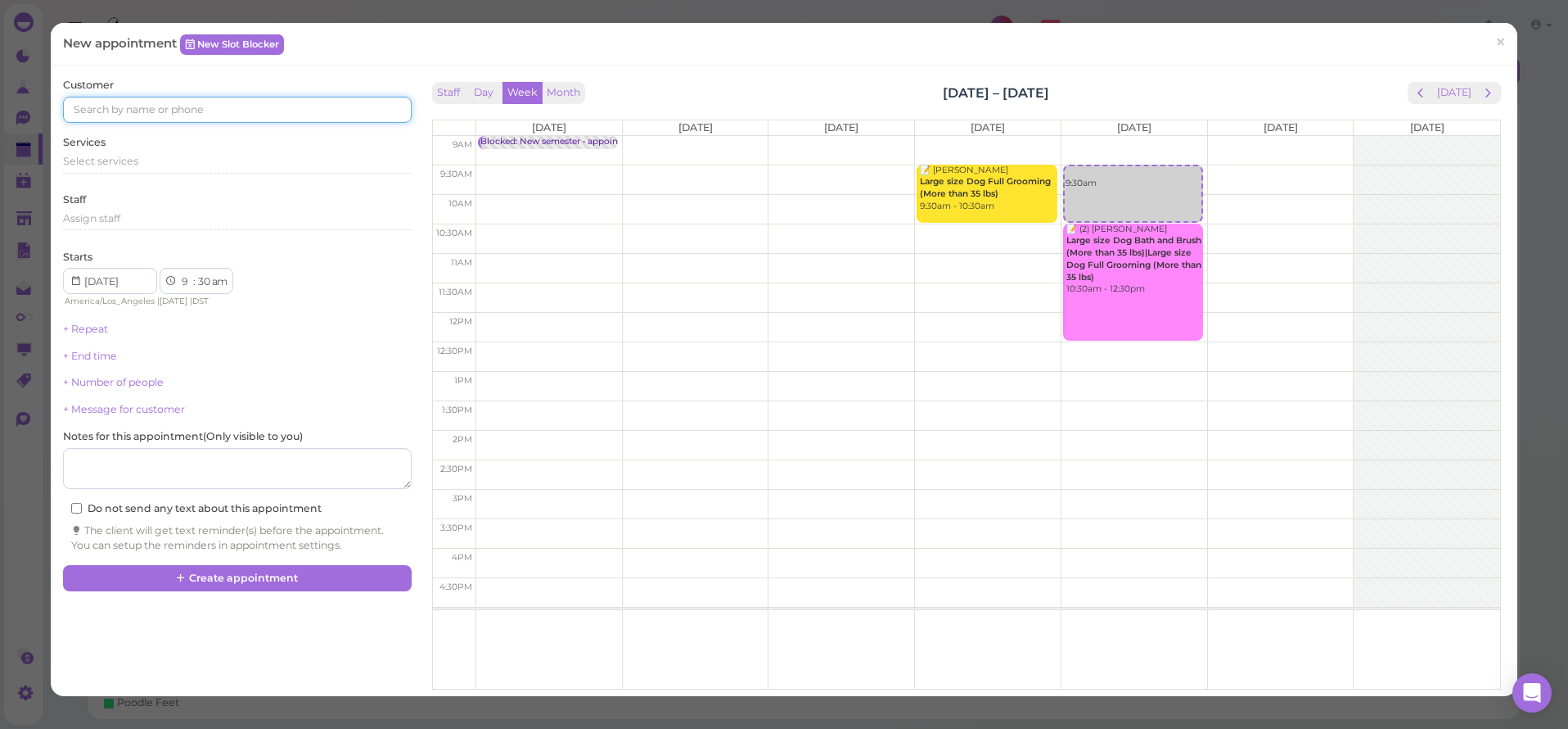
click at [353, 118] on input at bounding box center [237, 110] width 348 height 26
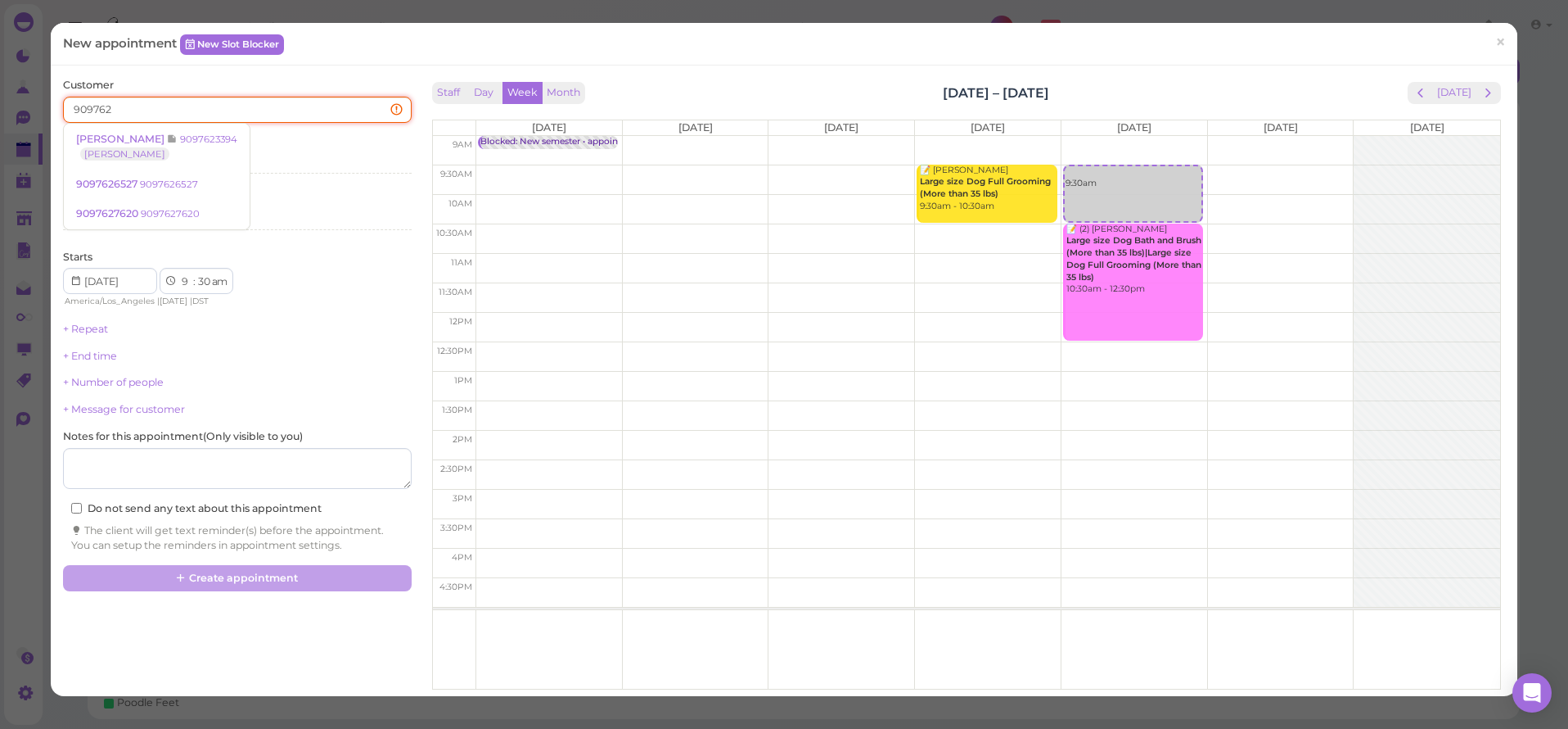
click at [170, 107] on input "909762" at bounding box center [237, 110] width 348 height 26
type input "9"
type input "7620"
click at [143, 141] on small "9097627620" at bounding box center [170, 139] width 59 height 12
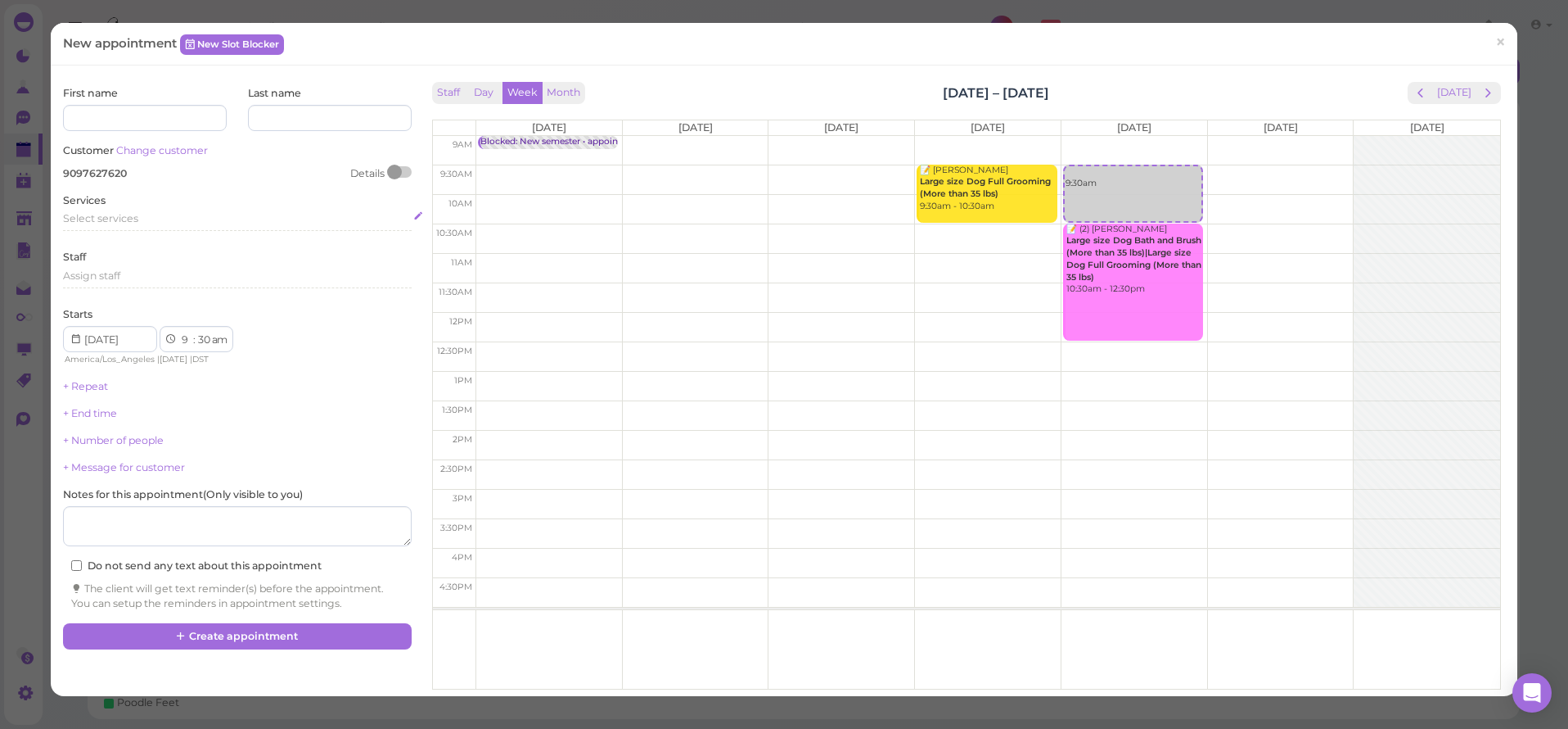
click at [107, 224] on div "Select services" at bounding box center [237, 221] width 348 height 20
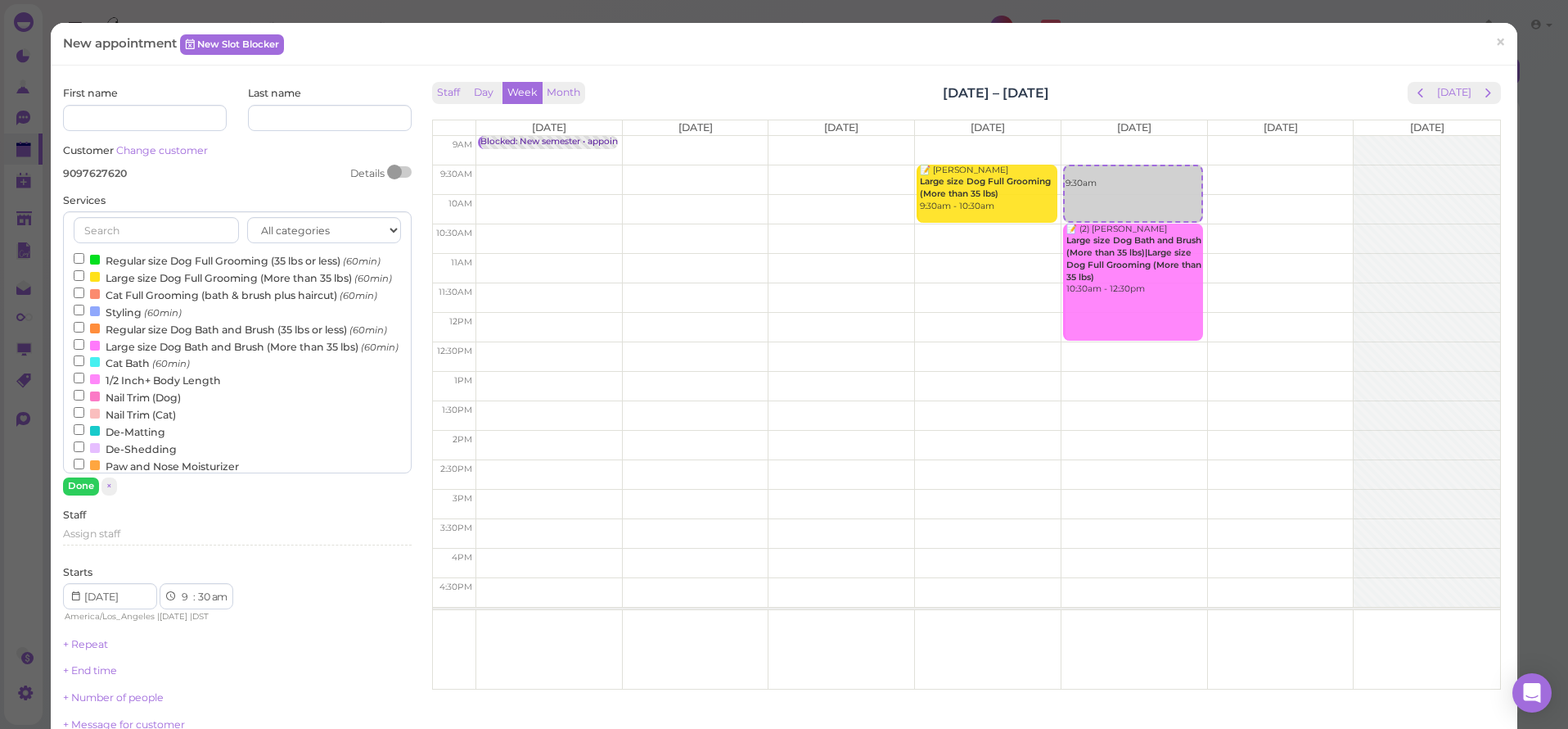
click at [101, 257] on label "Regular size Dog Full Grooming (35 lbs or less) (60min)" at bounding box center [227, 259] width 307 height 17
click at [84, 257] on input "Regular size Dog Full Grooming (35 lbs or less) (60min)" at bounding box center [79, 259] width 11 height 11
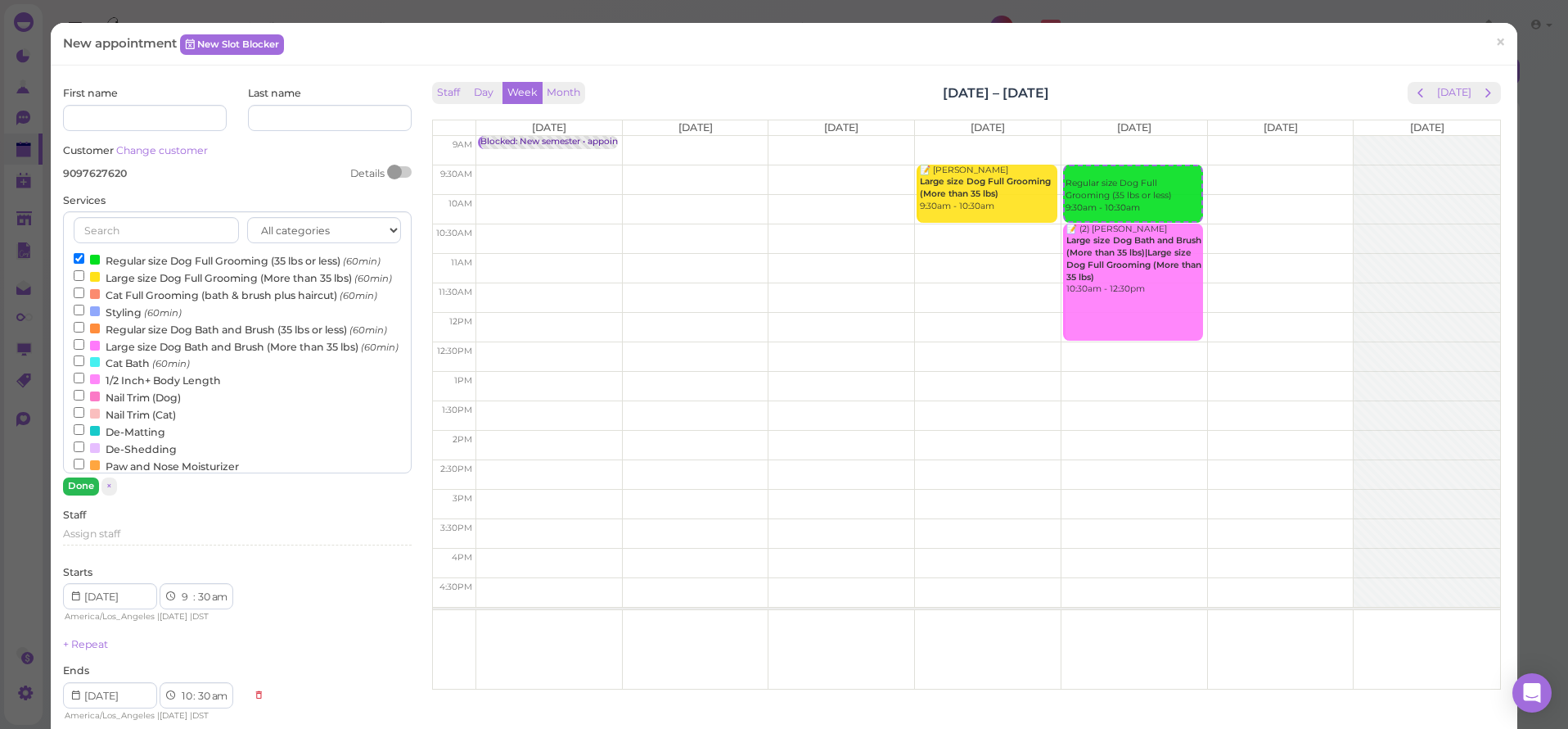
click at [90, 482] on button "Done" at bounding box center [80, 486] width 36 height 17
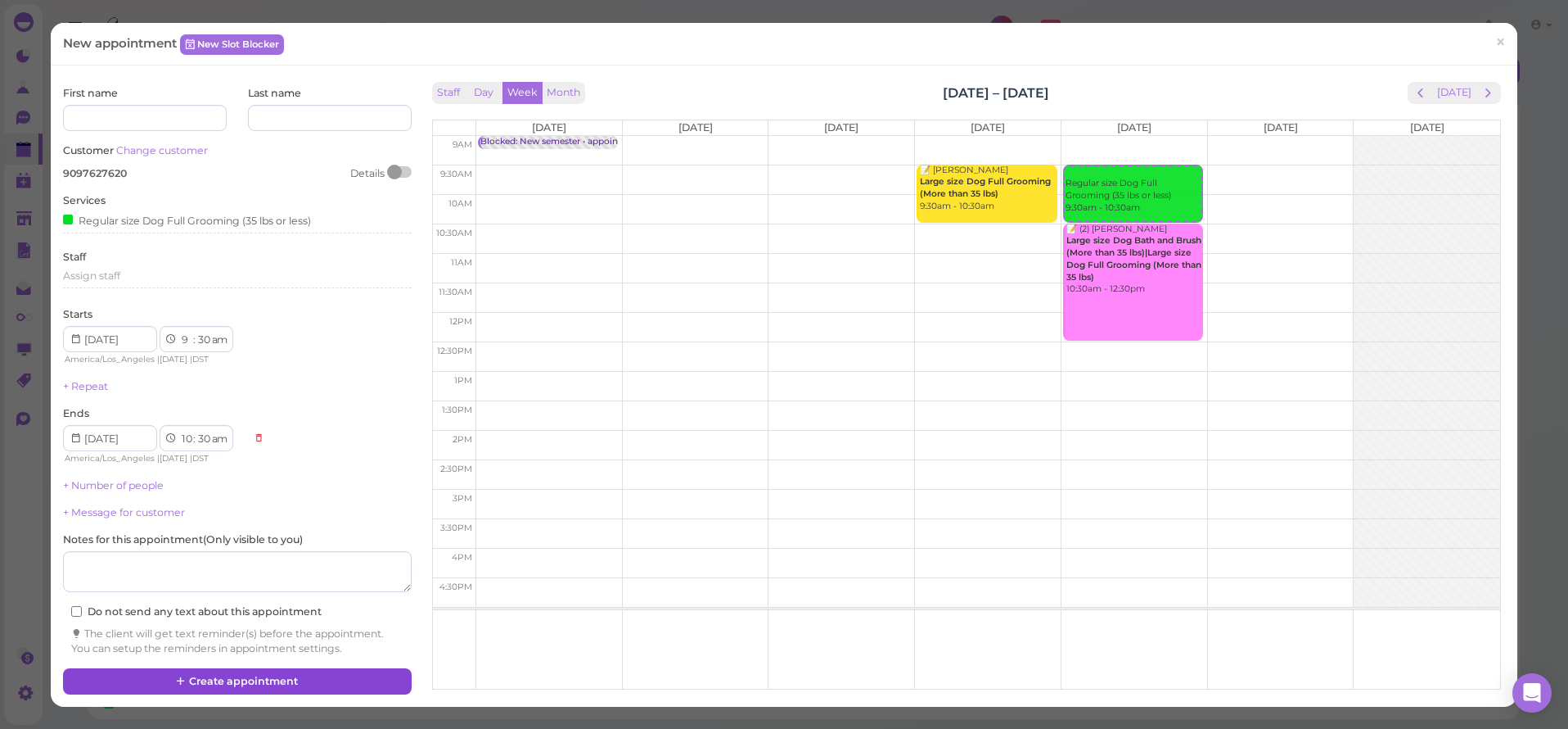
click at [223, 668] on button "Create appointment" at bounding box center [237, 681] width 348 height 26
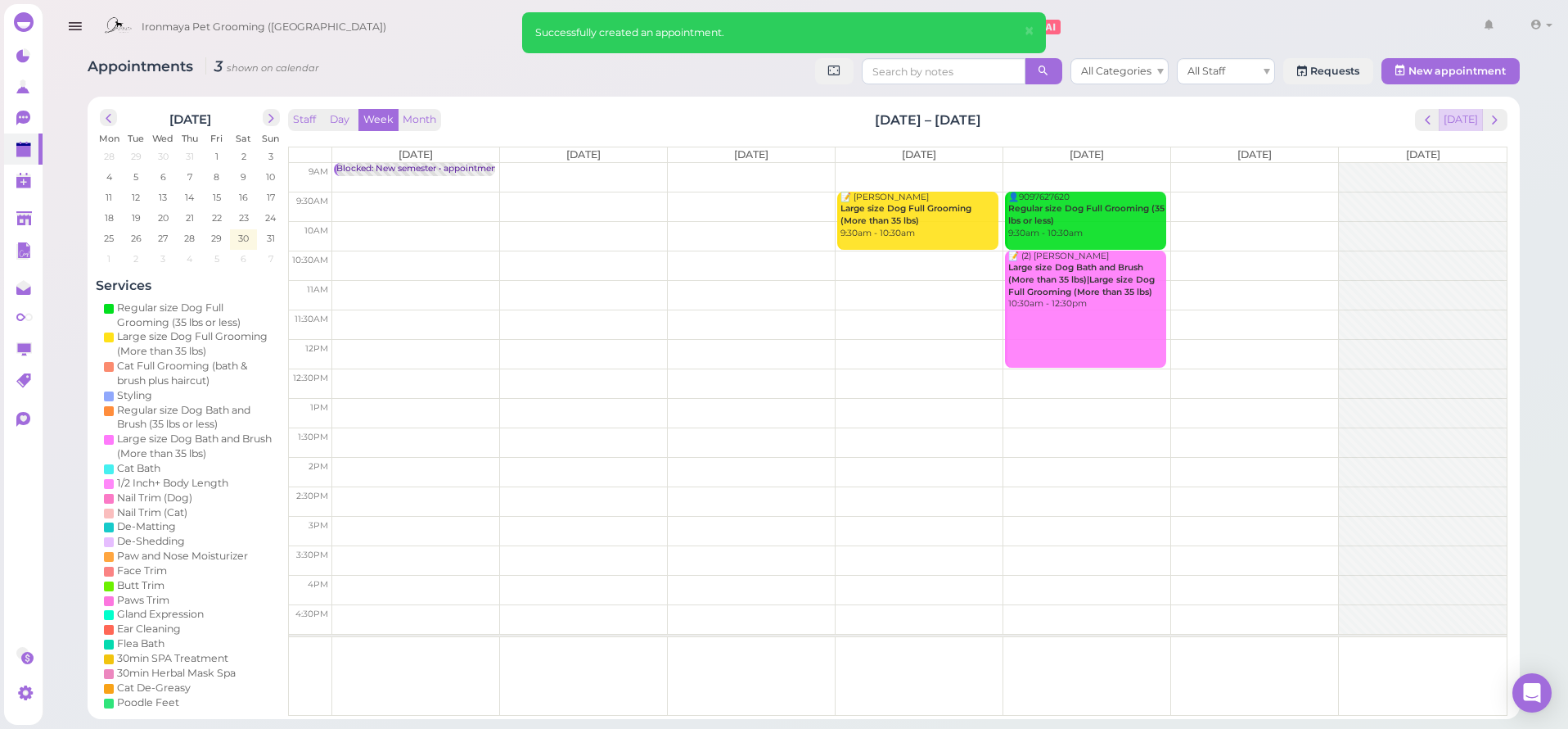
click at [1465, 122] on button "[DATE]" at bounding box center [1461, 120] width 44 height 22
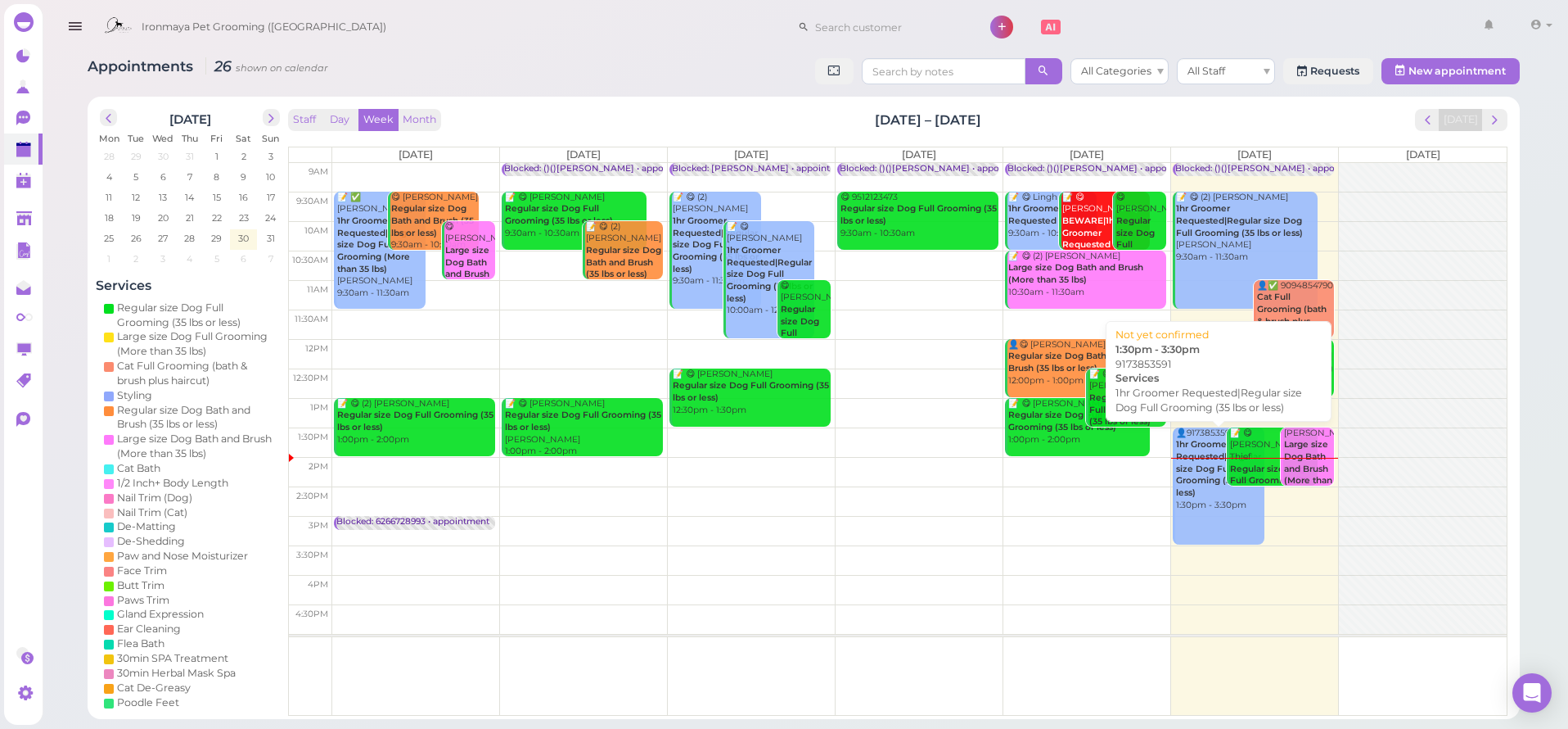
click at [1185, 452] on b "1hr Groomer Requested|Regular size Dog Full Grooming (35 lbs or less)" at bounding box center [1219, 468] width 86 height 59
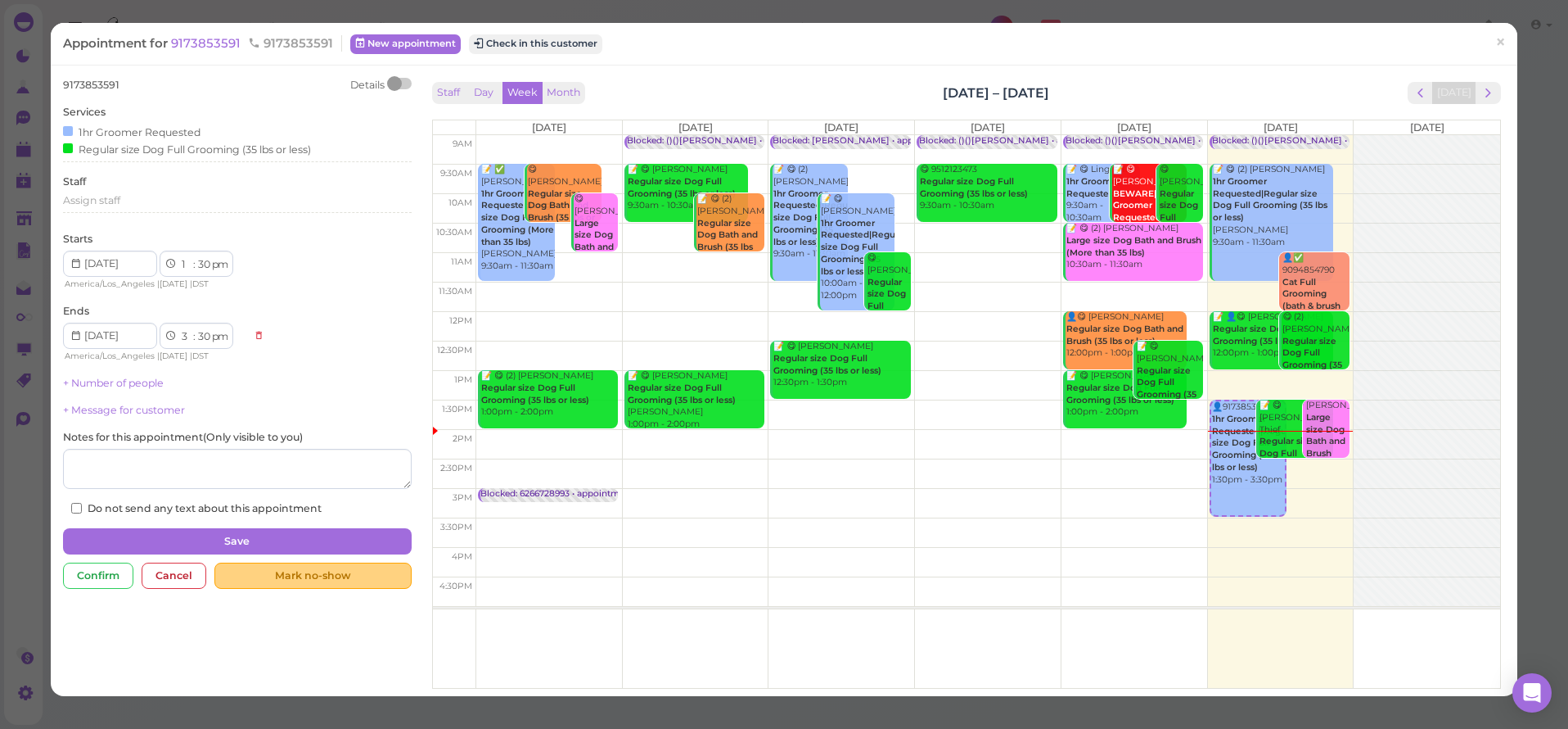
click at [314, 566] on div "Mark no-show" at bounding box center [312, 576] width 196 height 26
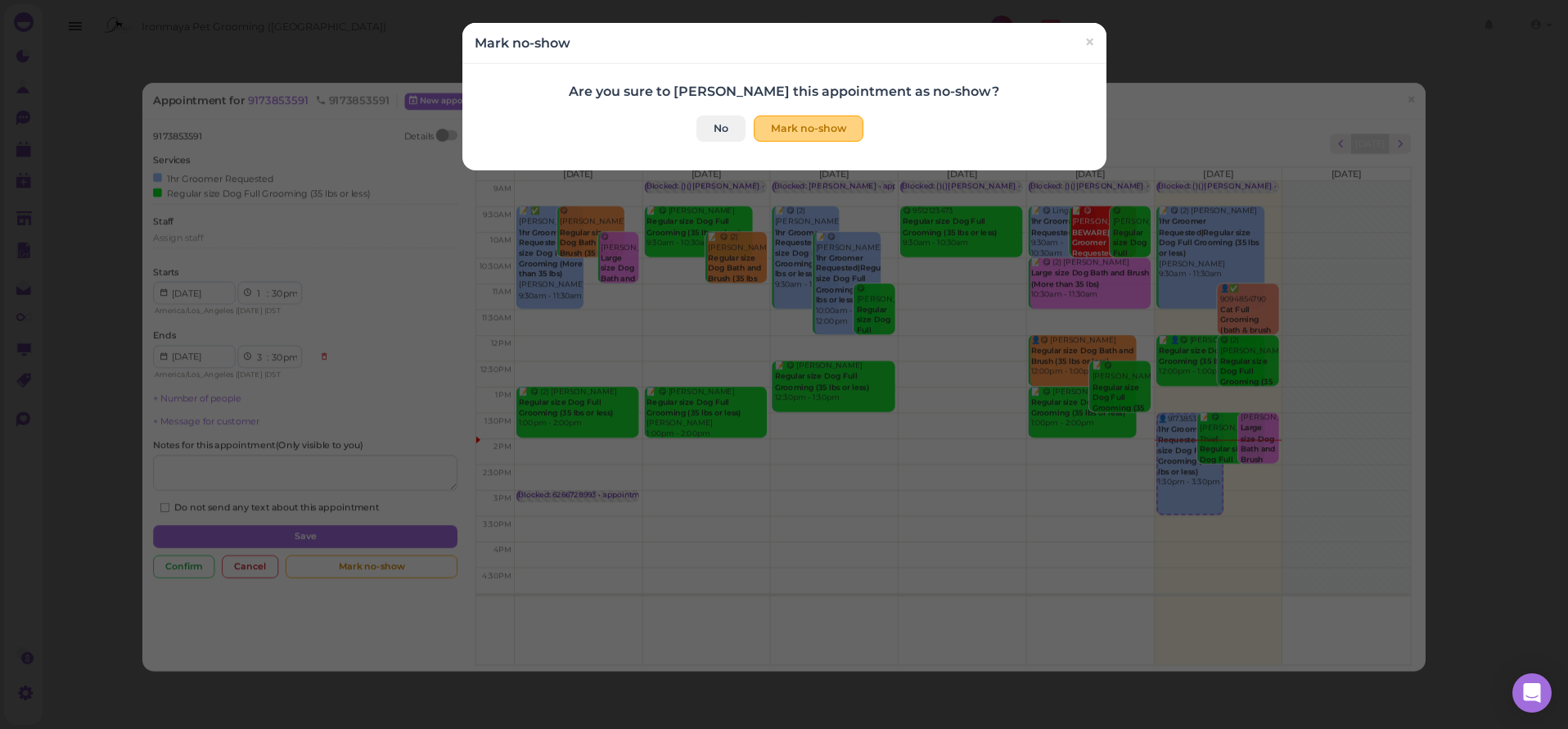
click at [808, 130] on button "Mark no-show" at bounding box center [808, 128] width 110 height 26
checkbox input "true"
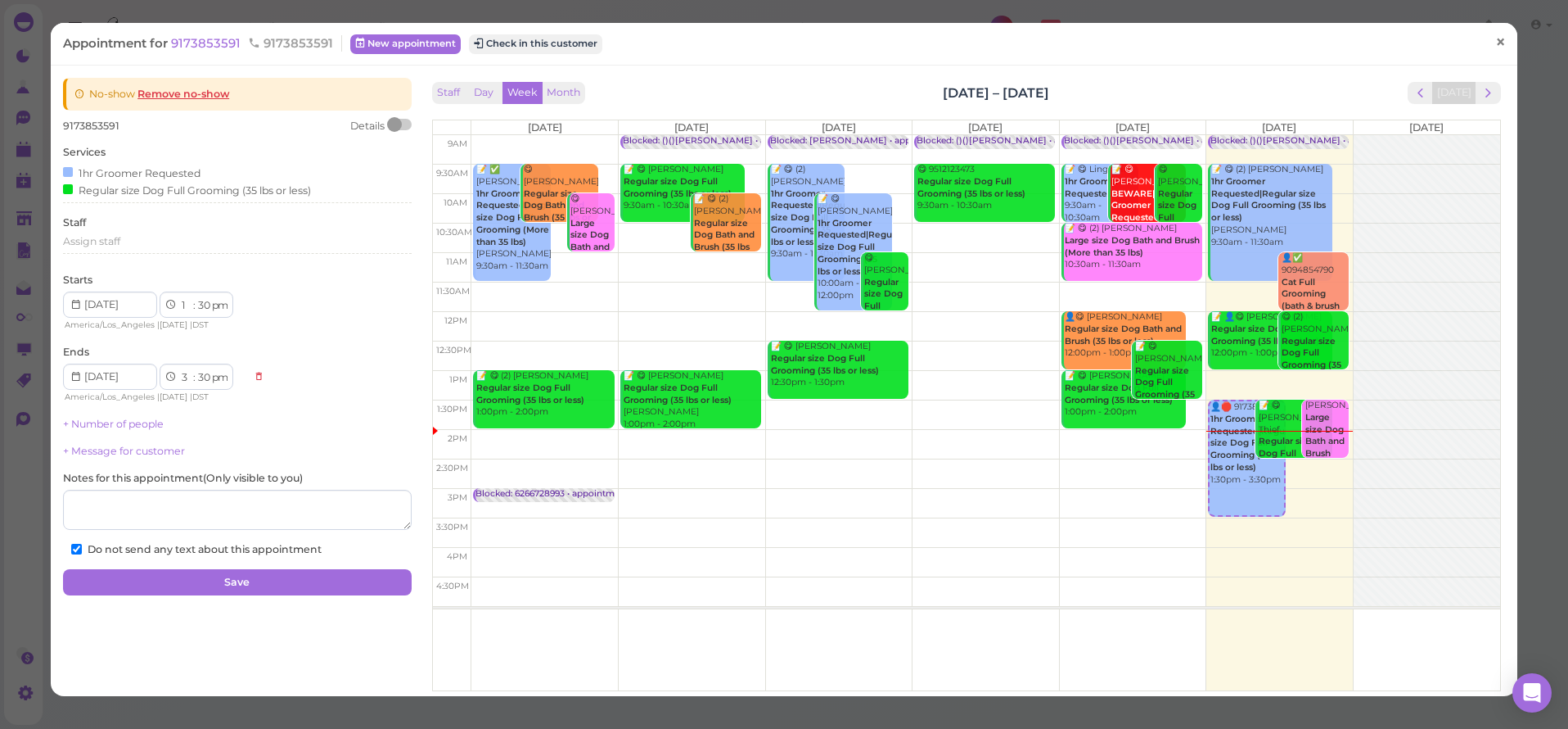
click at [1495, 38] on span "×" at bounding box center [1500, 42] width 11 height 23
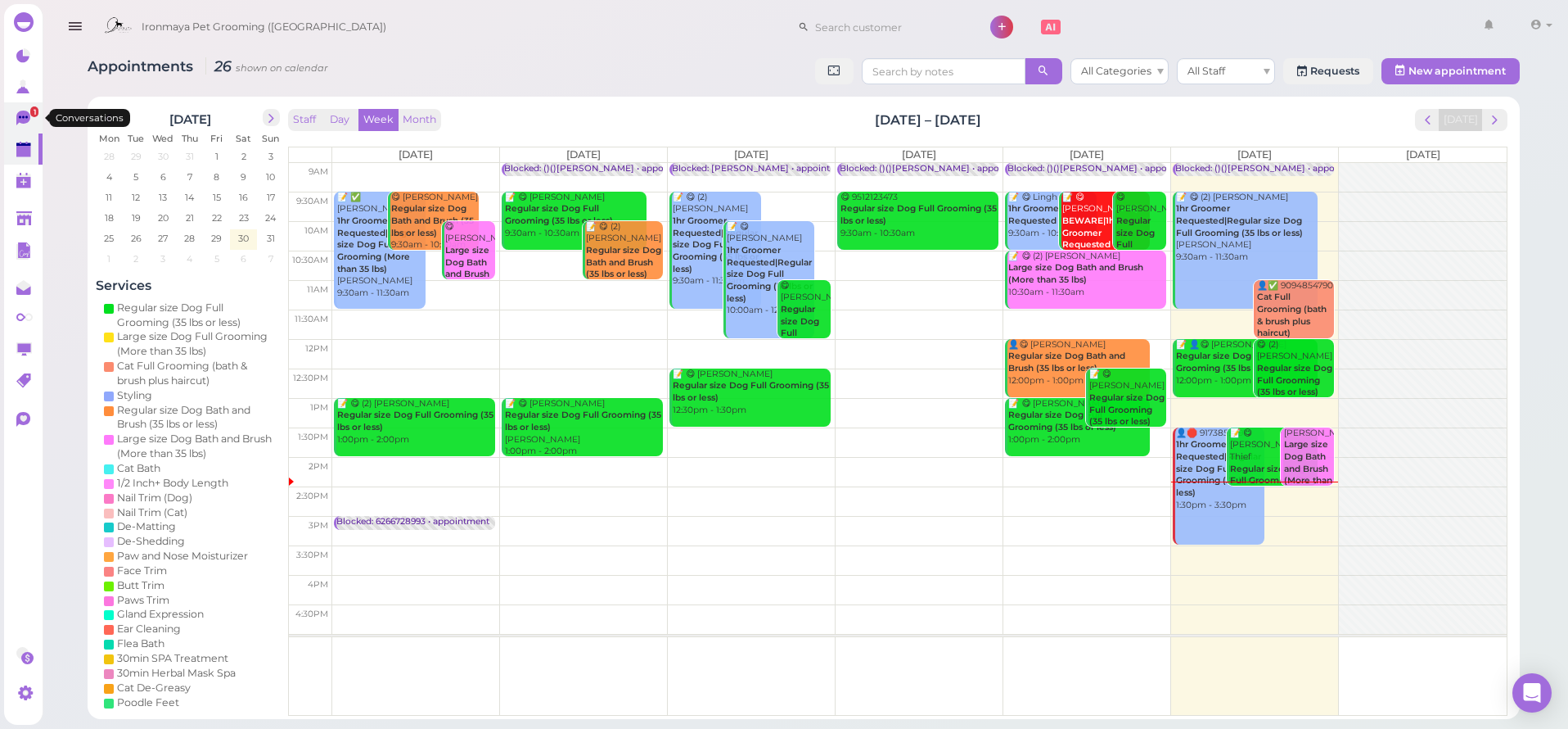
click at [29, 120] on icon at bounding box center [25, 119] width 17 height 17
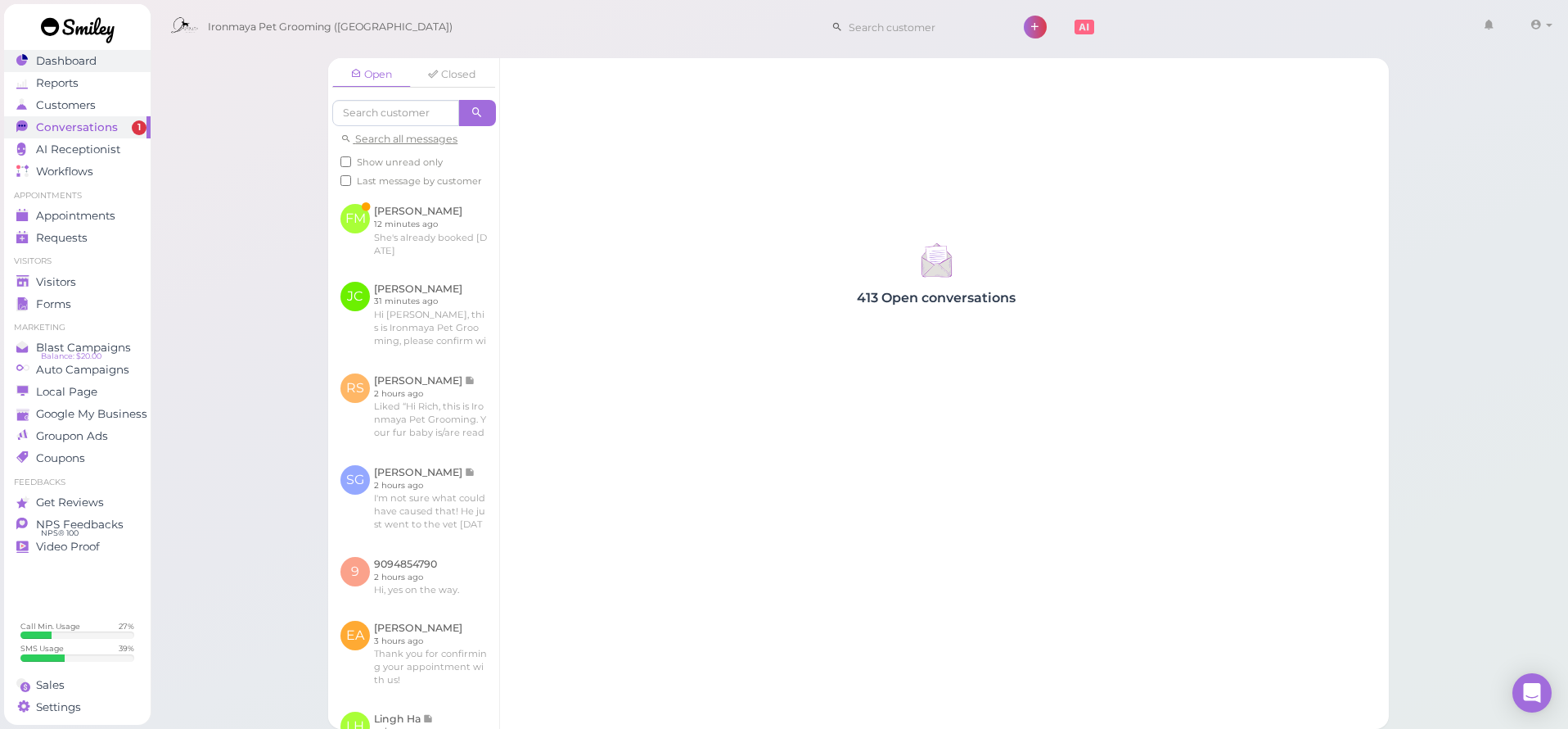
click at [97, 61] on span "Dashboard" at bounding box center [66, 60] width 60 height 14
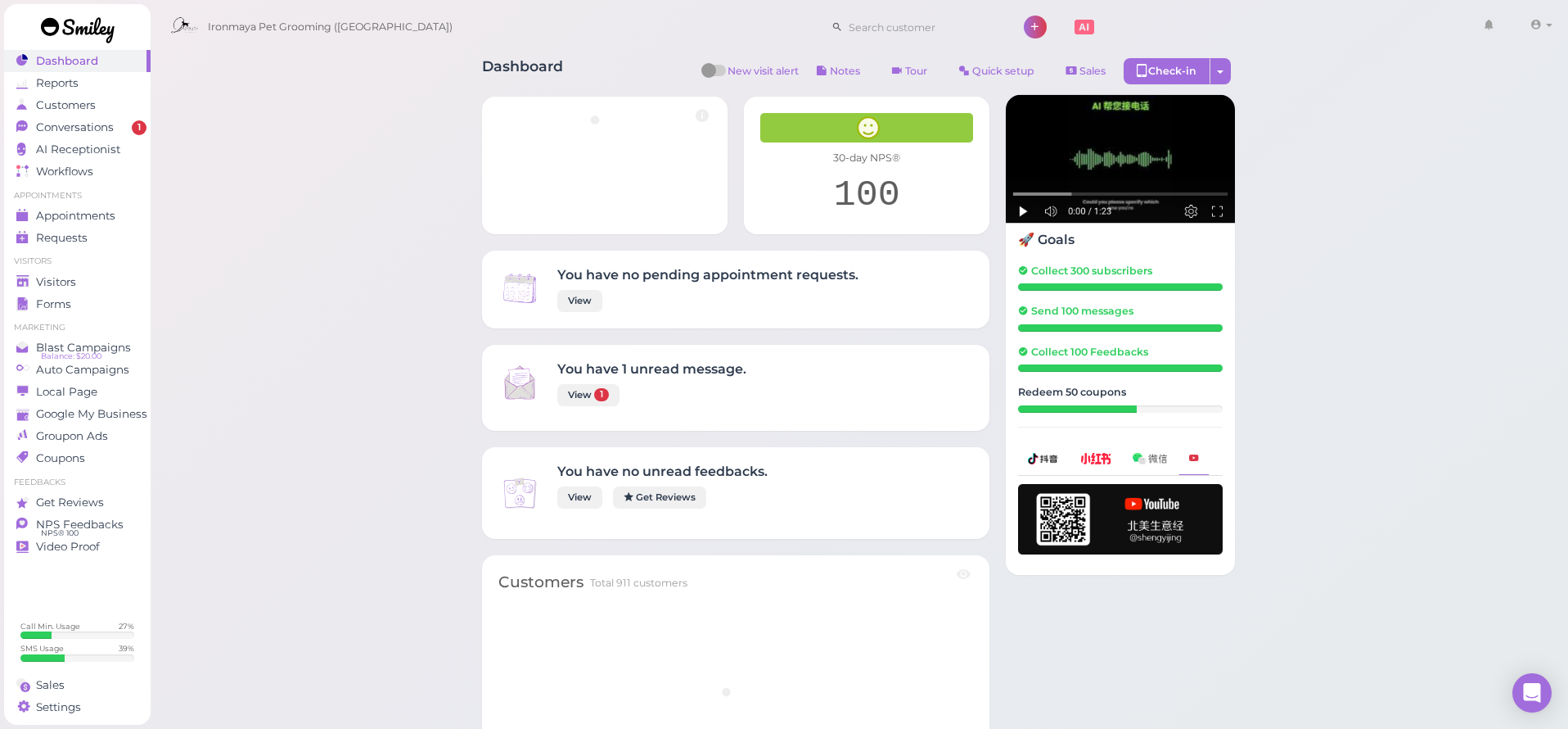
click at [97, 61] on span "Dashboard" at bounding box center [67, 60] width 62 height 14
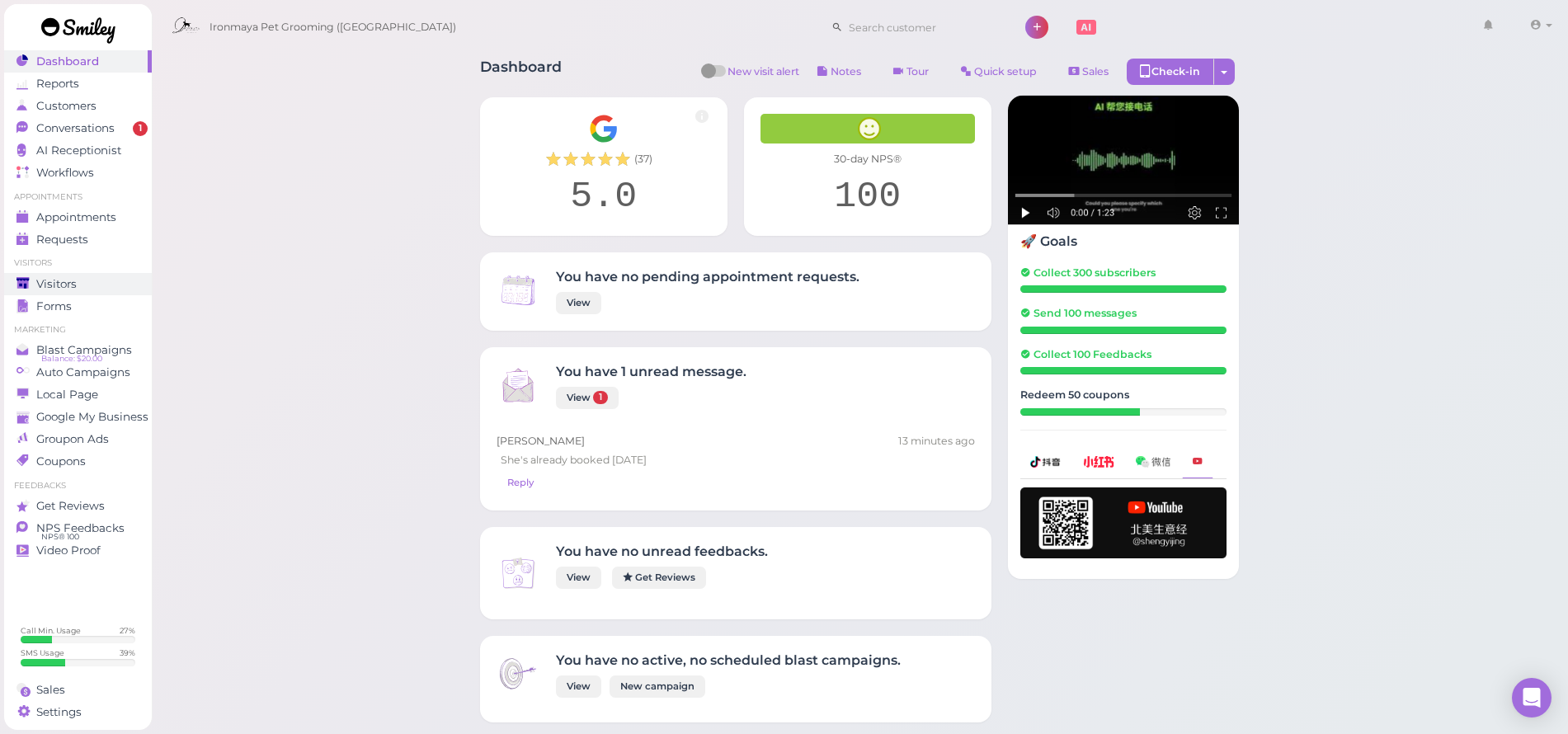
click at [69, 280] on span "Visitors" at bounding box center [56, 283] width 40 height 14
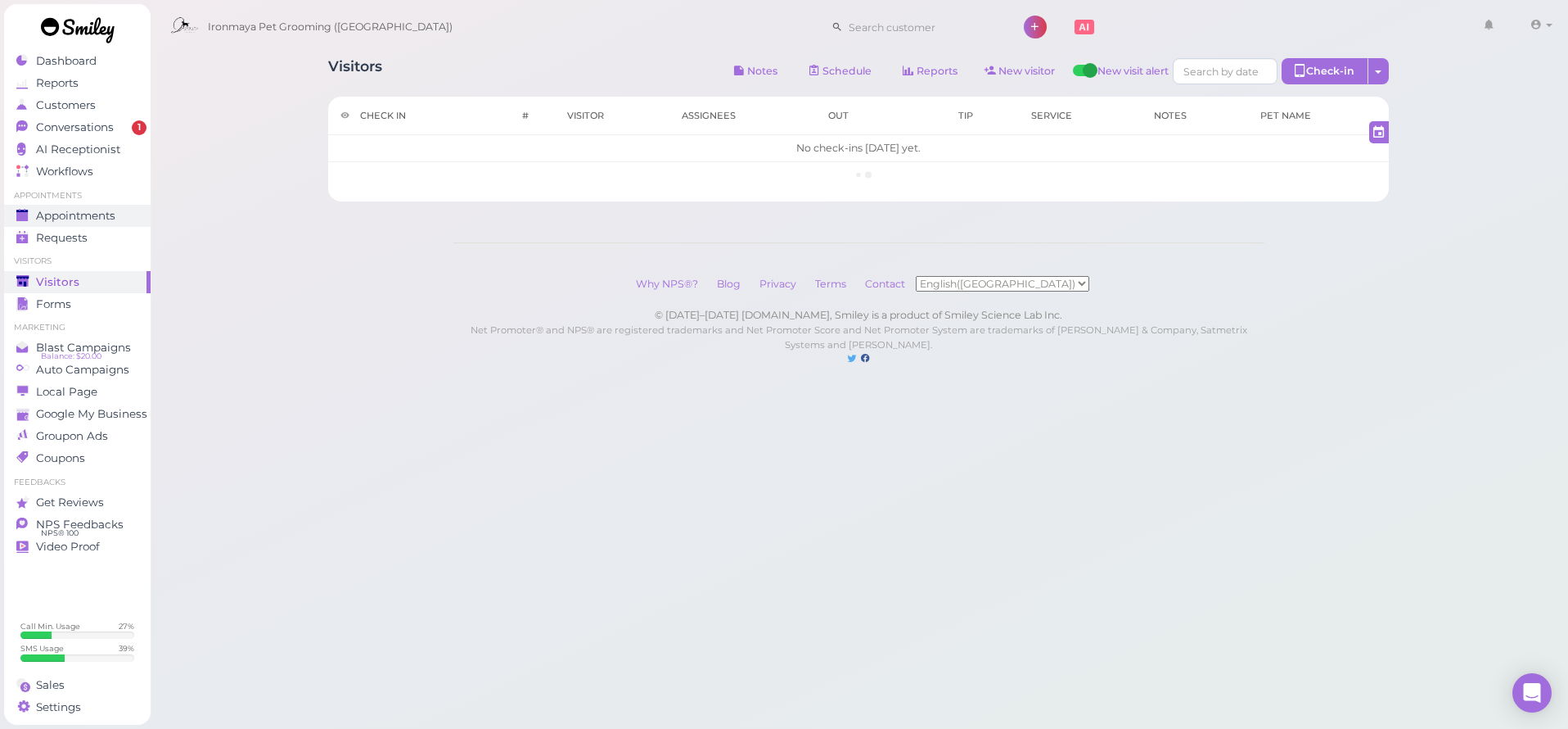
click at [96, 215] on span "Appointments" at bounding box center [75, 216] width 79 height 14
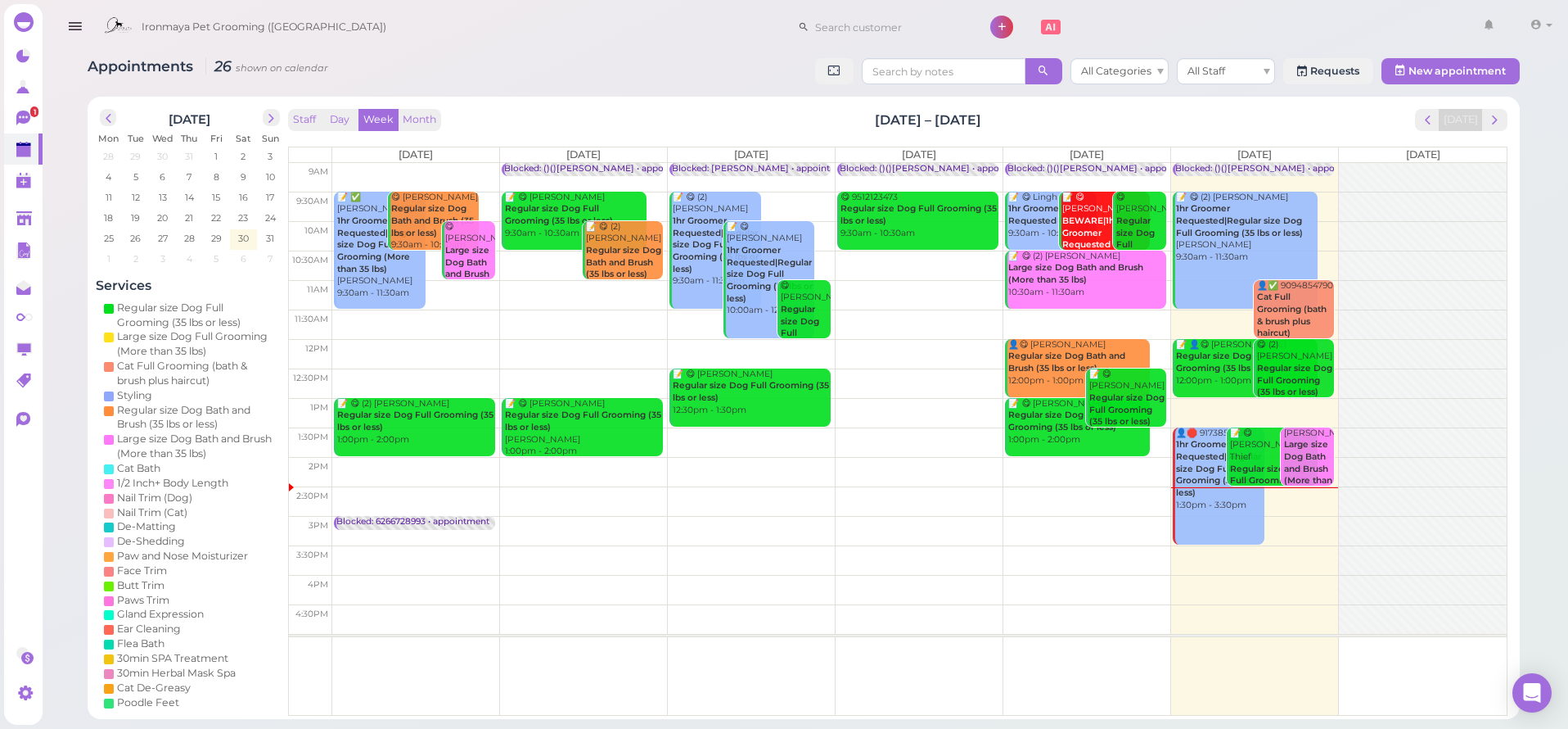
click at [1300, 451] on b "Large size Dog Bath and Brush (More than 35 lbs)" at bounding box center [1308, 468] width 48 height 59
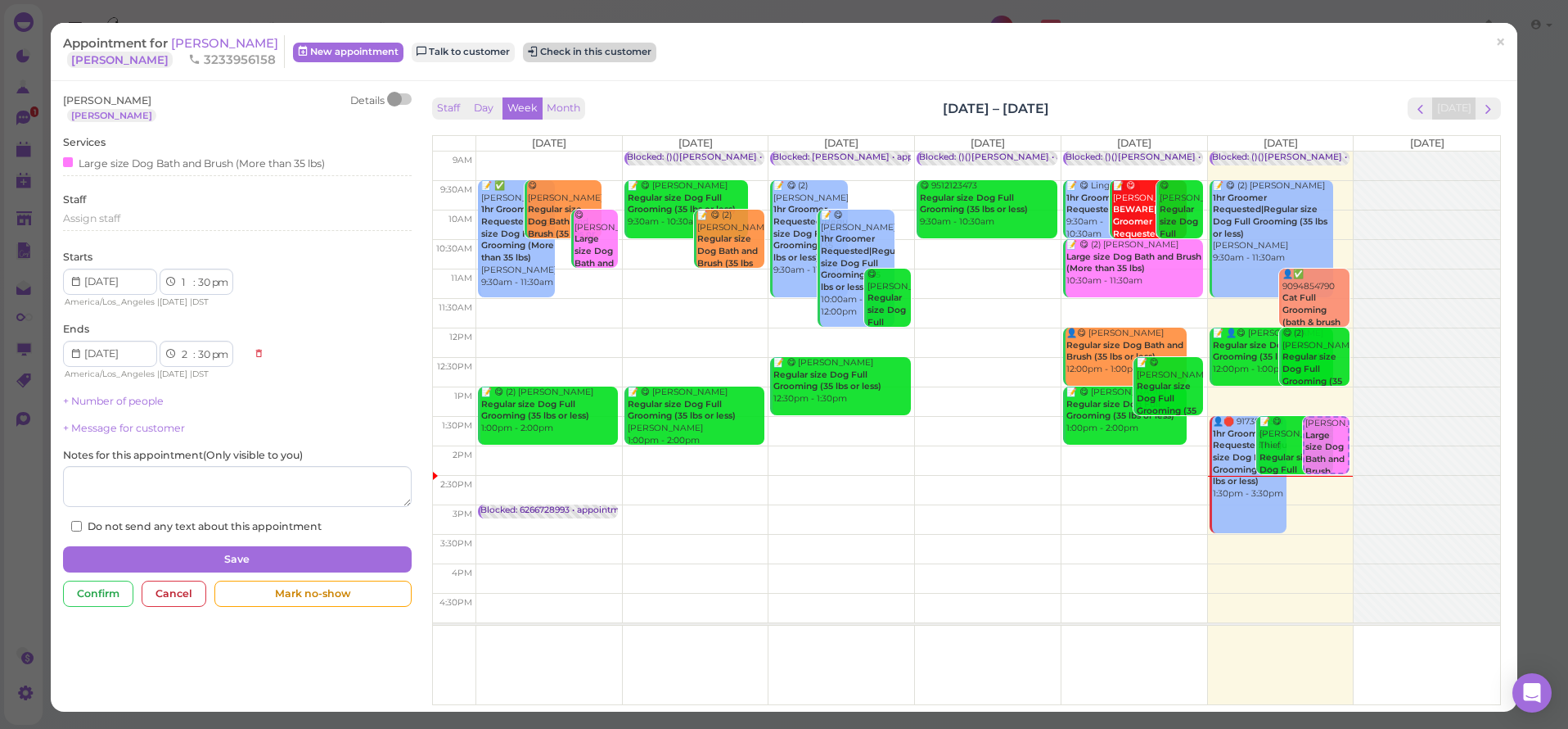
click at [565, 58] on button "Check in this customer" at bounding box center [590, 53] width 133 height 20
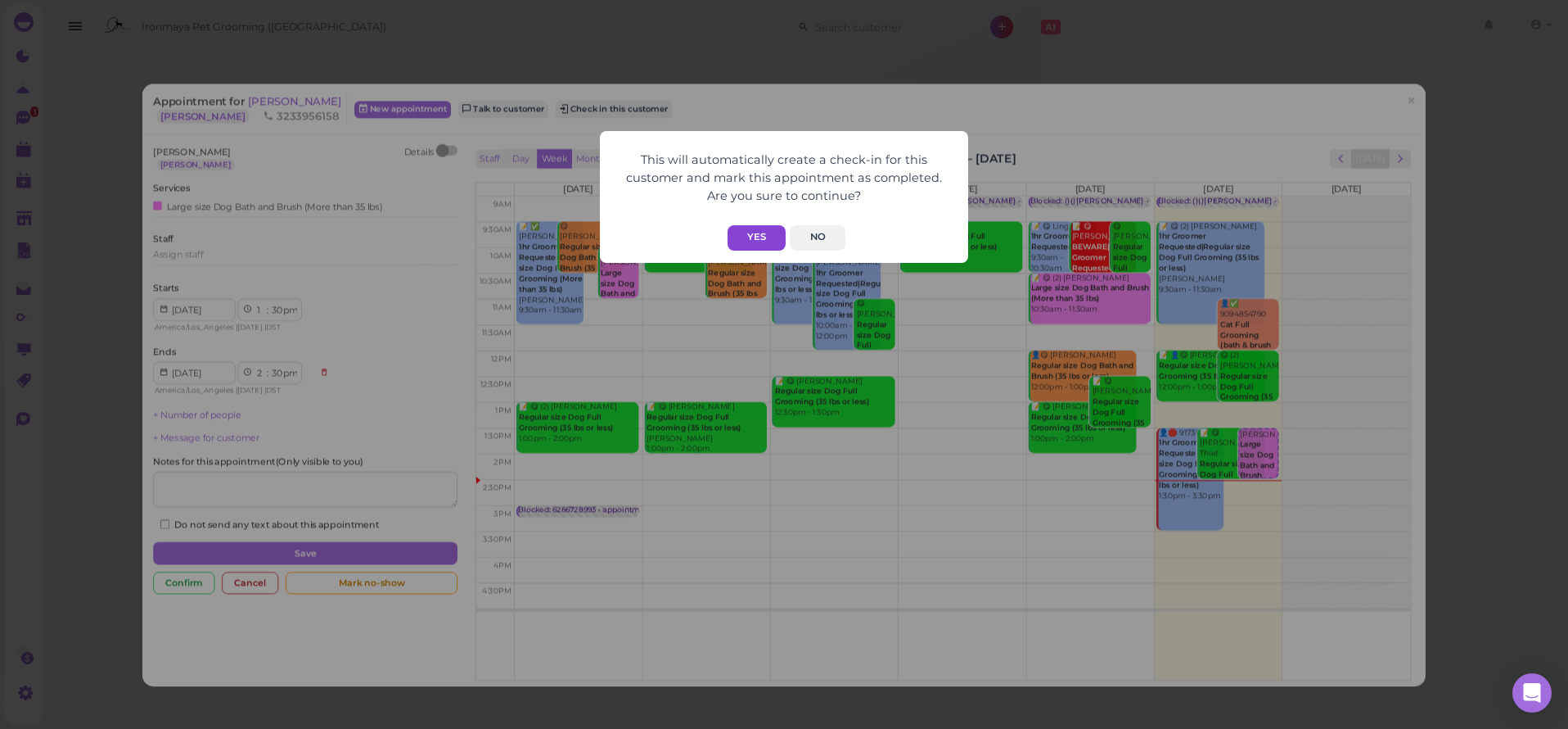
click at [763, 237] on button "Yes" at bounding box center [757, 238] width 58 height 26
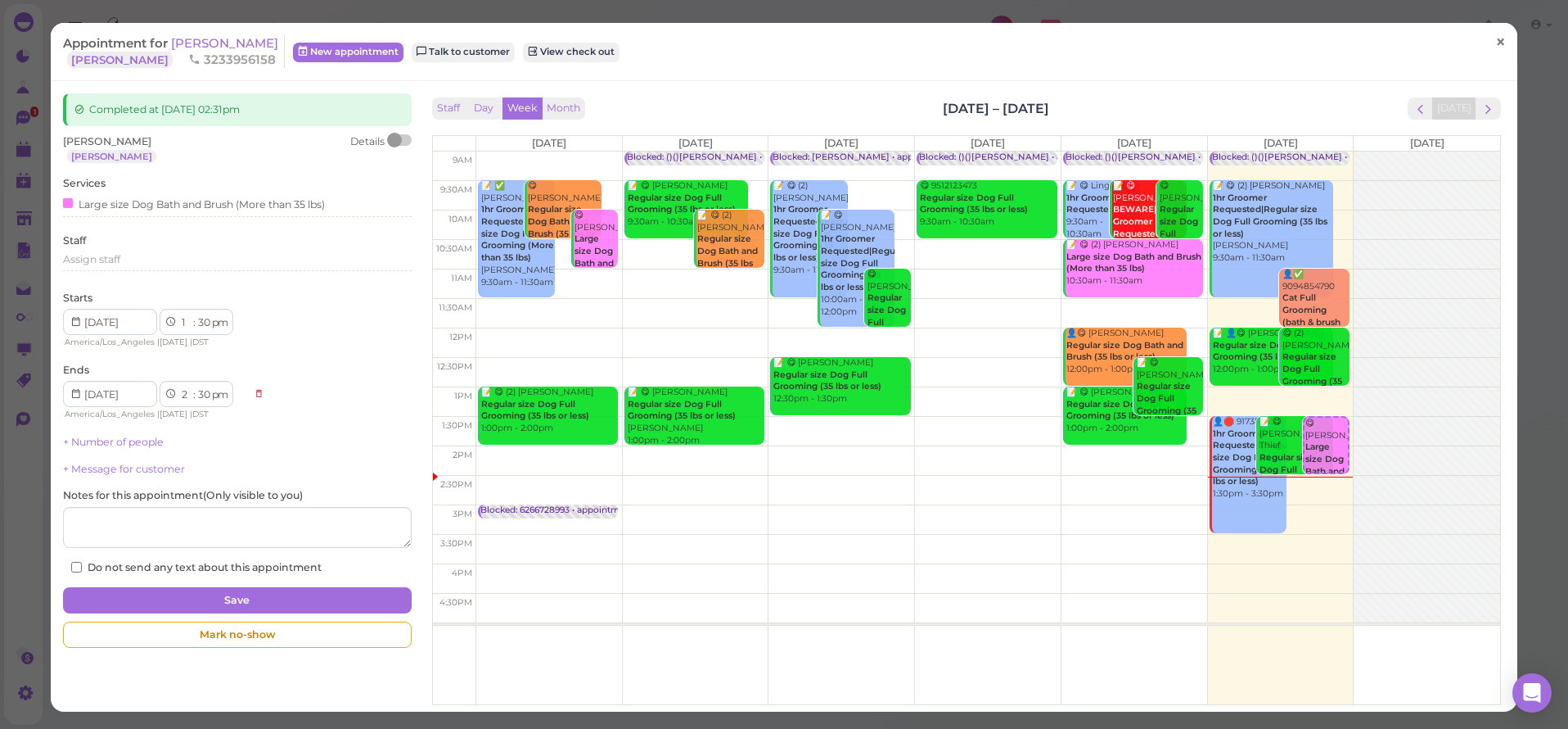
click at [1495, 44] on span "×" at bounding box center [1500, 42] width 11 height 23
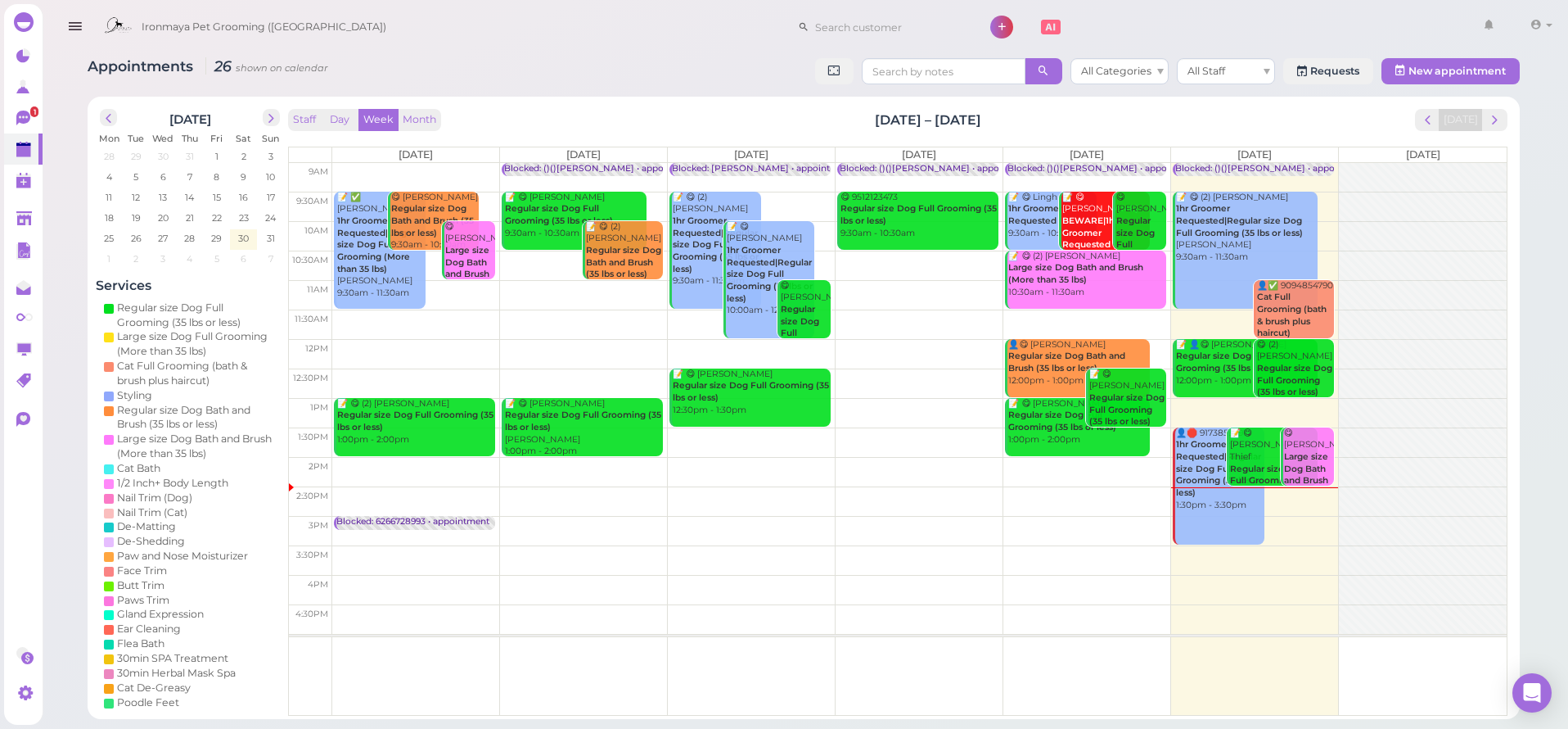
click at [1203, 448] on b "1hr Groomer Requested|Regular size Dog Full Grooming (35 lbs or less)" at bounding box center [1219, 468] width 86 height 59
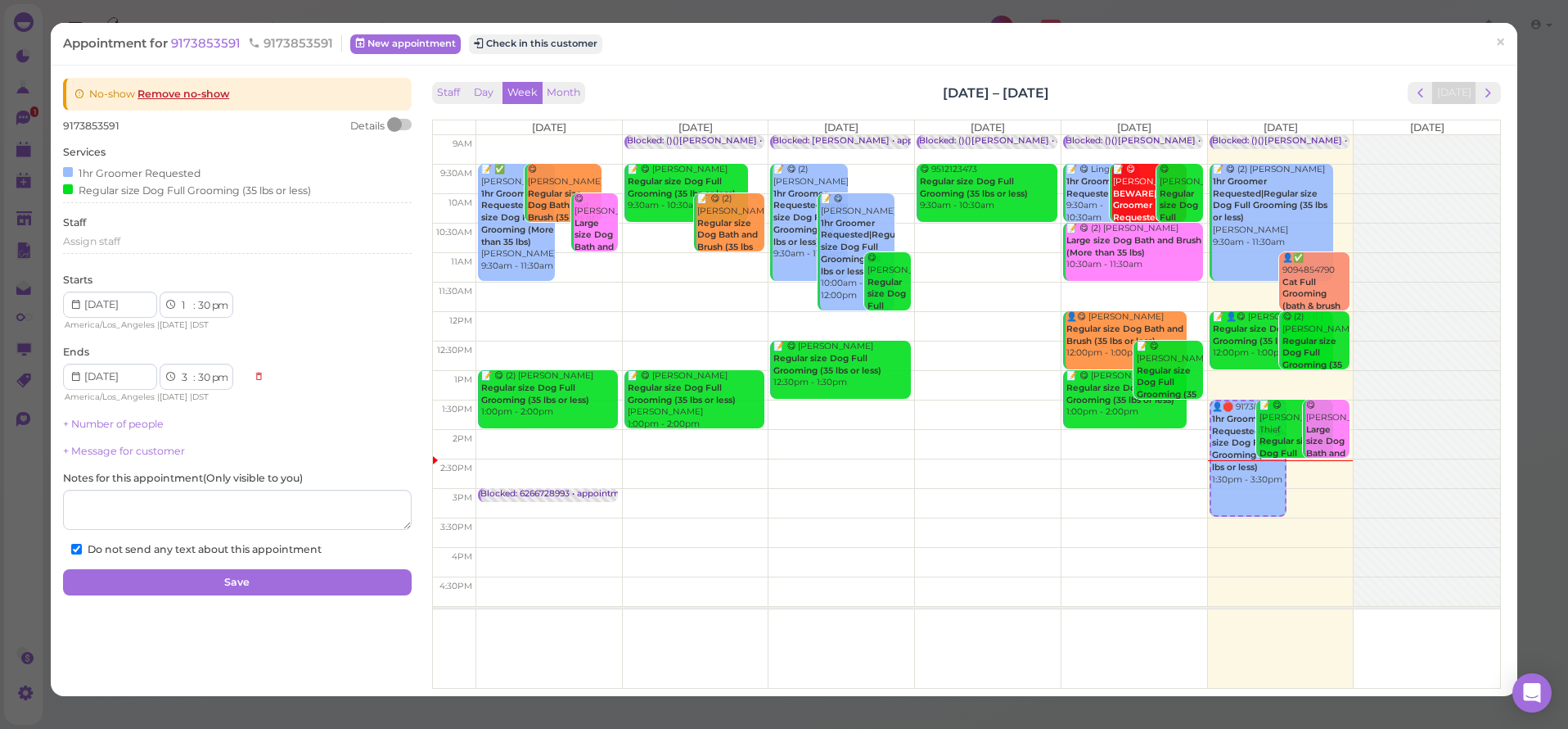
click at [174, 92] on link "Remove no-show" at bounding box center [184, 93] width 91 height 12
click at [586, 48] on button "Check in this customer" at bounding box center [536, 45] width 133 height 20
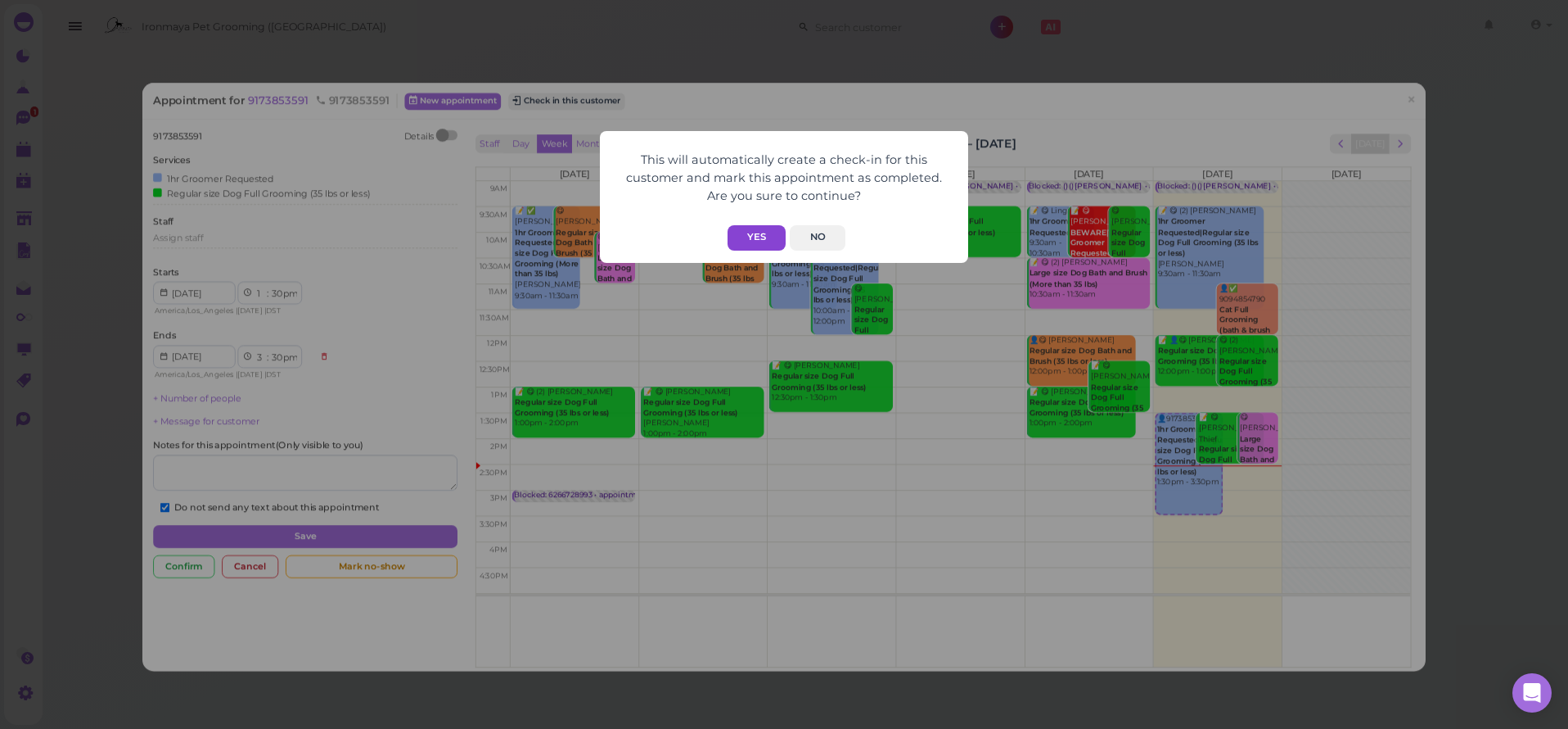
checkbox input "false"
click at [751, 228] on button "Yes" at bounding box center [757, 238] width 58 height 26
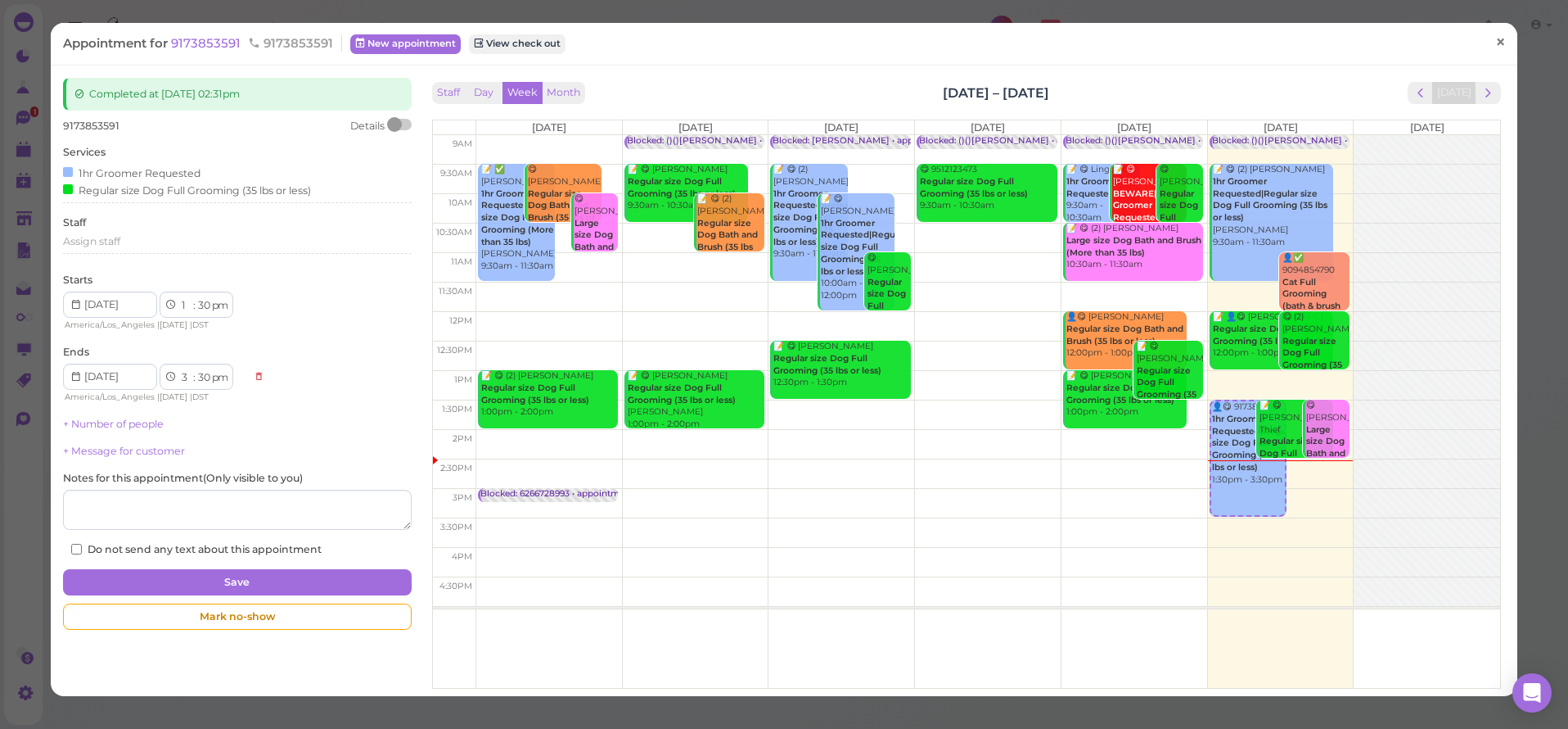
click at [1495, 39] on span "×" at bounding box center [1500, 42] width 11 height 23
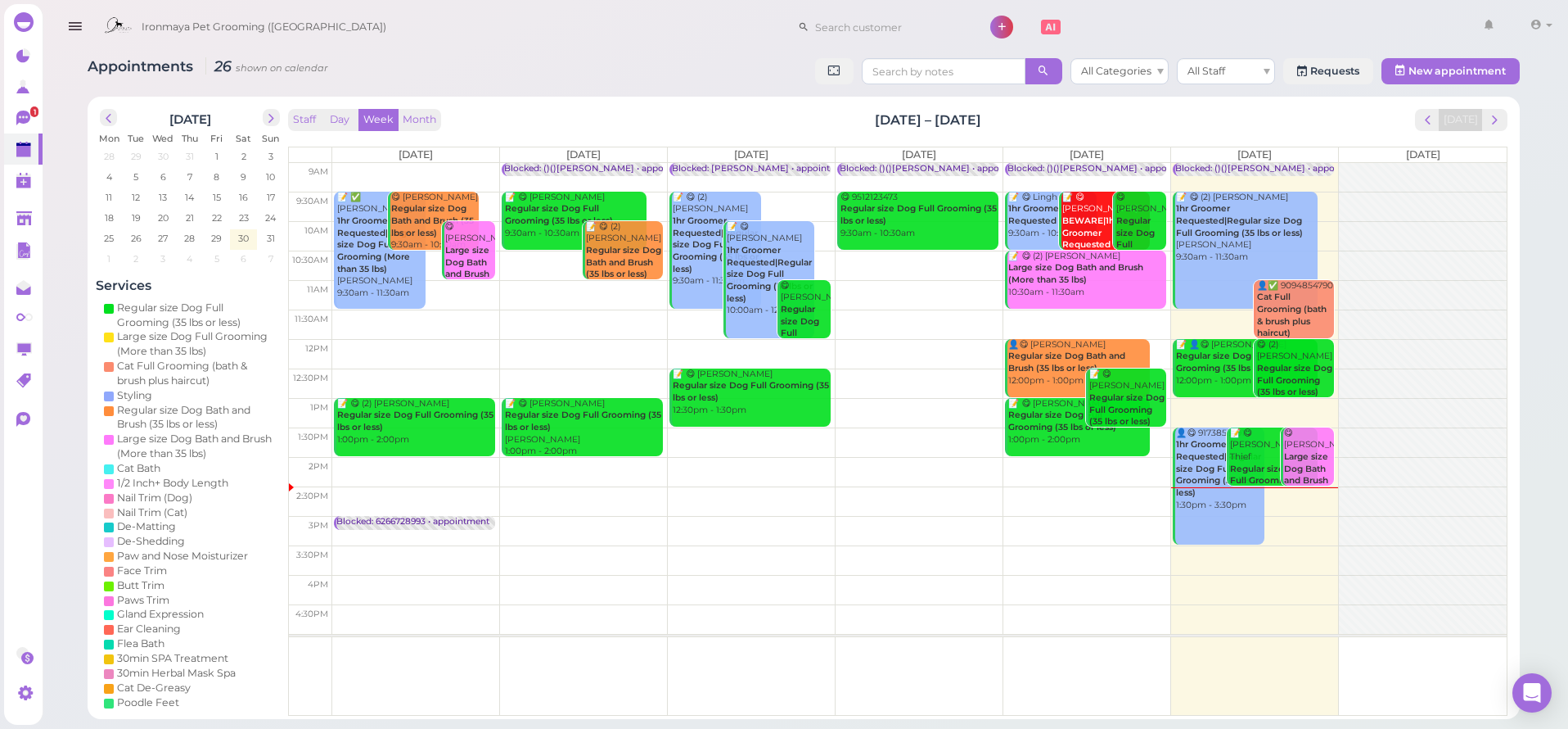
click at [80, 21] on icon "button" at bounding box center [75, 26] width 17 height 20
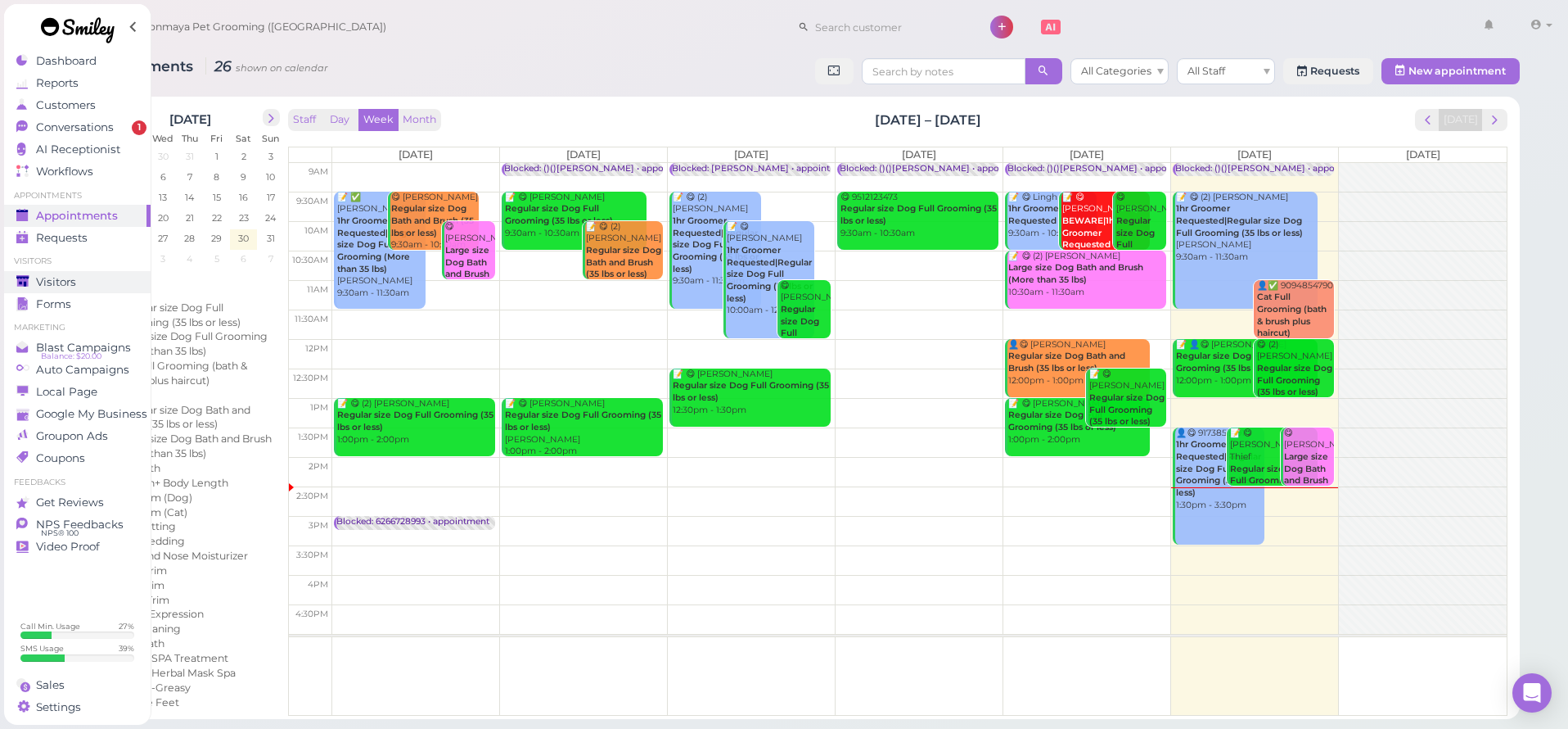
click at [66, 280] on span "Visitors" at bounding box center [56, 281] width 40 height 14
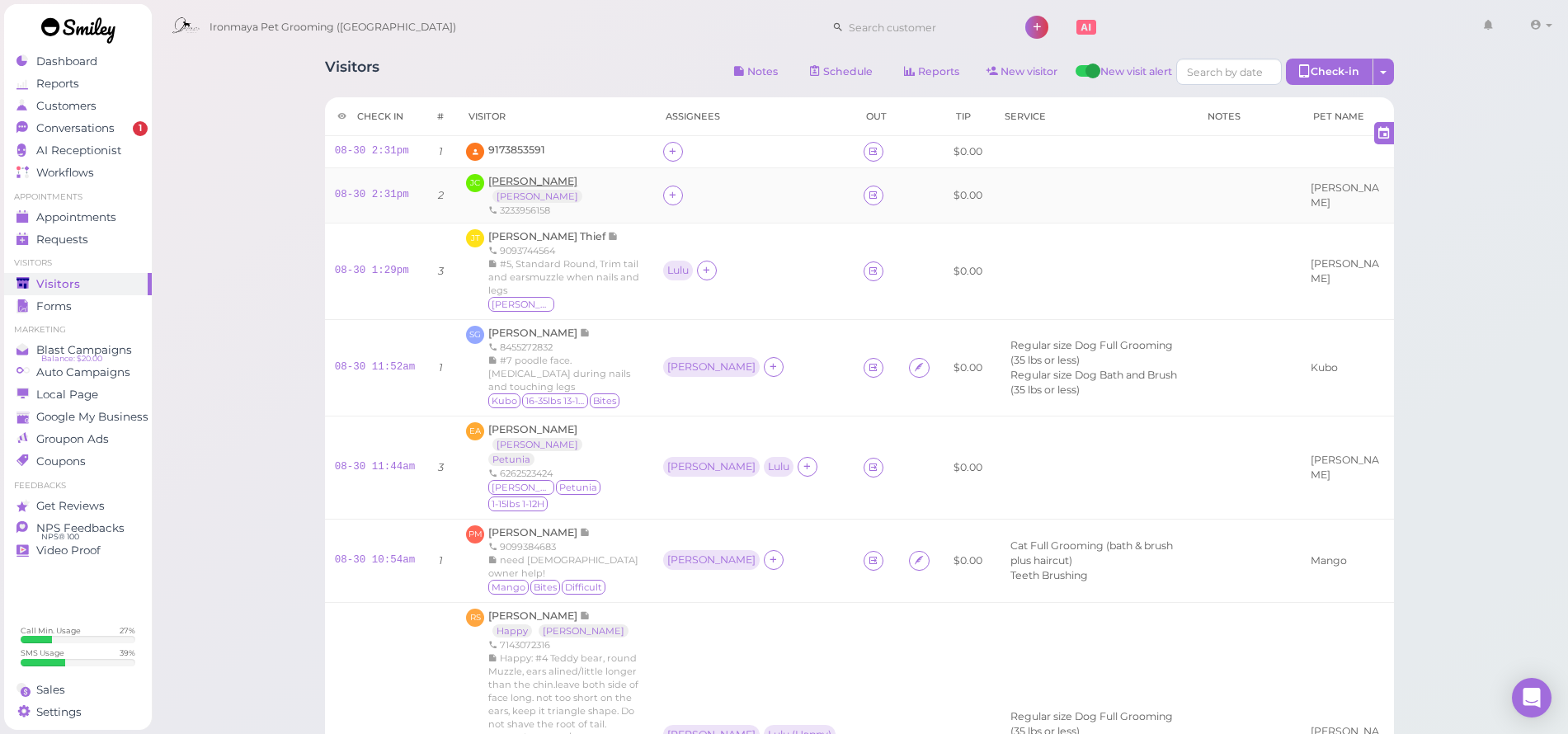
click at [499, 184] on span "[PERSON_NAME]" at bounding box center [533, 180] width 89 height 12
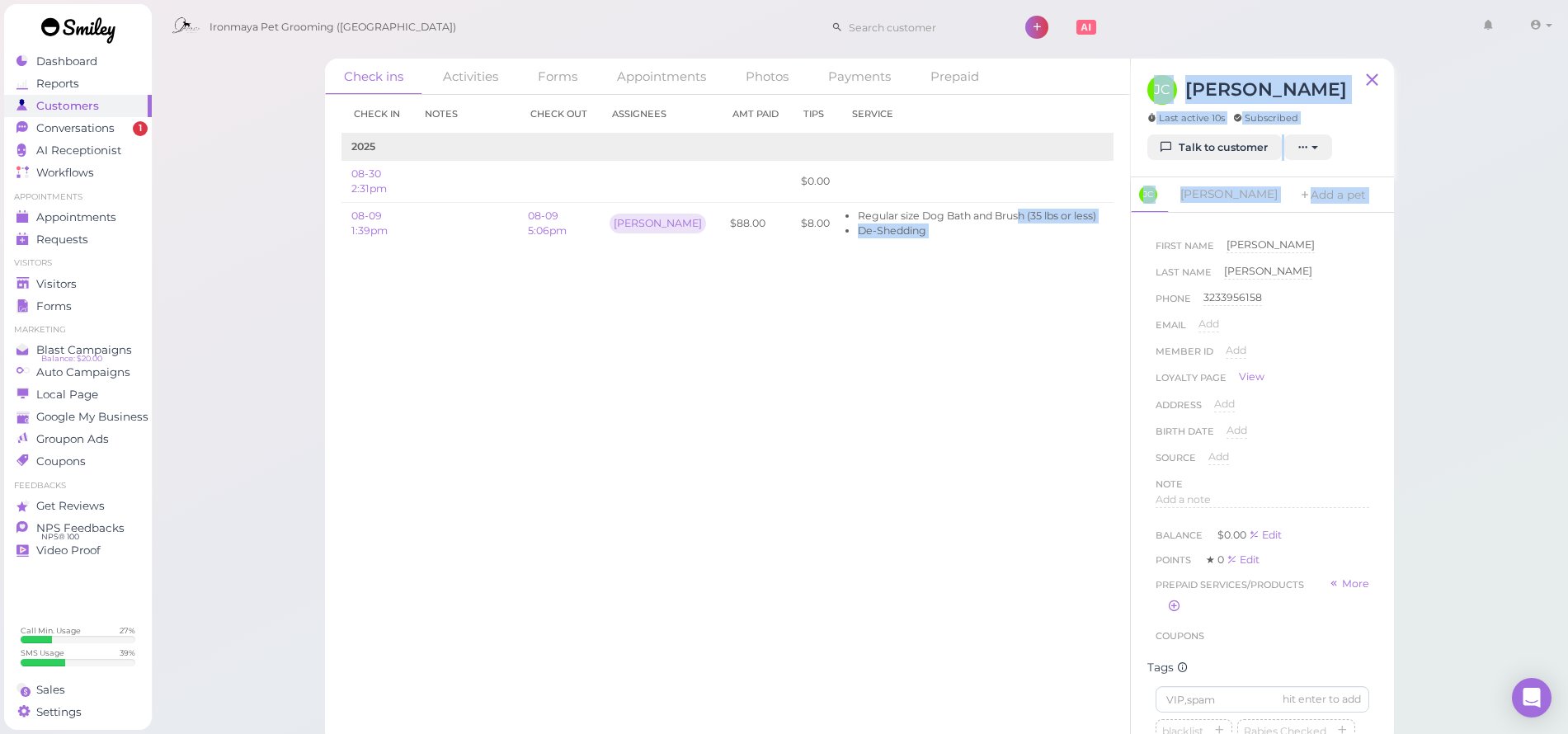
scroll to position [0, 83]
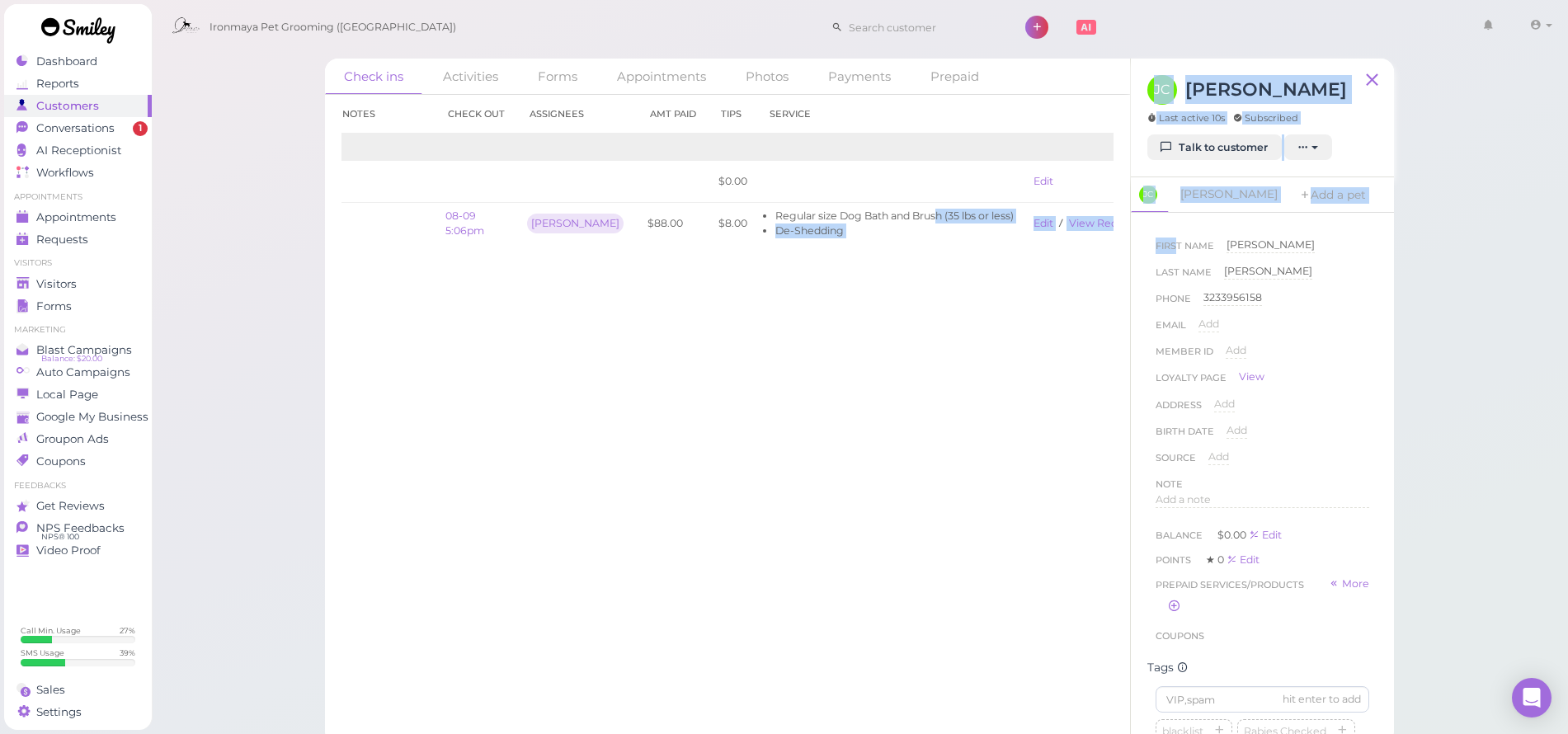
drag, startPoint x: 984, startPoint y: 214, endPoint x: 1173, endPoint y: 242, distance: 191.1
click at [1173, 242] on div "Check ins Activities Forms Appointments Photos Payments Prepaid Check in Notes …" at bounding box center [859, 402] width 1069 height 686
click at [1069, 218] on link "View receipt" at bounding box center [1102, 223] width 67 height 12
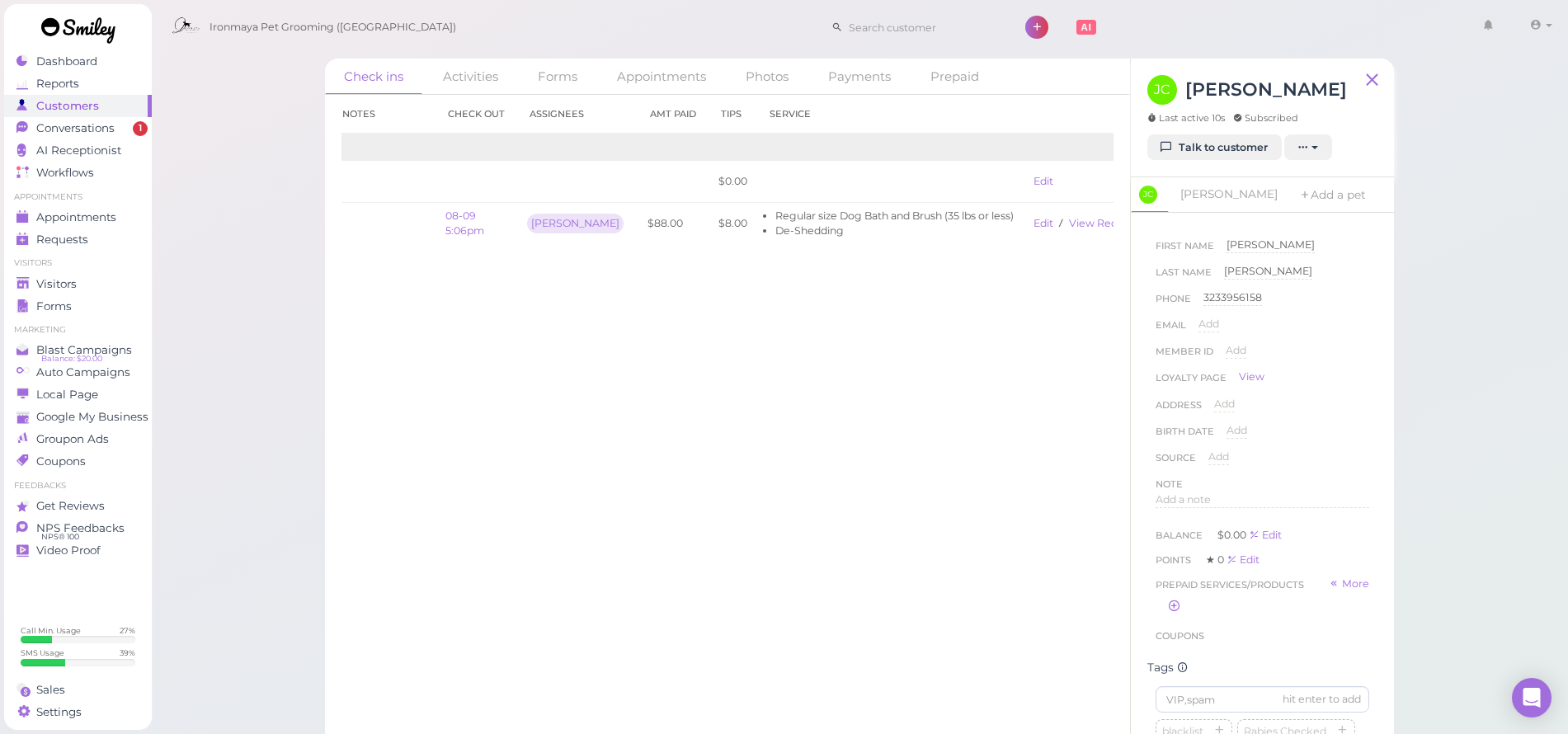
drag, startPoint x: 141, startPoint y: 263, endPoint x: 289, endPoint y: 276, distance: 148.6
click at [144, 264] on li "Visitors" at bounding box center [77, 263] width 147 height 12
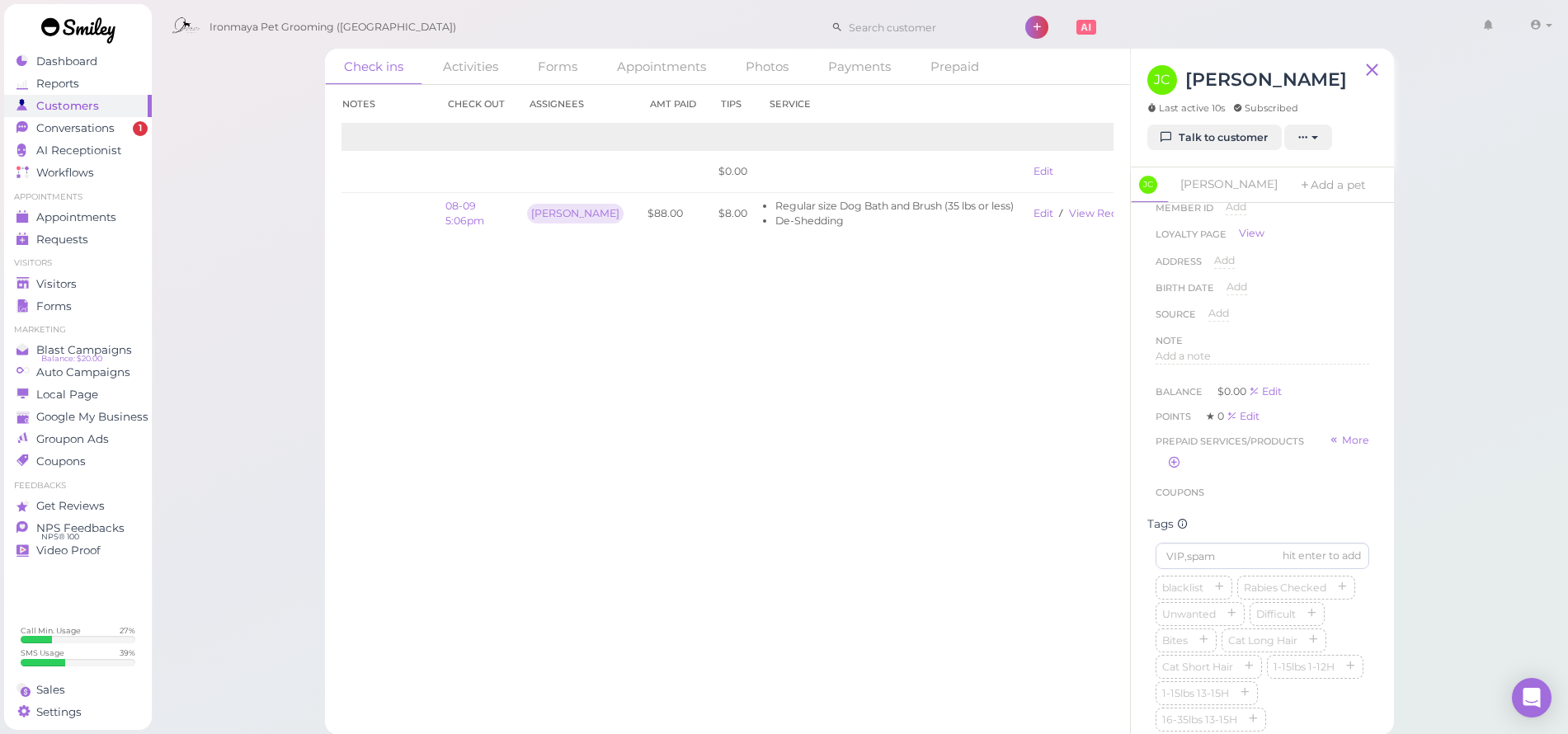
scroll to position [131, 0]
click at [1191, 358] on span "Add a note" at bounding box center [1183, 359] width 55 height 12
click at [1174, 516] on button "Done" at bounding box center [1173, 518] width 36 height 17
